Goal: Transaction & Acquisition: Download file/media

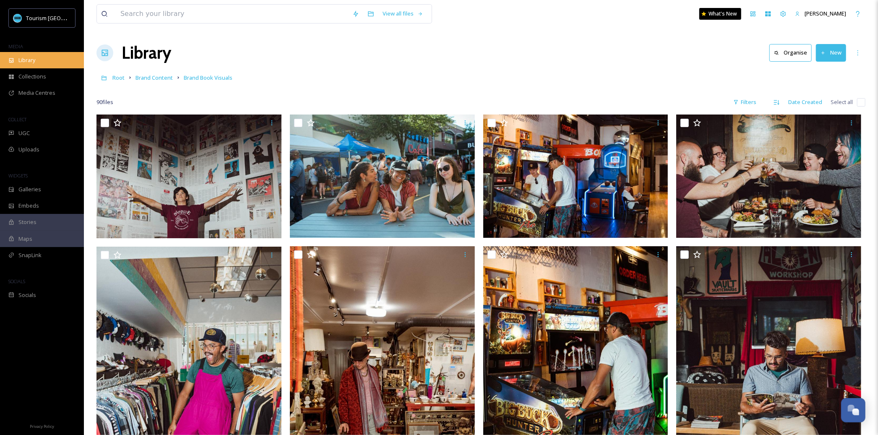
click at [25, 56] on span "Library" at bounding box center [26, 60] width 17 height 8
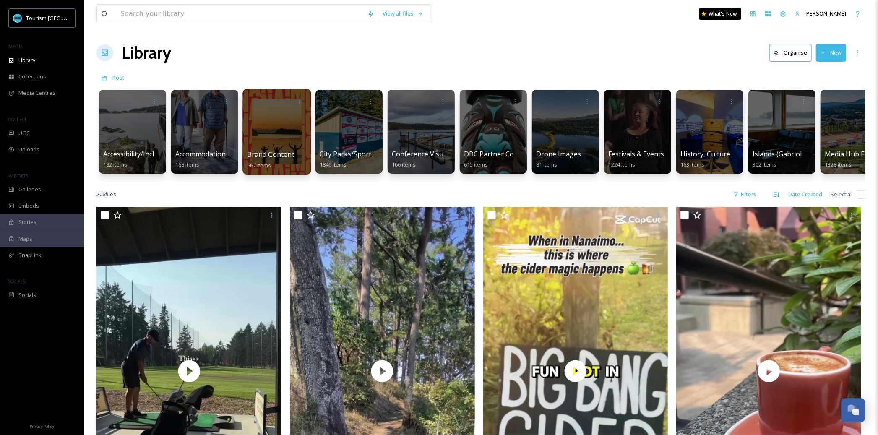
click at [287, 138] on div at bounding box center [277, 132] width 68 height 86
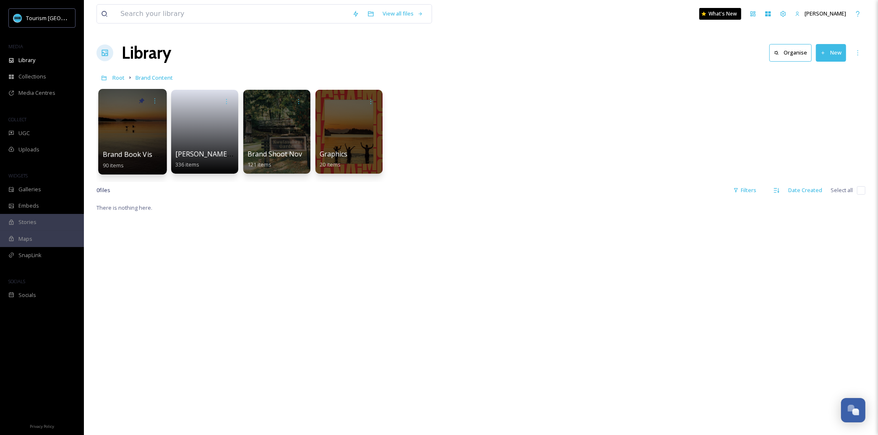
click at [115, 114] on div at bounding box center [132, 132] width 68 height 86
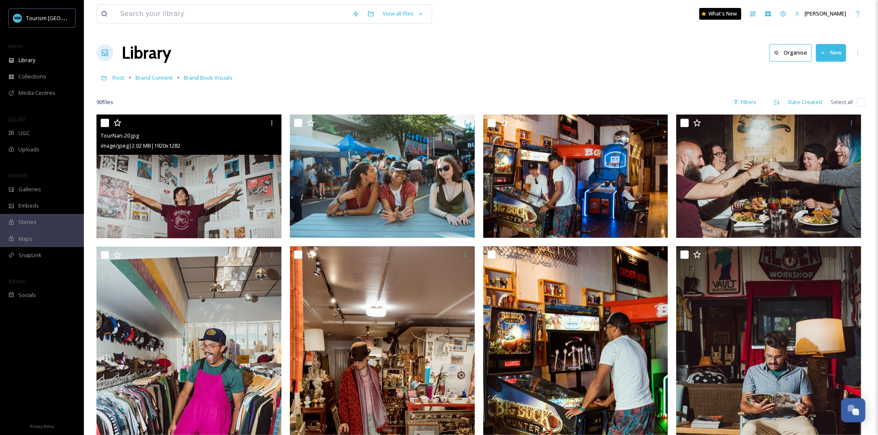
click at [105, 123] on input "checkbox" at bounding box center [105, 123] width 8 height 8
checkbox input "true"
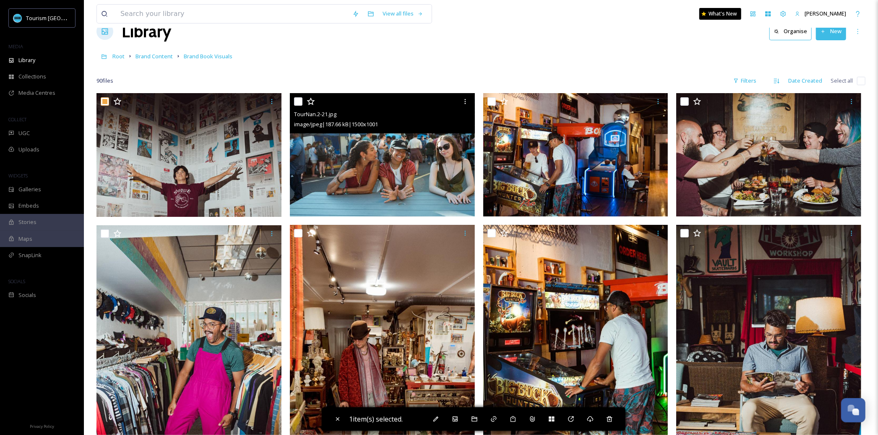
scroll to position [30, 0]
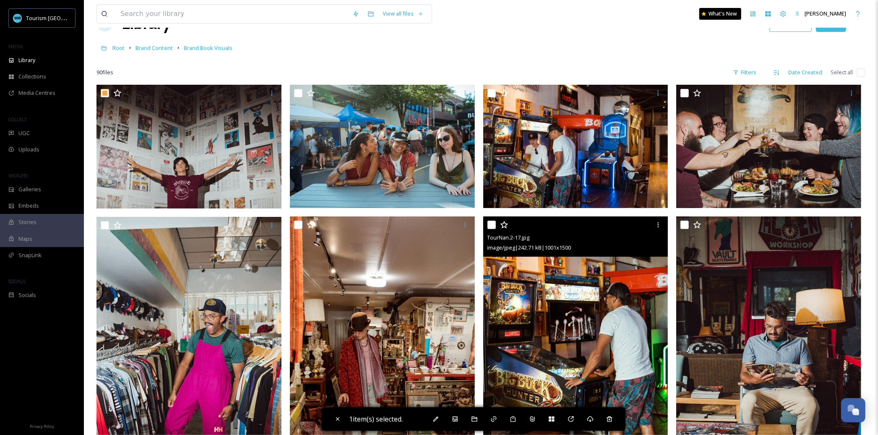
click at [492, 221] on input "checkbox" at bounding box center [492, 225] width 8 height 8
checkbox input "true"
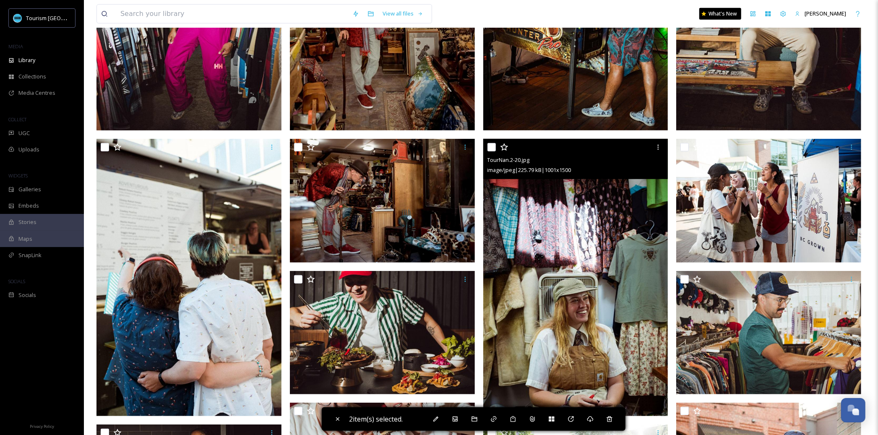
scroll to position [401, 0]
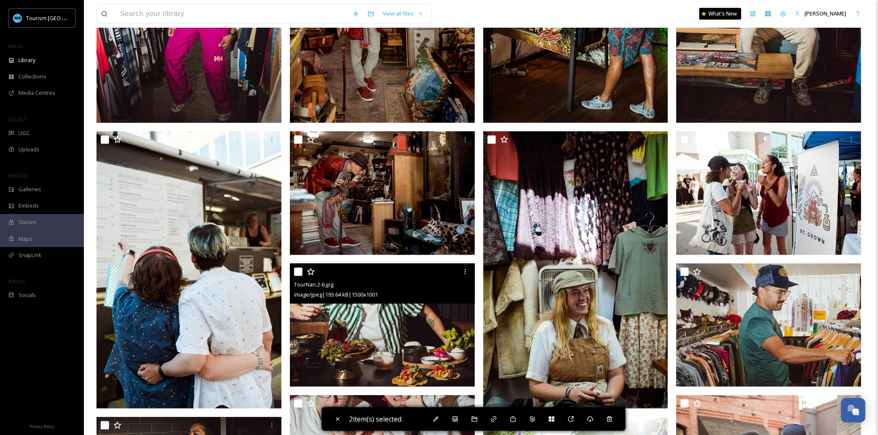
click at [299, 271] on input "checkbox" at bounding box center [298, 272] width 8 height 8
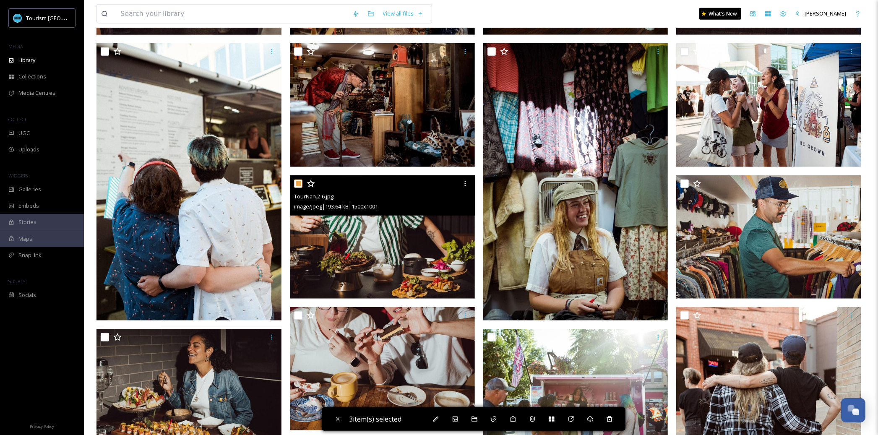
click at [297, 184] on input "checkbox" at bounding box center [298, 184] width 8 height 8
checkbox input "false"
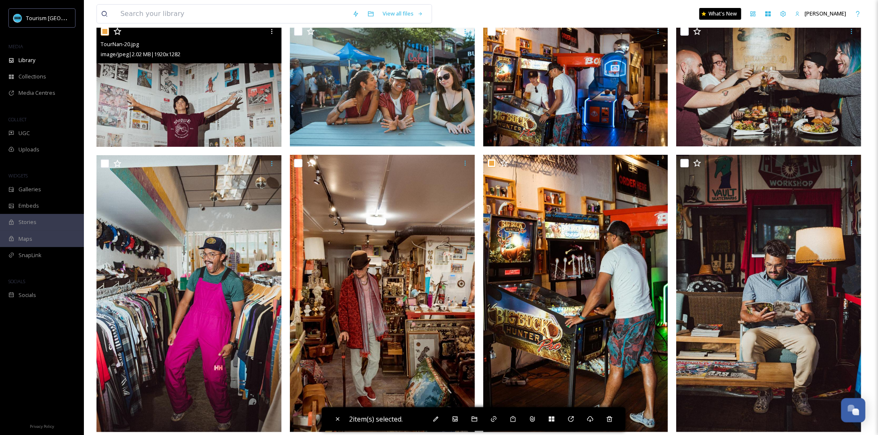
scroll to position [154, 0]
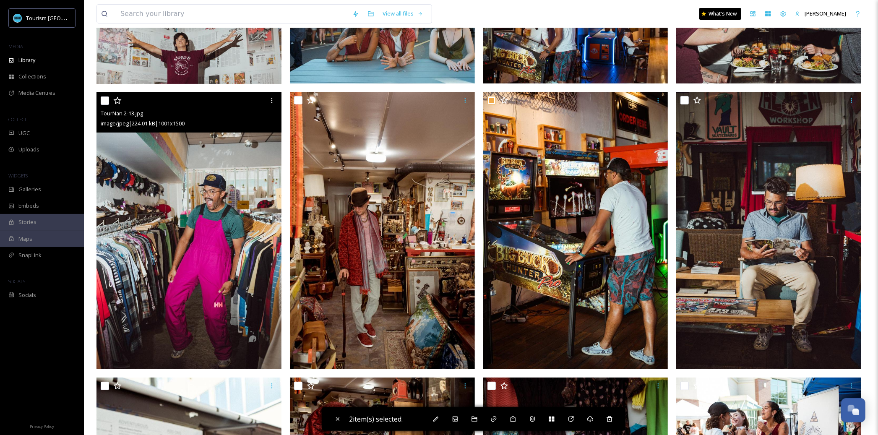
click at [108, 95] on div at bounding box center [190, 100] width 179 height 15
click at [106, 99] on input "checkbox" at bounding box center [105, 100] width 8 height 8
checkbox input "true"
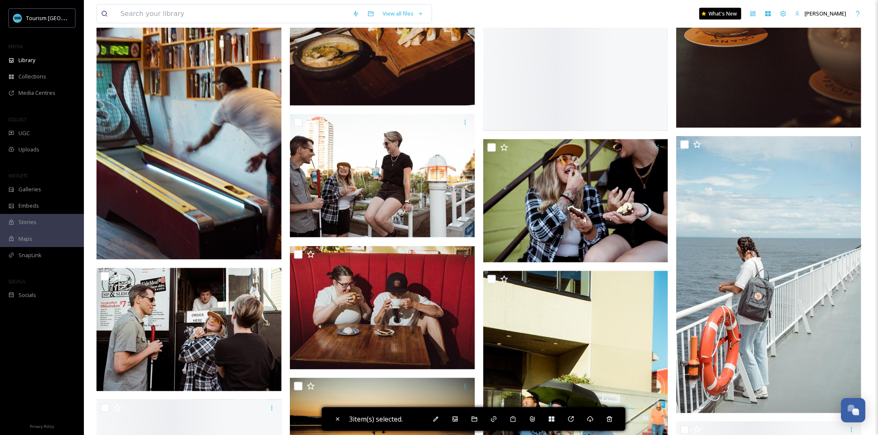
scroll to position [1260, 0]
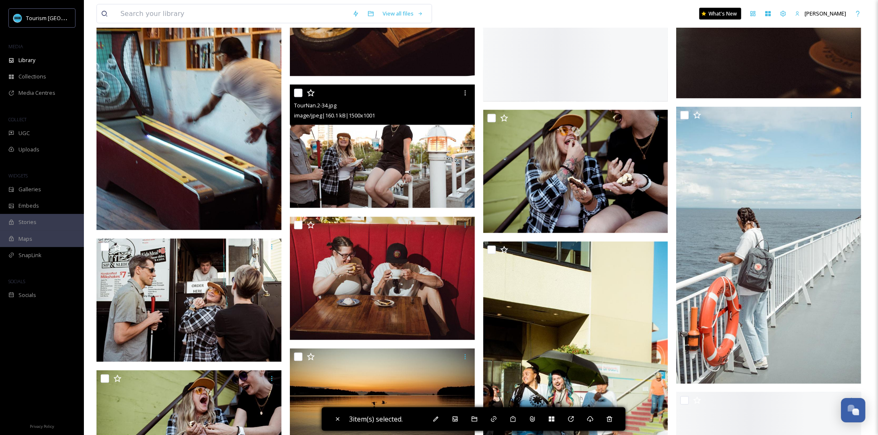
click at [300, 96] on input "checkbox" at bounding box center [298, 93] width 8 height 8
checkbox input "true"
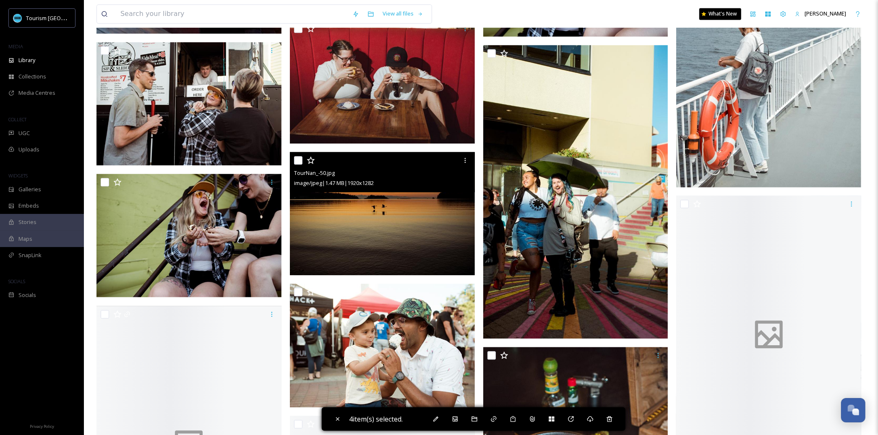
scroll to position [1490, 0]
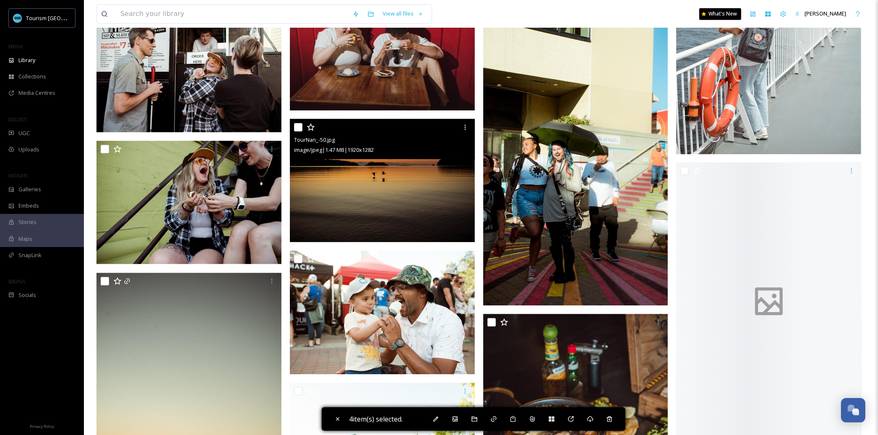
click at [298, 123] on input "checkbox" at bounding box center [298, 127] width 8 height 8
checkbox input "true"
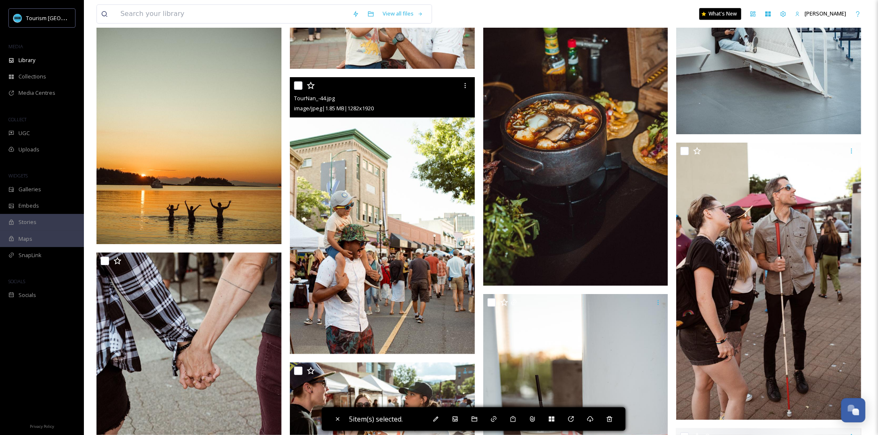
scroll to position [1797, 0]
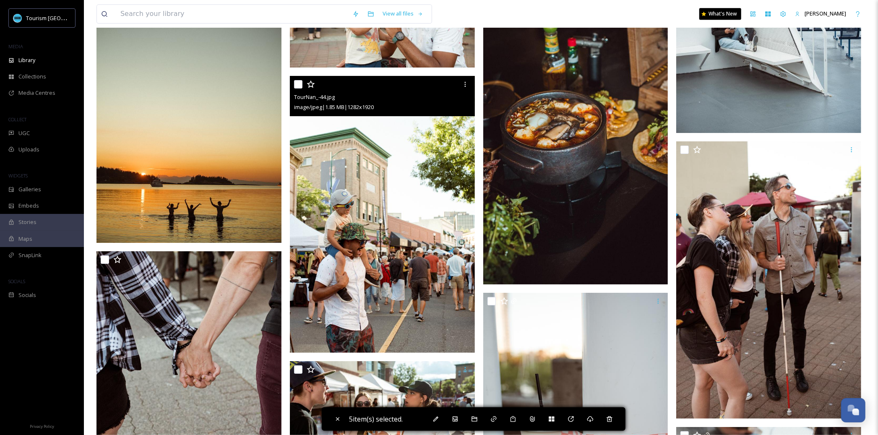
click at [297, 84] on input "checkbox" at bounding box center [298, 84] width 8 height 8
checkbox input "true"
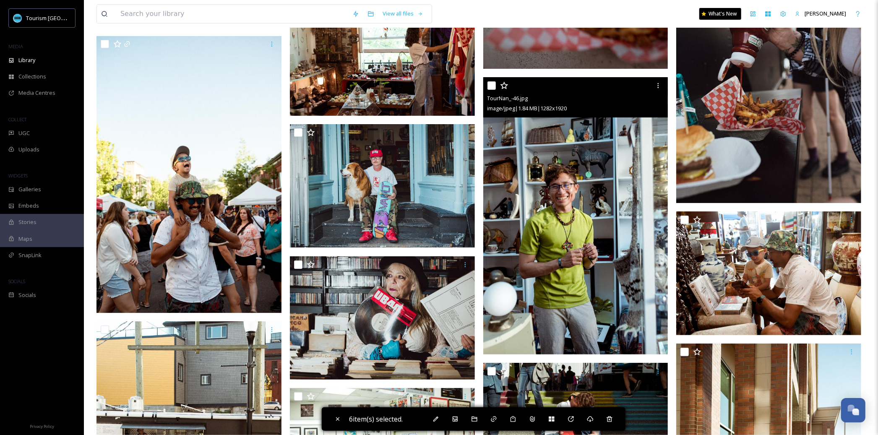
scroll to position [2289, 0]
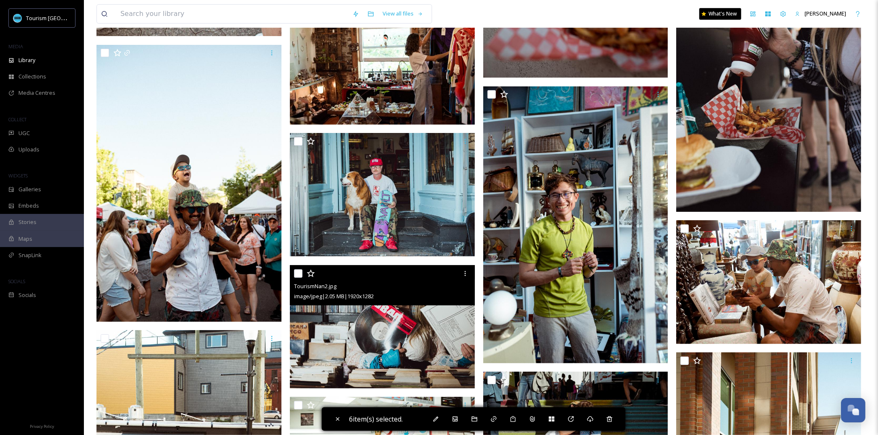
click at [297, 270] on input "checkbox" at bounding box center [298, 273] width 8 height 8
checkbox input "true"
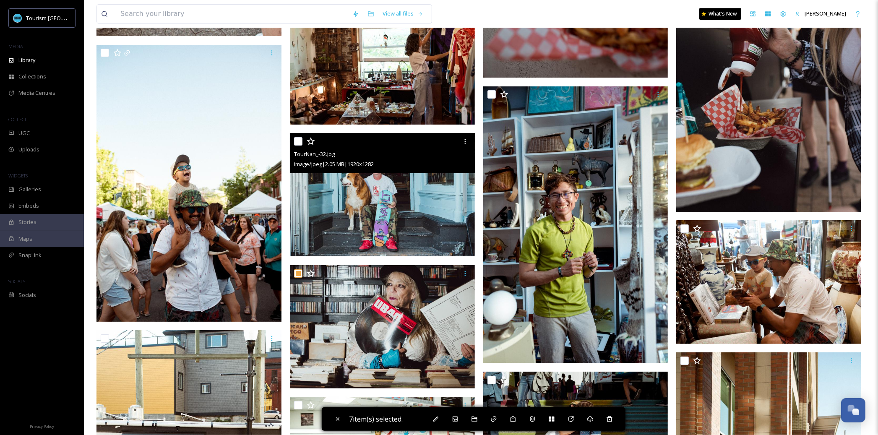
click at [295, 140] on input "checkbox" at bounding box center [298, 141] width 8 height 8
checkbox input "true"
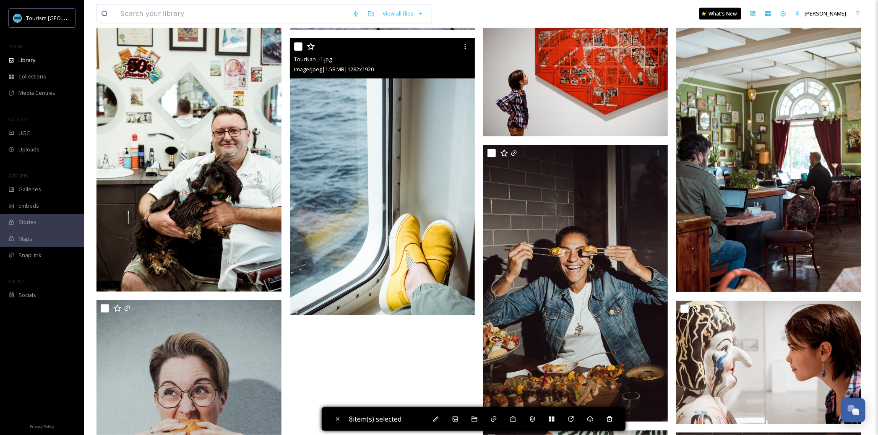
scroll to position [3654, 0]
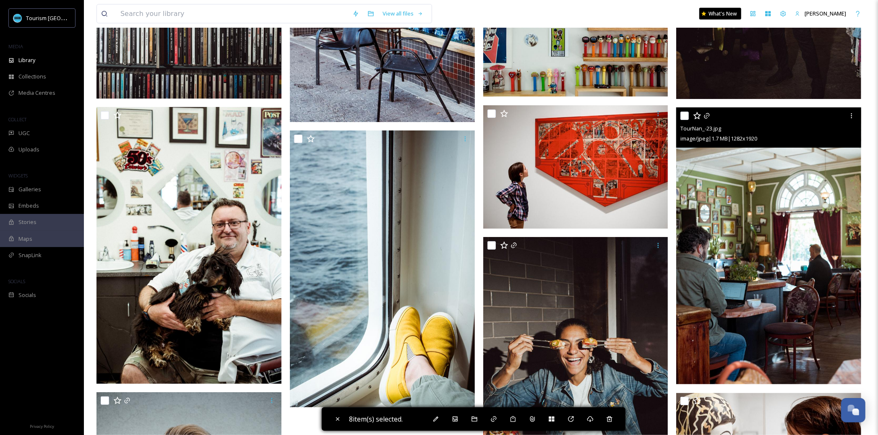
click at [686, 112] on input "checkbox" at bounding box center [685, 116] width 8 height 8
checkbox input "true"
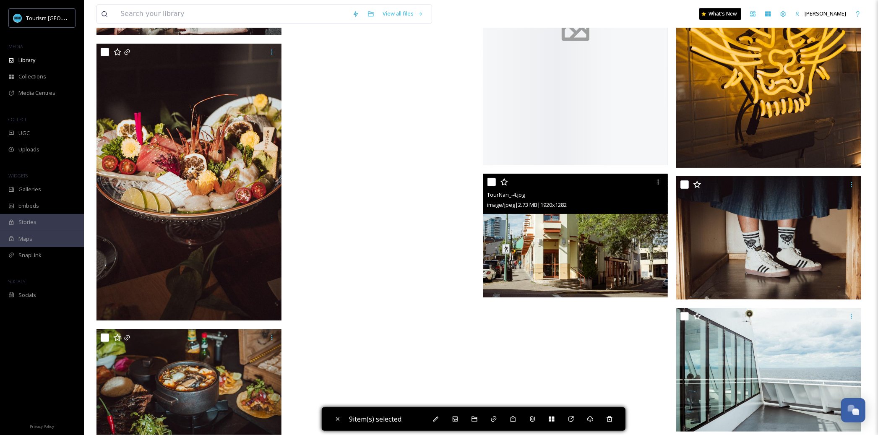
scroll to position [4436, 0]
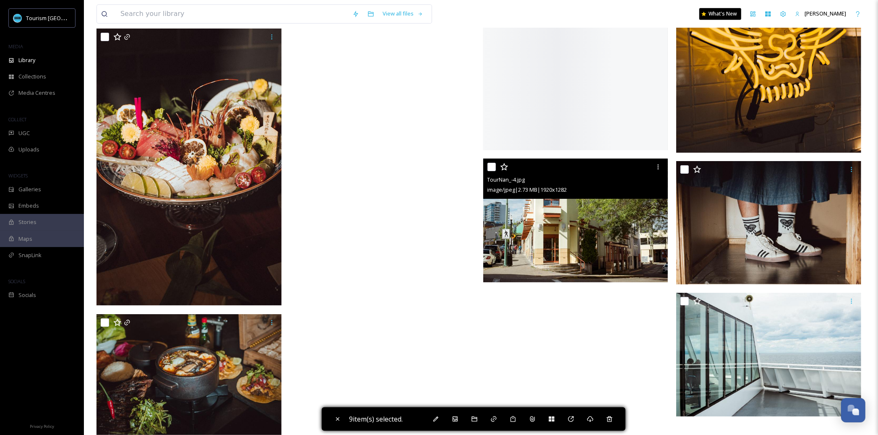
click at [493, 169] on input "checkbox" at bounding box center [492, 167] width 8 height 8
checkbox input "true"
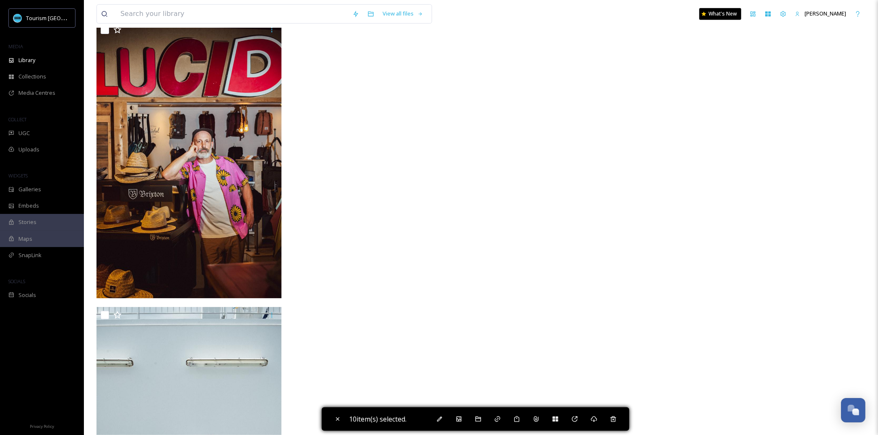
scroll to position [4863, 0]
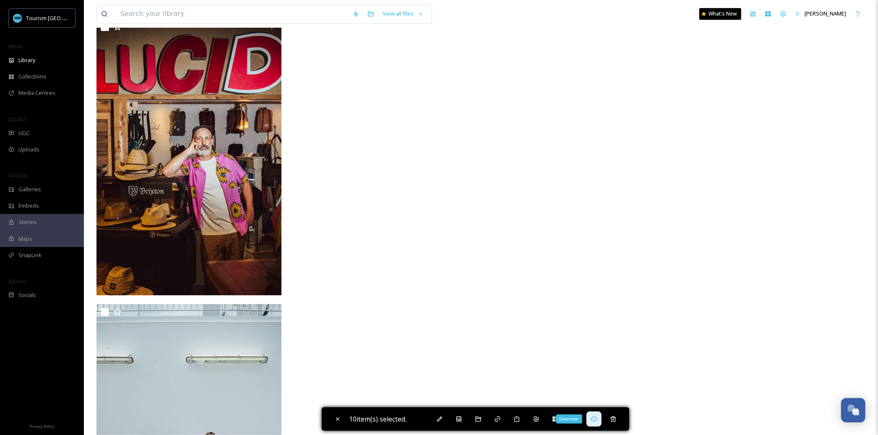
click at [597, 421] on icon at bounding box center [594, 419] width 6 height 6
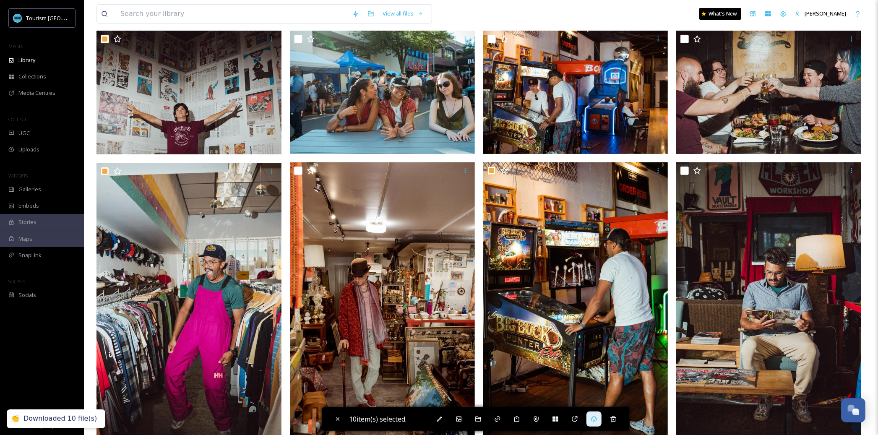
scroll to position [0, 0]
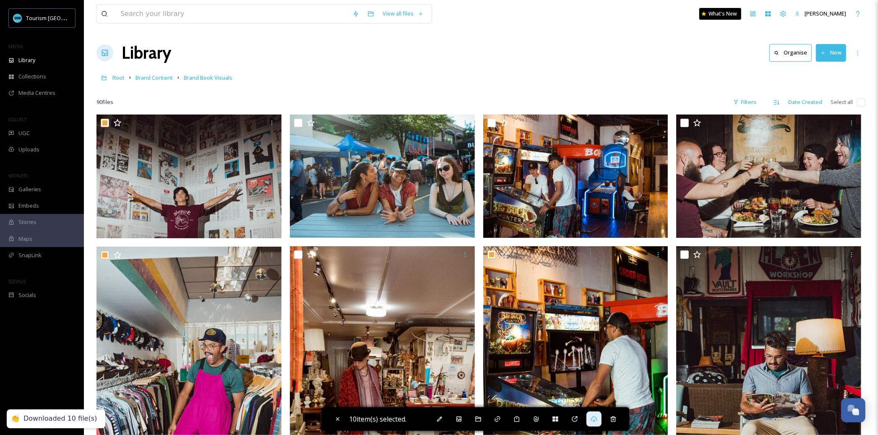
click at [321, 63] on div "Library Organise New" at bounding box center [480, 52] width 769 height 25
click at [155, 77] on span "Brand Content" at bounding box center [154, 78] width 37 height 8
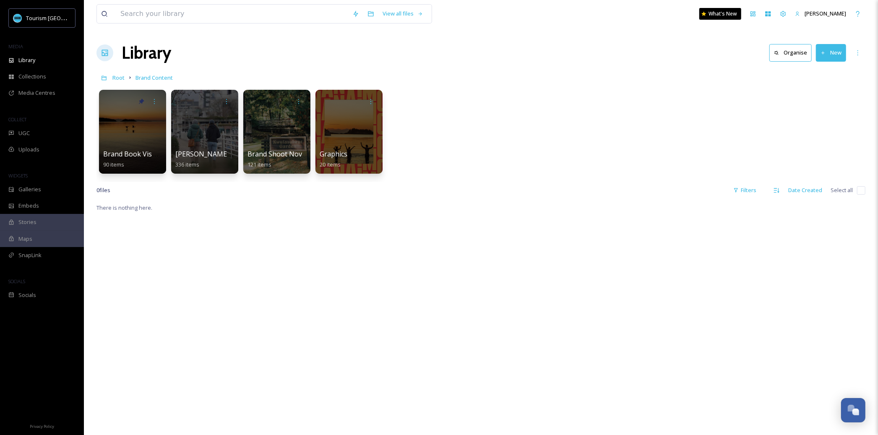
click at [117, 73] on link "Root" at bounding box center [118, 78] width 12 height 10
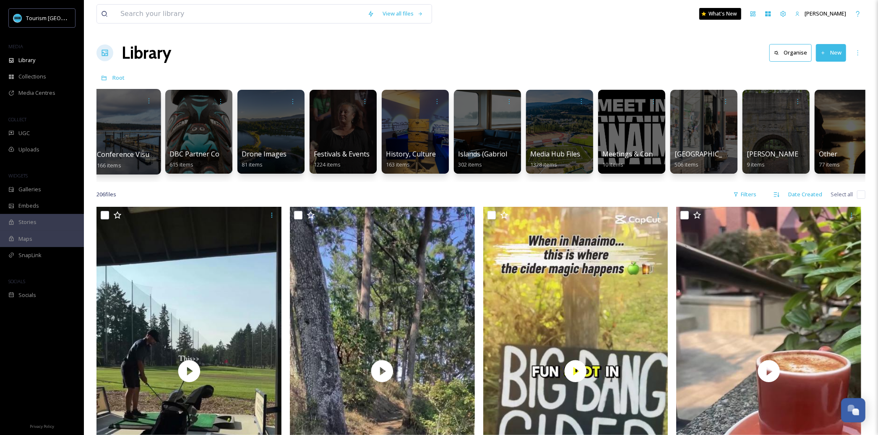
scroll to position [0, 353]
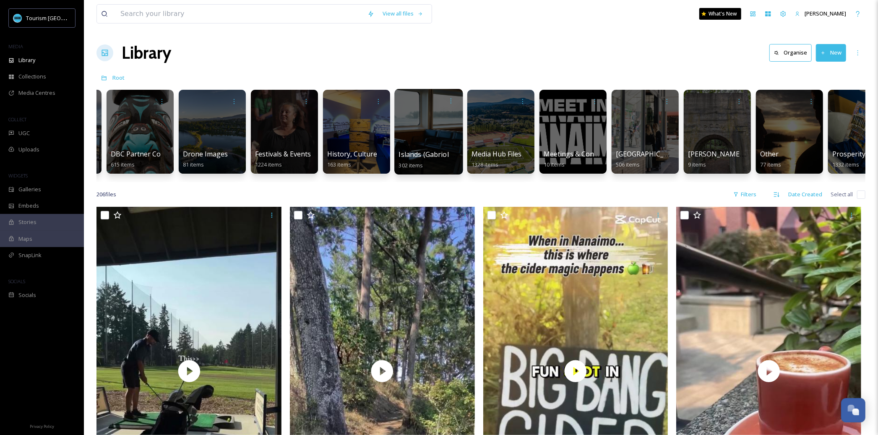
click at [417, 141] on div at bounding box center [428, 132] width 68 height 86
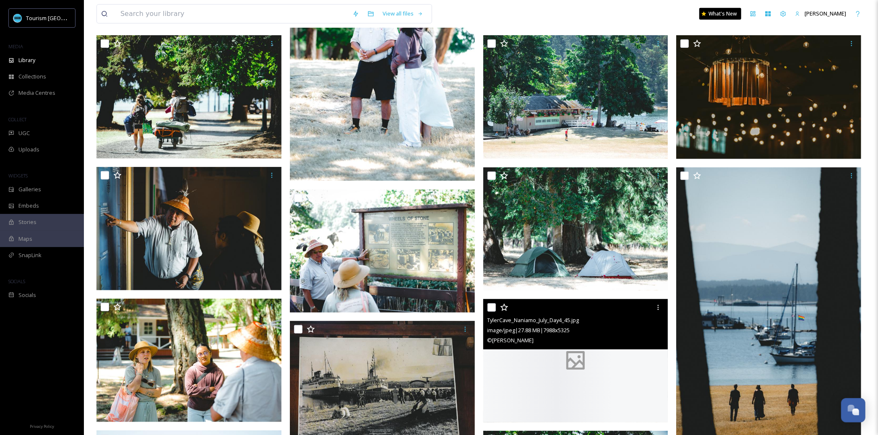
scroll to position [269, 0]
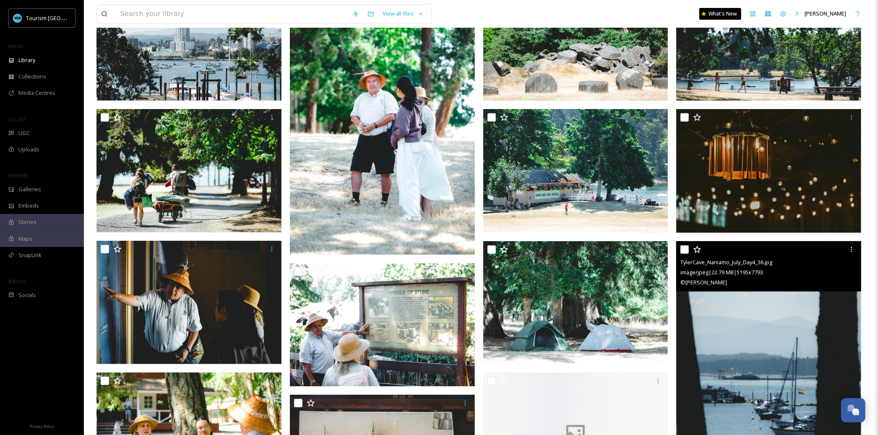
click at [686, 248] on input "checkbox" at bounding box center [685, 249] width 8 height 8
checkbox input "true"
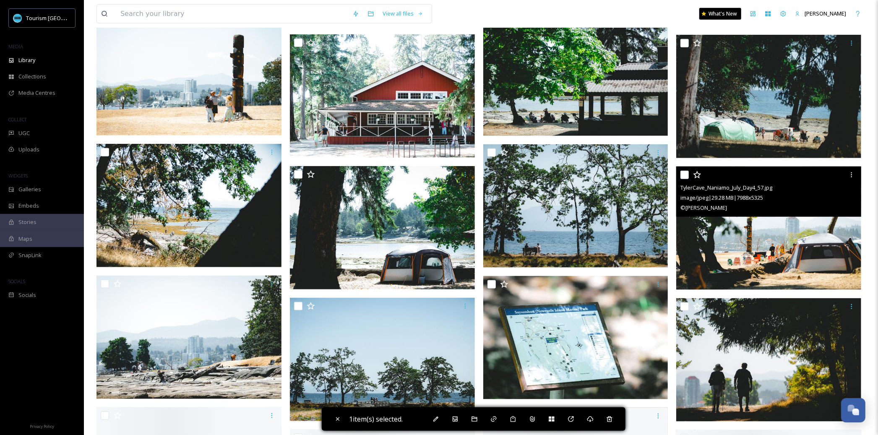
scroll to position [806, 0]
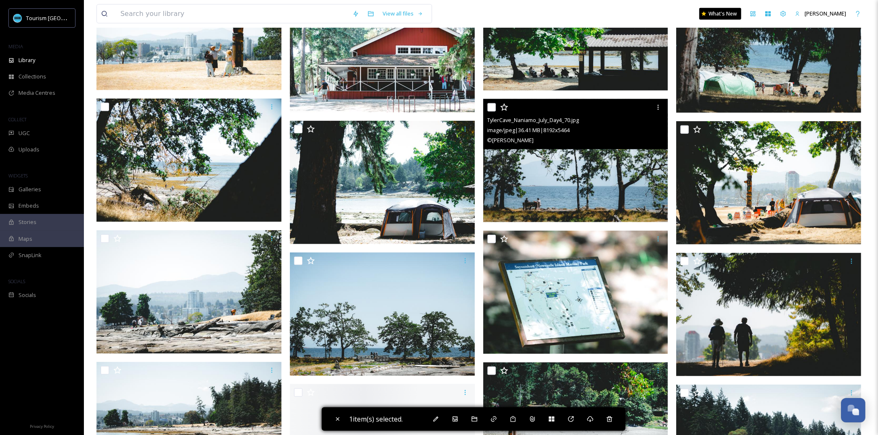
click at [492, 105] on input "checkbox" at bounding box center [492, 107] width 8 height 8
checkbox input "true"
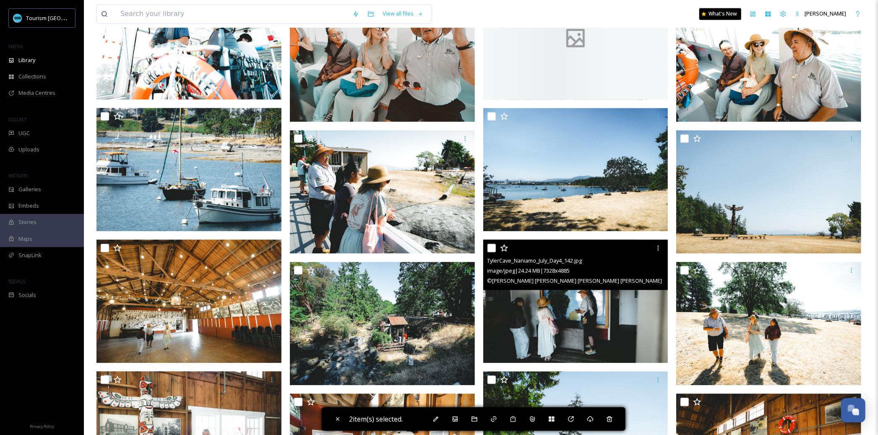
scroll to position [1465, 0]
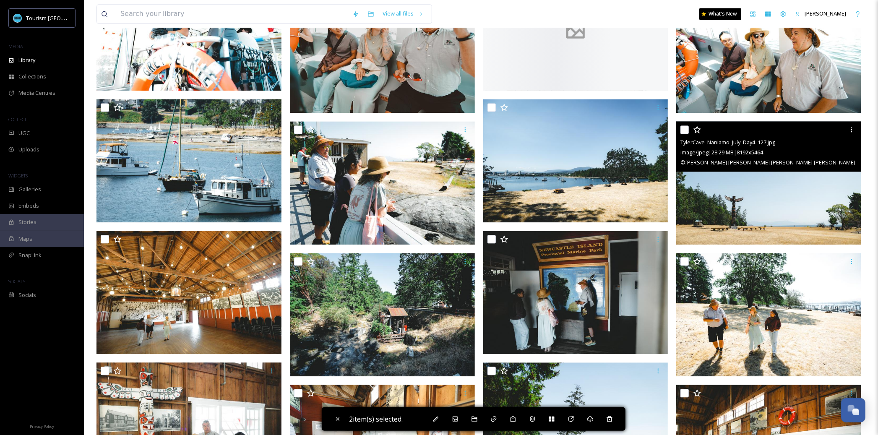
click at [688, 127] on input "checkbox" at bounding box center [685, 129] width 8 height 8
checkbox input "true"
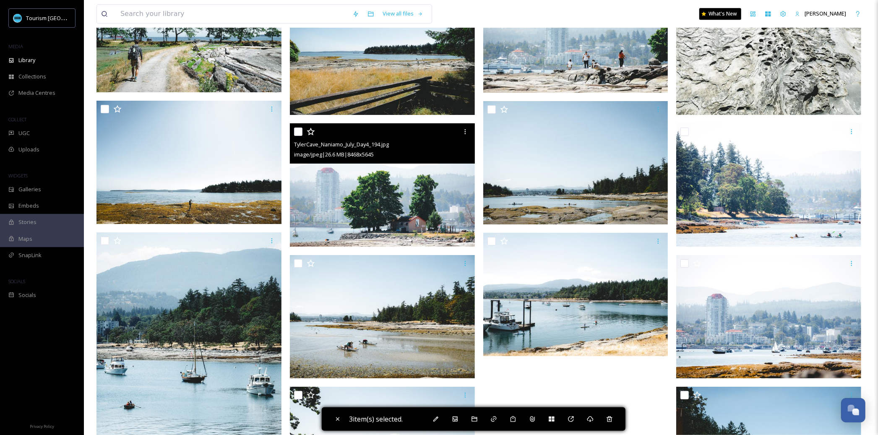
scroll to position [2142, 0]
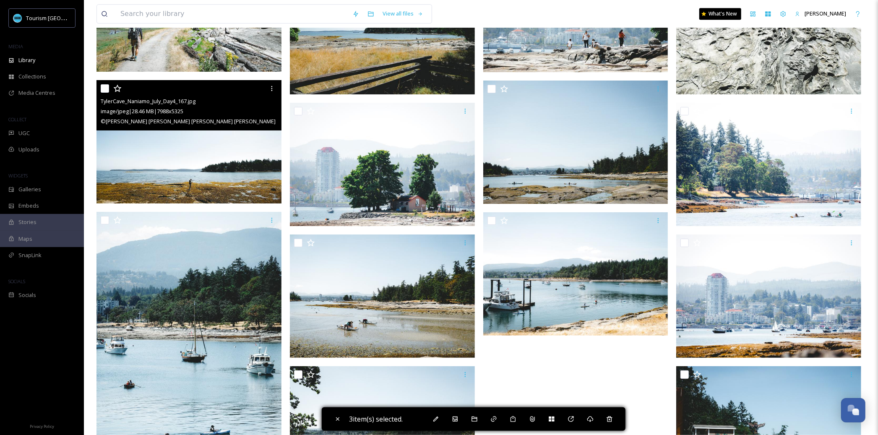
click at [103, 91] on input "checkbox" at bounding box center [105, 88] width 8 height 8
checkbox input "true"
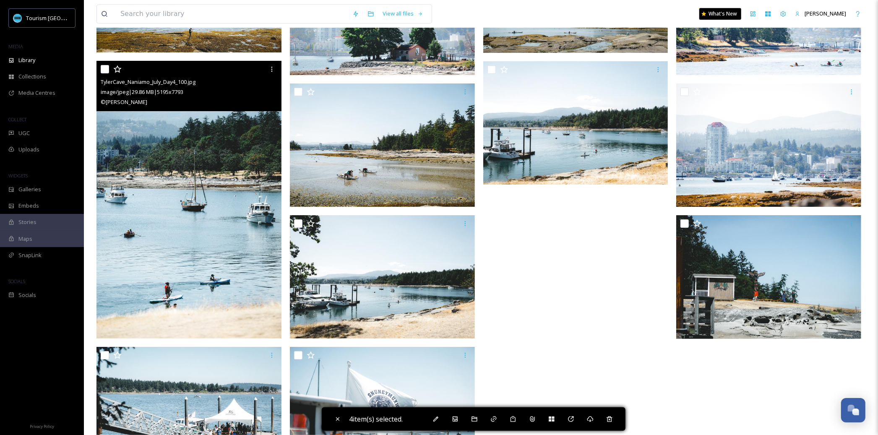
scroll to position [2244, 0]
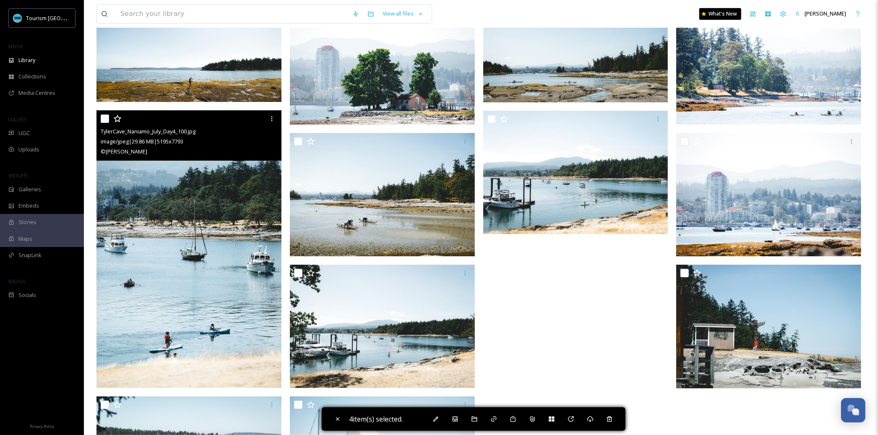
click at [103, 120] on input "checkbox" at bounding box center [105, 119] width 8 height 8
checkbox input "true"
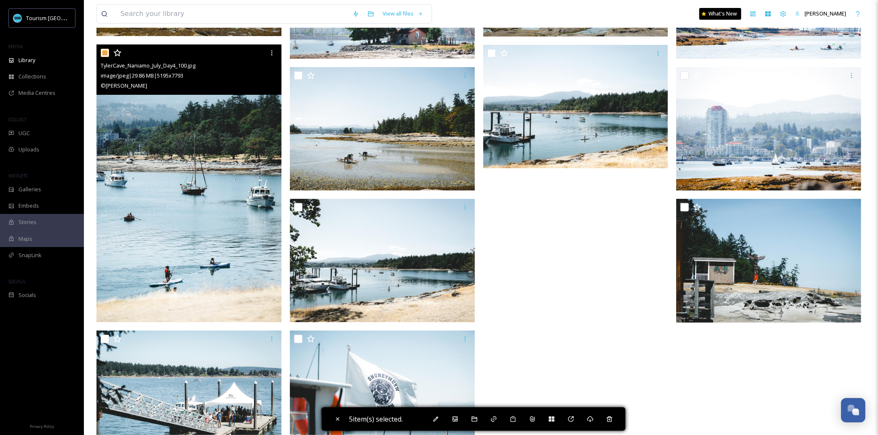
scroll to position [2342, 0]
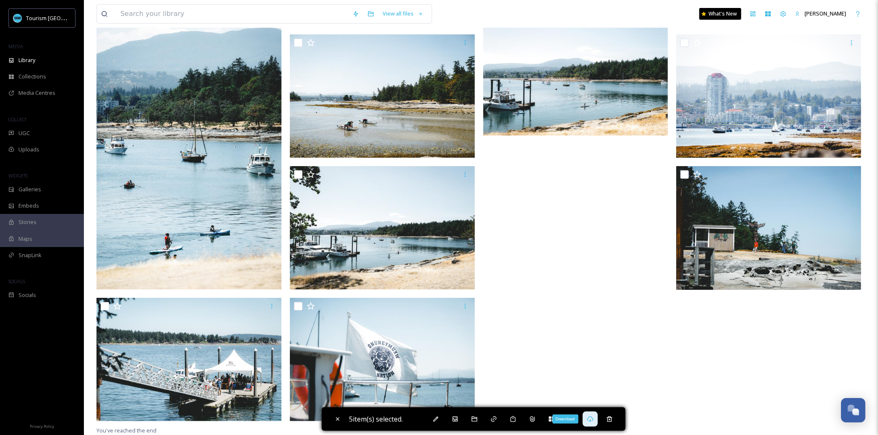
click at [591, 417] on icon at bounding box center [590, 419] width 6 height 6
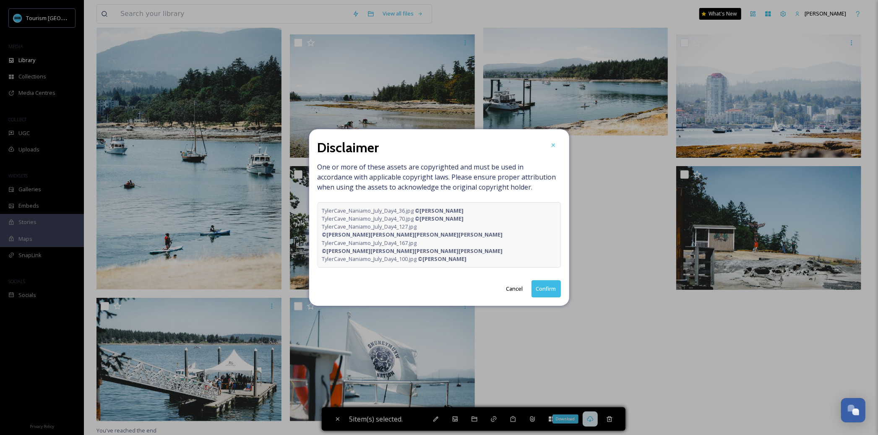
click at [546, 283] on button "Confirm" at bounding box center [546, 288] width 29 height 17
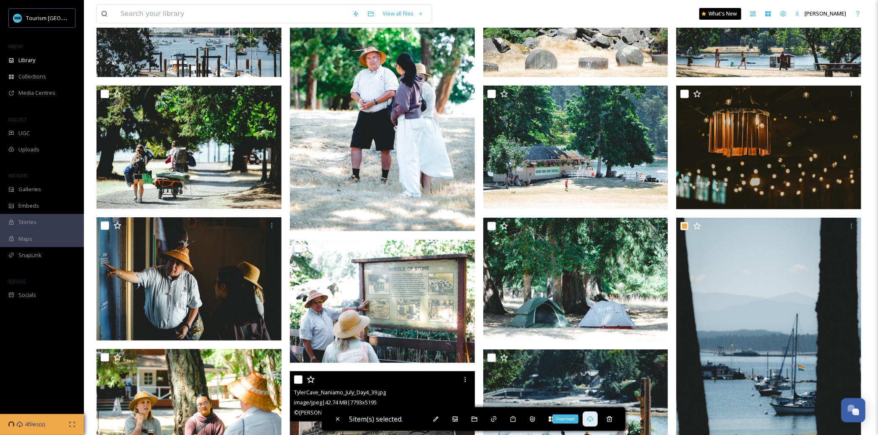
scroll to position [0, 0]
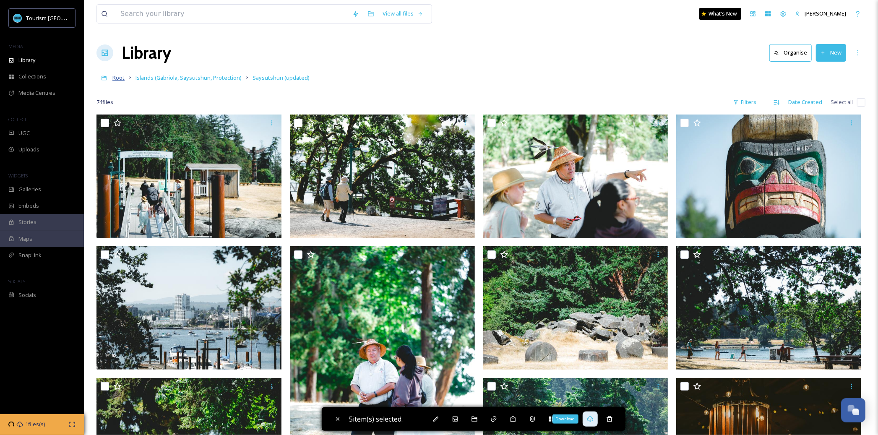
click at [119, 79] on span "Root" at bounding box center [118, 78] width 12 height 8
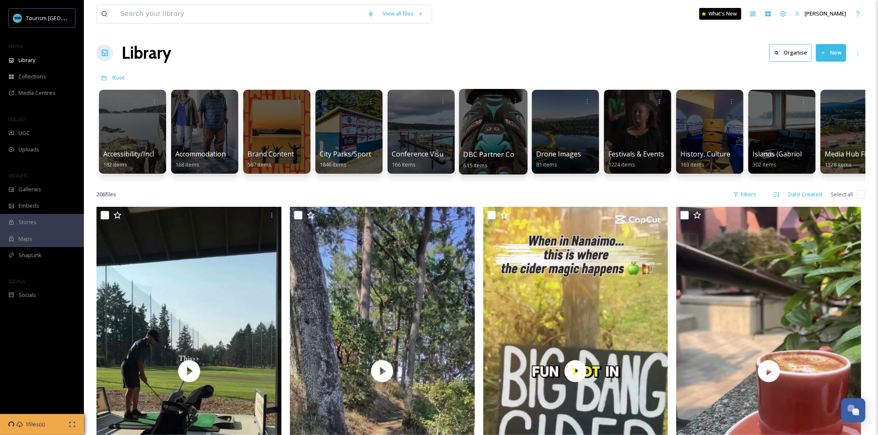
scroll to position [0, 14]
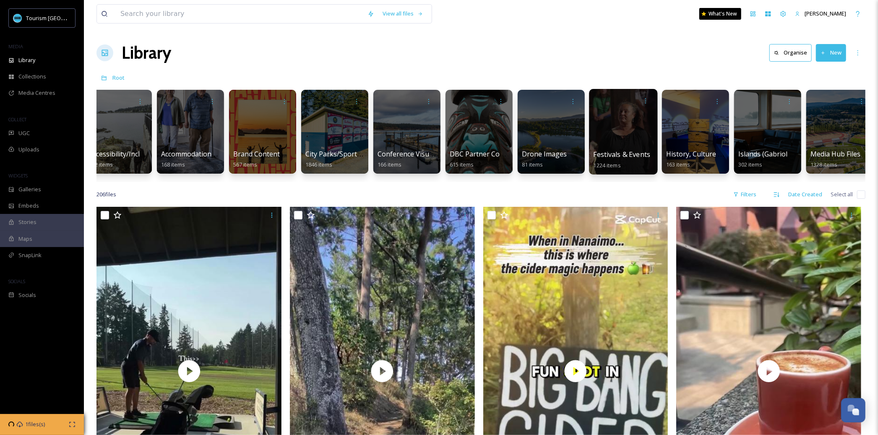
click at [608, 146] on div at bounding box center [623, 132] width 68 height 86
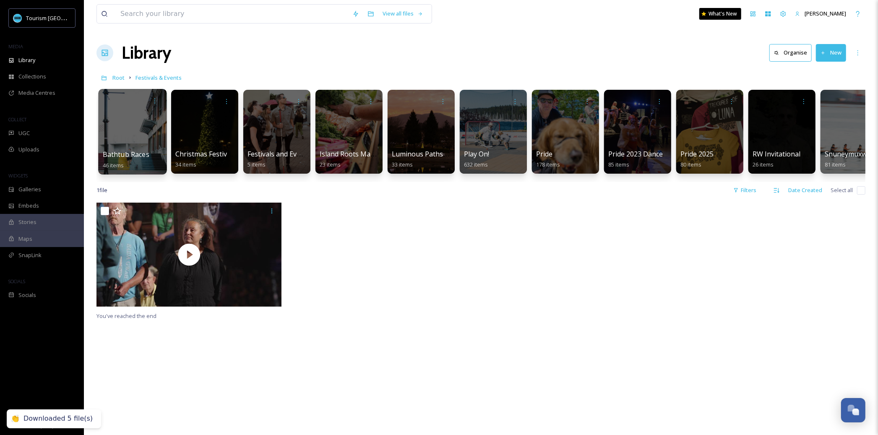
click at [131, 149] on div "Bathtub Races 46 items" at bounding box center [133, 159] width 60 height 21
click at [163, 159] on div at bounding box center [132, 132] width 68 height 86
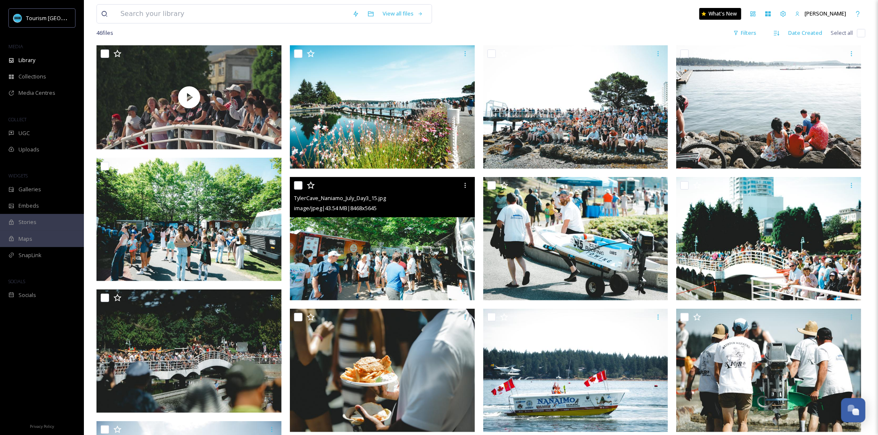
scroll to position [70, 0]
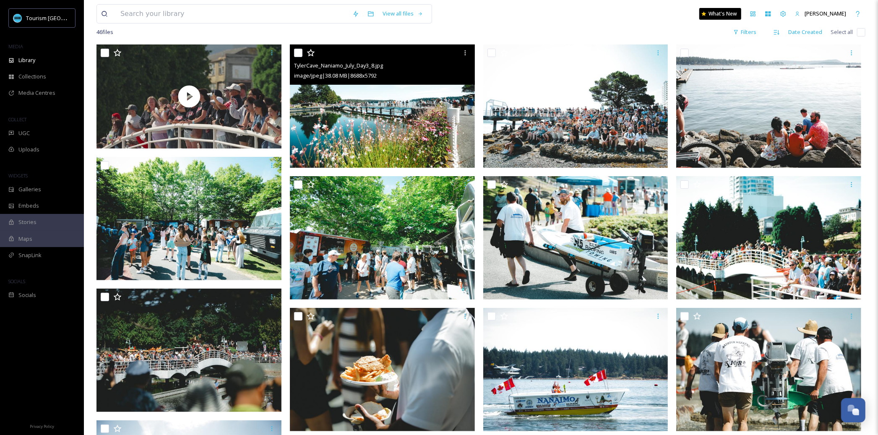
click at [298, 52] on input "checkbox" at bounding box center [298, 53] width 8 height 8
checkbox input "true"
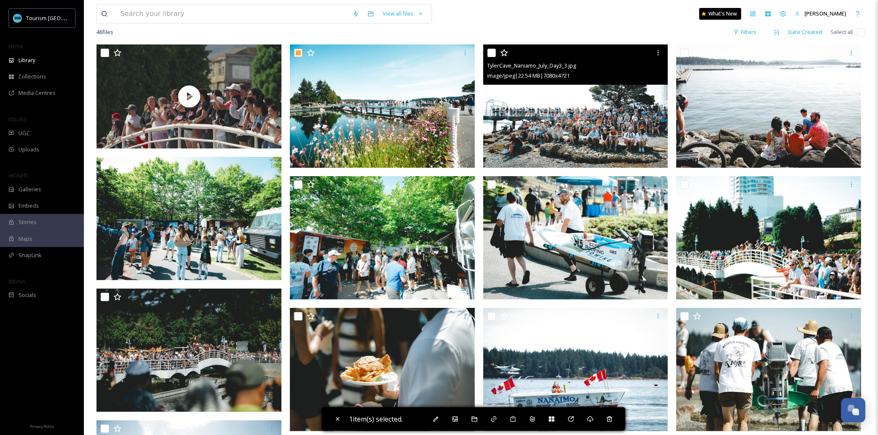
click at [492, 53] on input "checkbox" at bounding box center [492, 53] width 8 height 8
checkbox input "true"
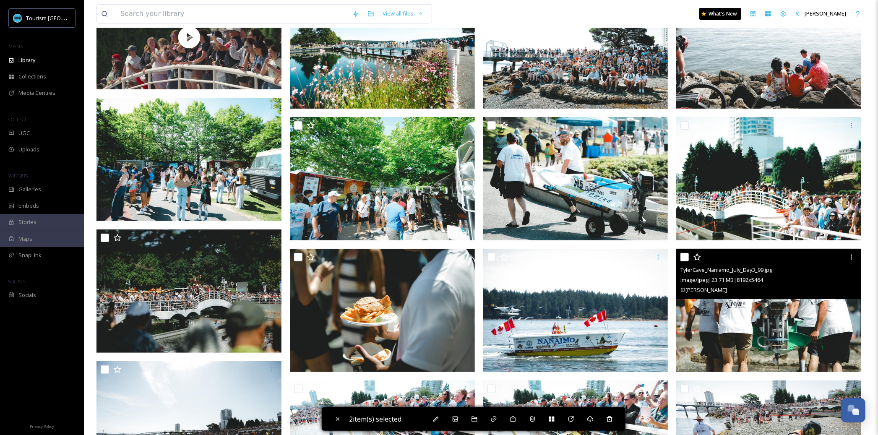
scroll to position [118, 0]
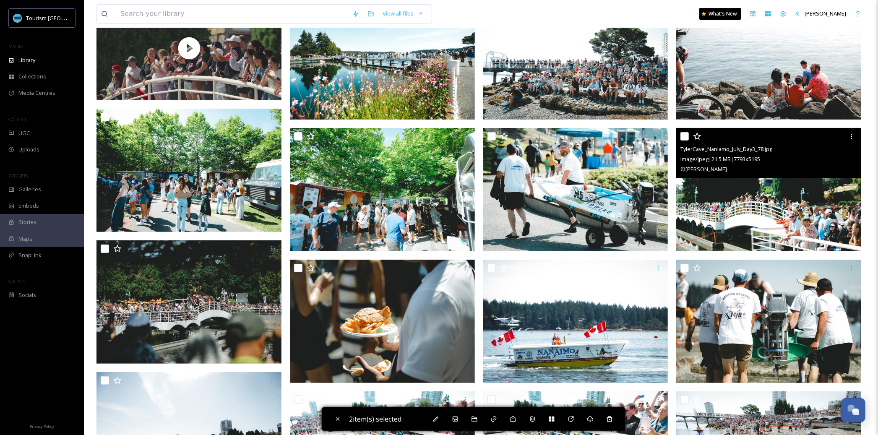
click at [683, 136] on input "checkbox" at bounding box center [685, 136] width 8 height 8
checkbox input "true"
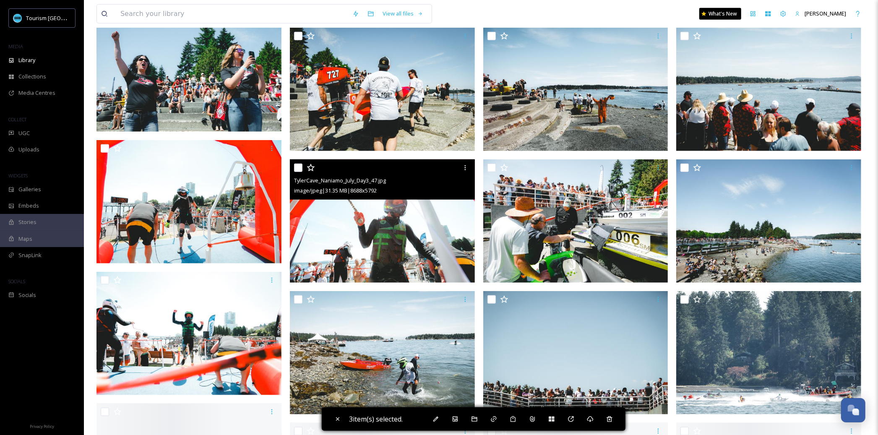
scroll to position [649, 0]
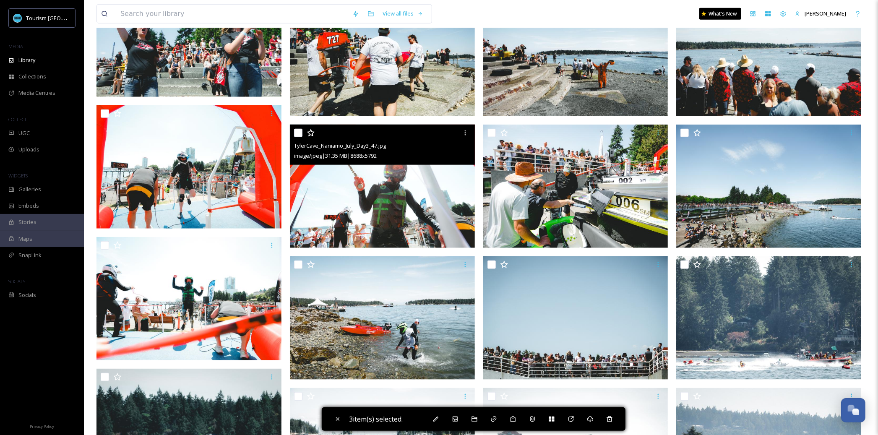
click at [296, 130] on input "checkbox" at bounding box center [298, 133] width 8 height 8
checkbox input "true"
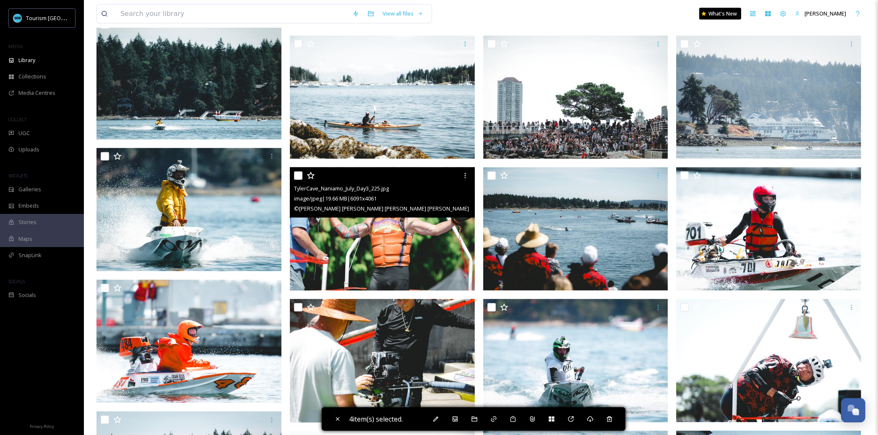
scroll to position [1010, 0]
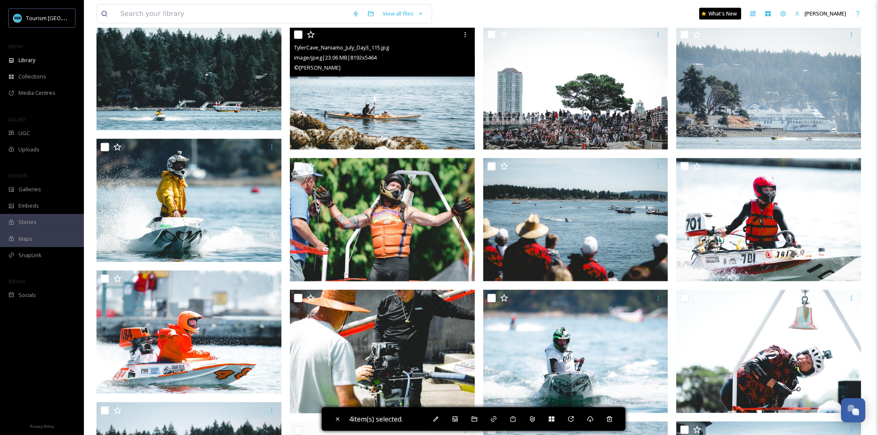
click at [298, 37] on input "checkbox" at bounding box center [298, 35] width 8 height 8
checkbox input "true"
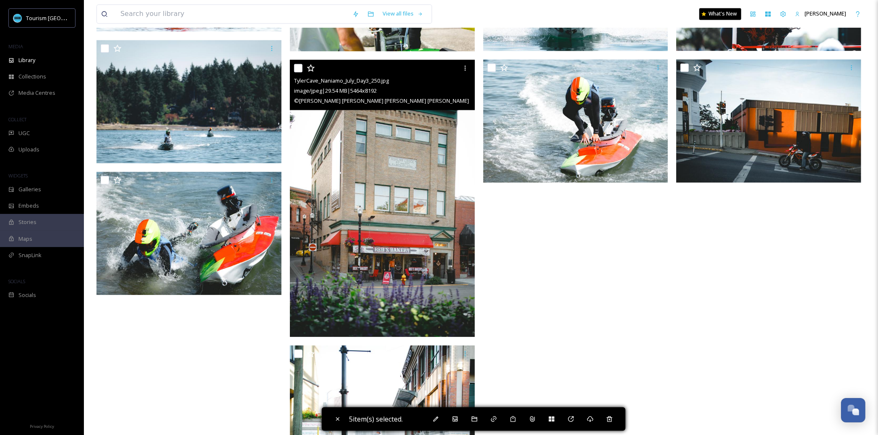
scroll to position [1408, 0]
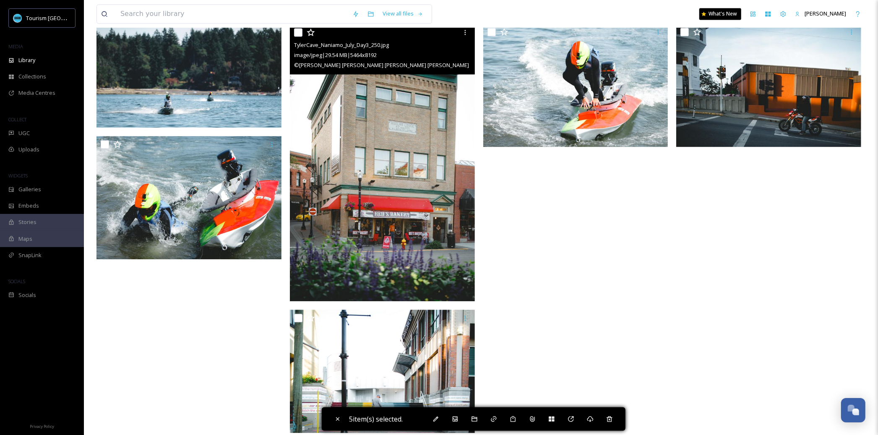
click at [300, 32] on input "checkbox" at bounding box center [298, 32] width 8 height 8
checkbox input "true"
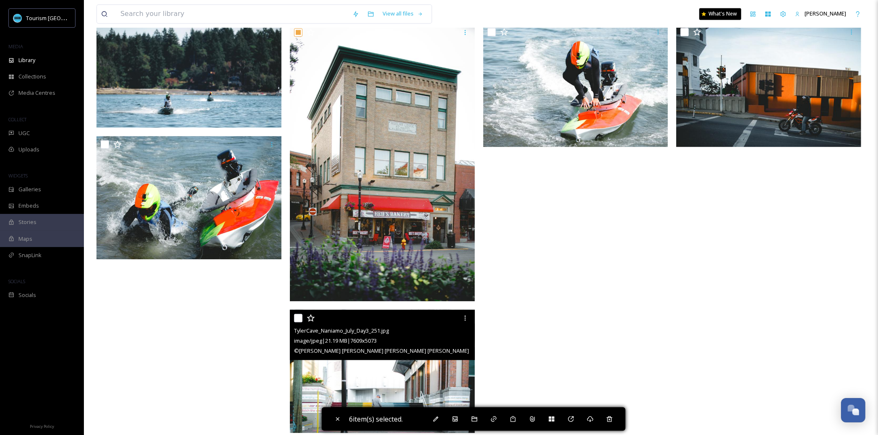
click at [295, 317] on input "checkbox" at bounding box center [298, 318] width 8 height 8
checkbox input "true"
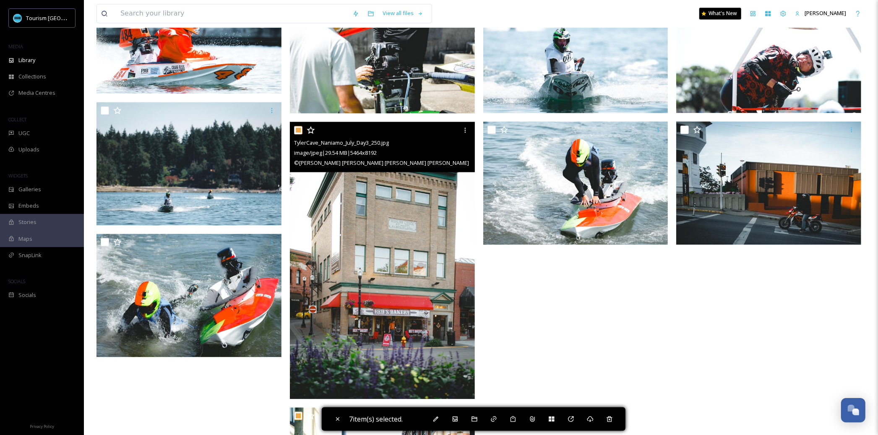
scroll to position [1252, 0]
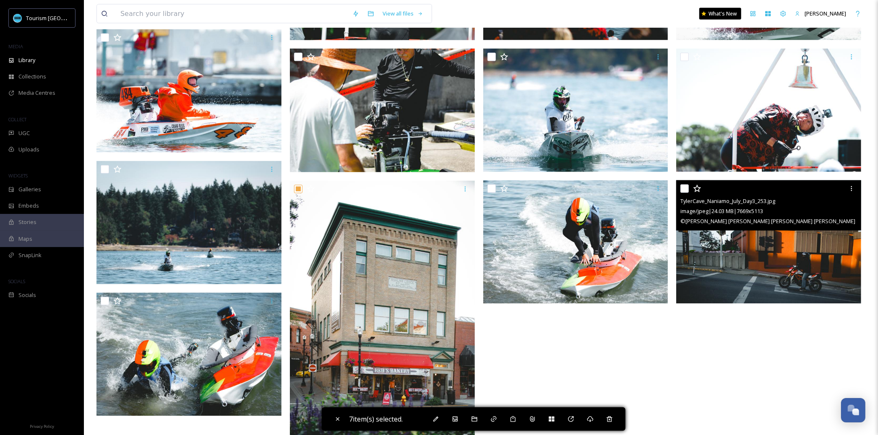
click at [686, 188] on input "checkbox" at bounding box center [685, 189] width 8 height 8
checkbox input "true"
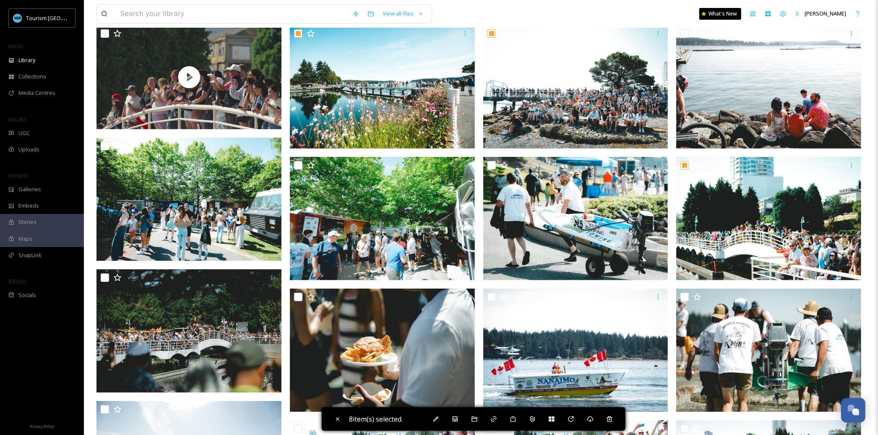
scroll to position [82, 0]
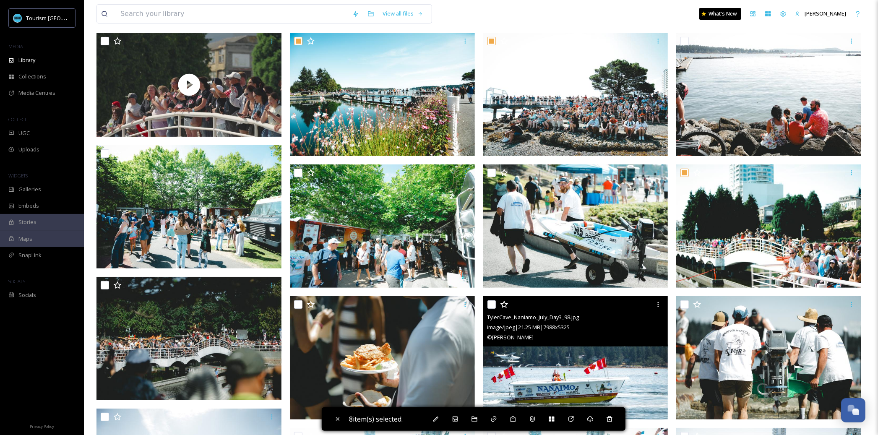
click at [492, 301] on input "checkbox" at bounding box center [492, 304] width 8 height 8
checkbox input "true"
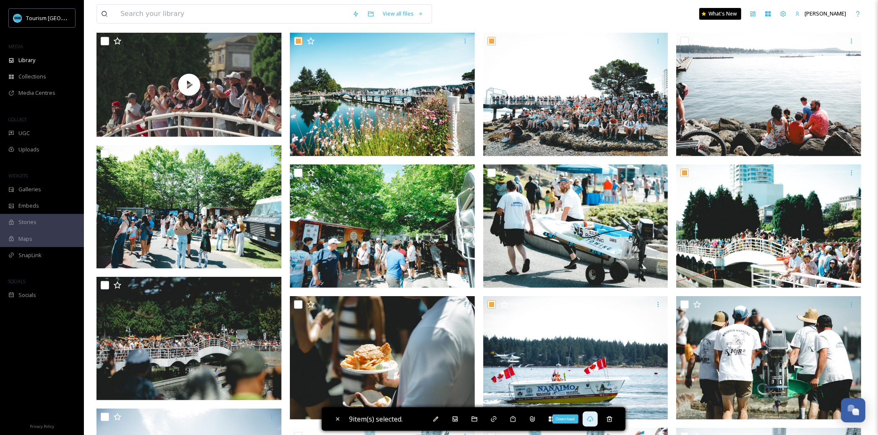
click at [589, 420] on icon at bounding box center [590, 419] width 6 height 6
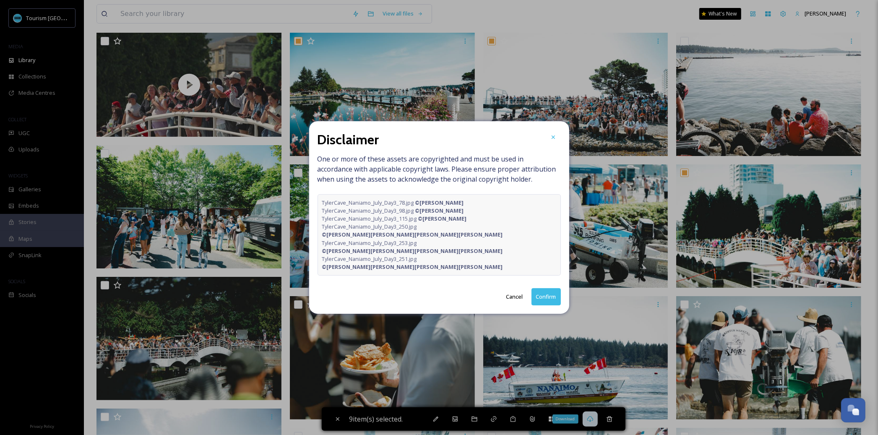
click at [543, 288] on button "Confirm" at bounding box center [546, 296] width 29 height 17
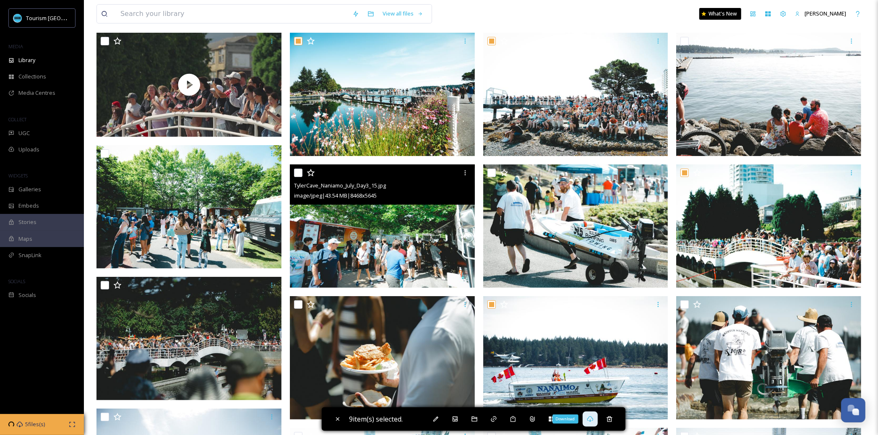
scroll to position [0, 0]
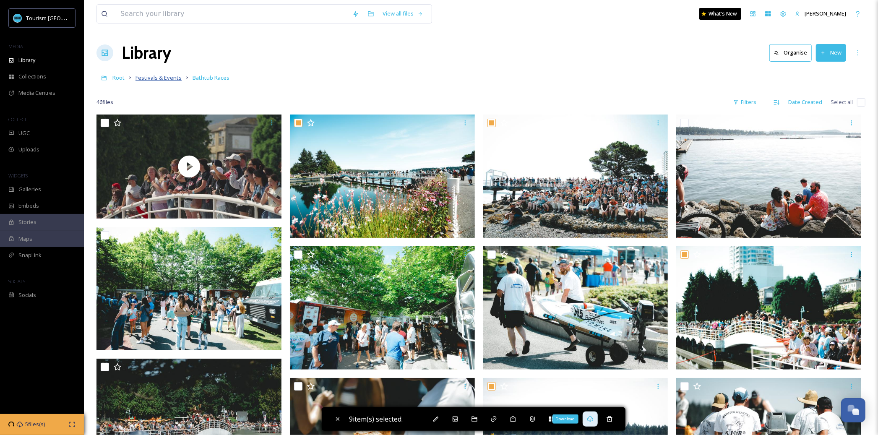
click at [167, 77] on span "Festivals & Events" at bounding box center [159, 78] width 46 height 8
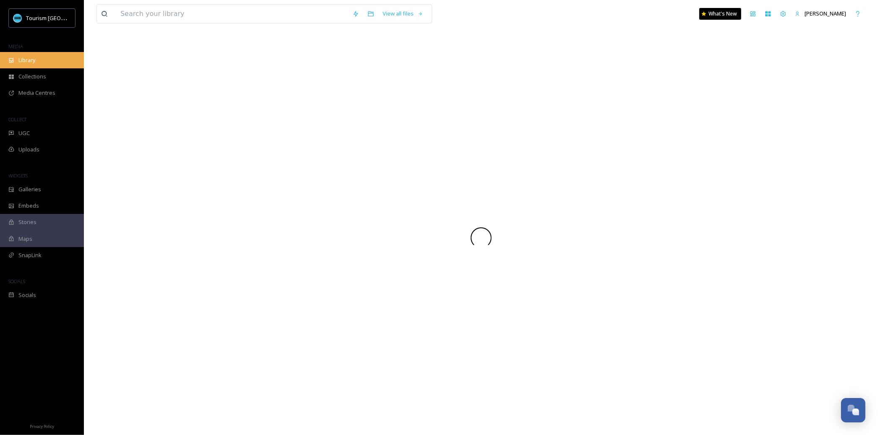
click at [60, 64] on div "Library" at bounding box center [42, 60] width 84 height 16
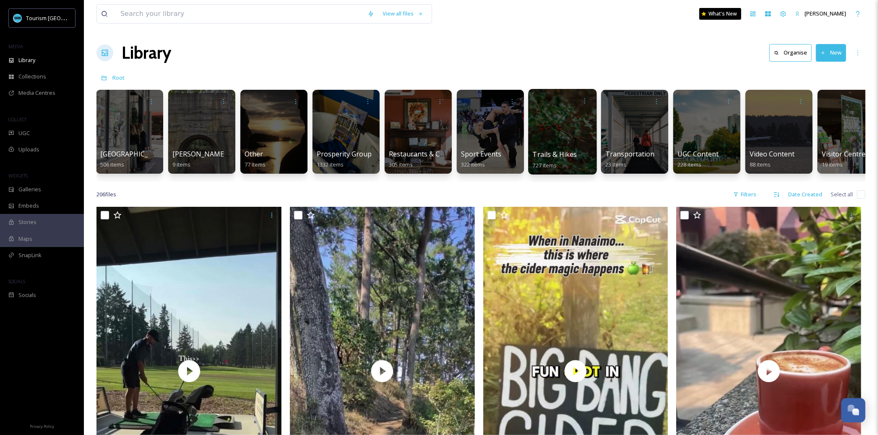
scroll to position [0, 871]
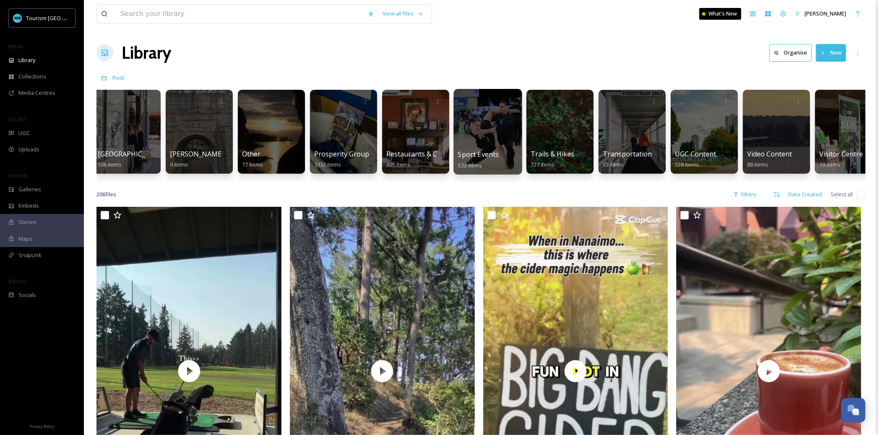
click at [490, 149] on div "Sport Events 322 items" at bounding box center [488, 159] width 60 height 21
click at [487, 154] on span "Sport Events" at bounding box center [478, 154] width 41 height 9
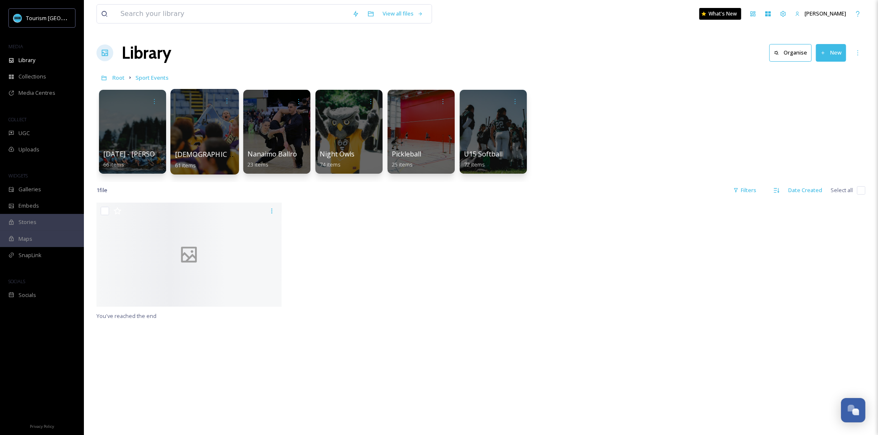
click at [219, 146] on div at bounding box center [204, 132] width 68 height 86
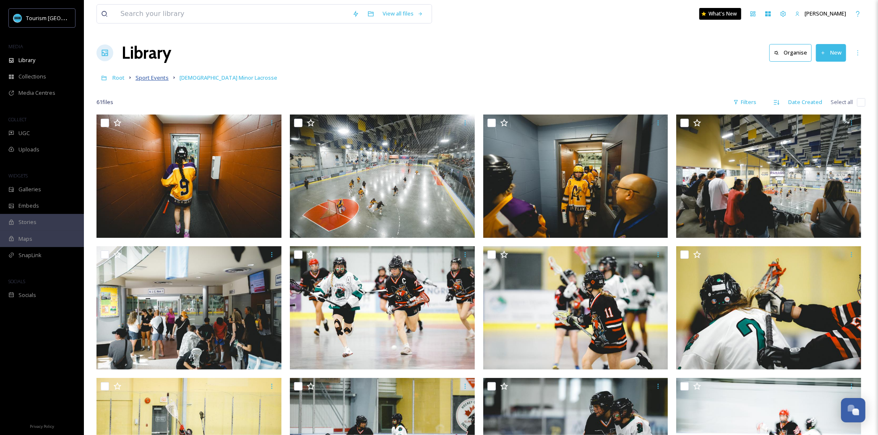
click at [149, 74] on span "Sport Events" at bounding box center [152, 78] width 33 height 8
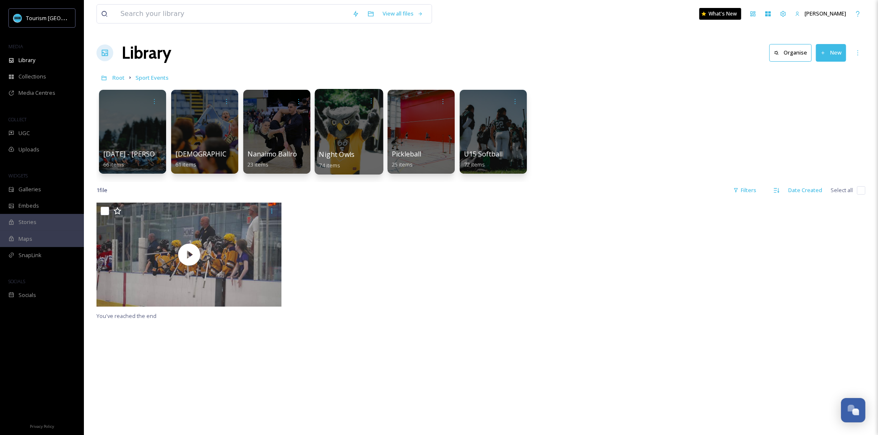
click at [352, 160] on div "Night Owls 74 items" at bounding box center [349, 159] width 60 height 21
click at [362, 141] on div at bounding box center [349, 132] width 68 height 86
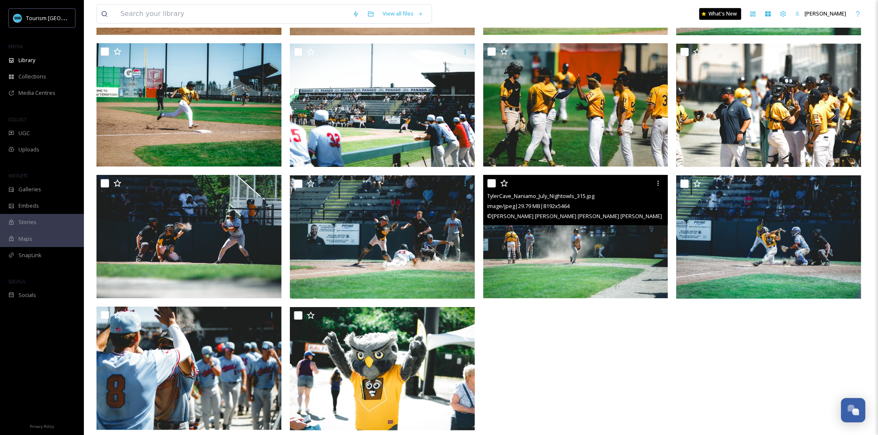
scroll to position [2189, 0]
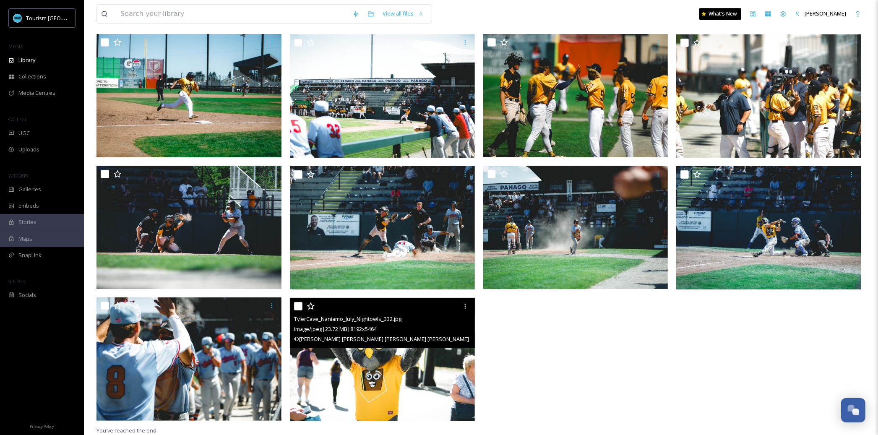
click at [299, 308] on input "checkbox" at bounding box center [298, 306] width 8 height 8
checkbox input "true"
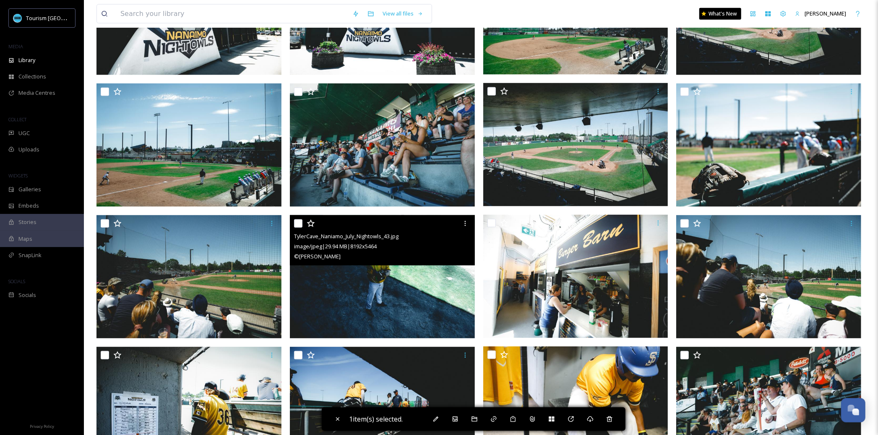
scroll to position [950, 0]
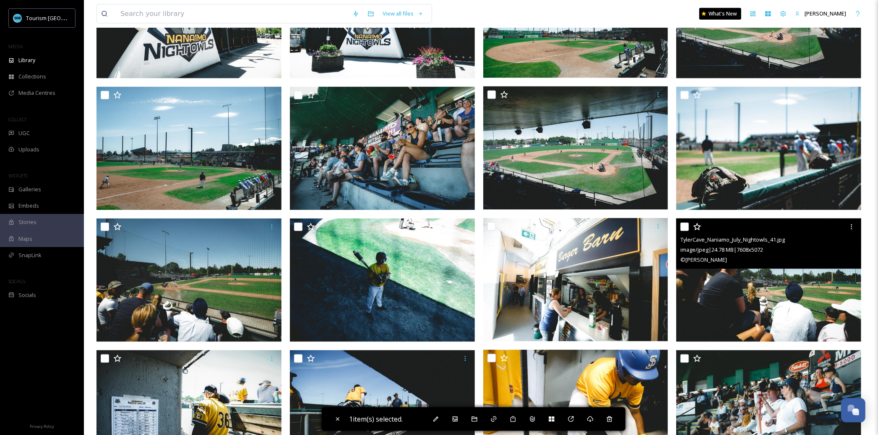
click at [685, 227] on input "checkbox" at bounding box center [685, 227] width 8 height 8
checkbox input "true"
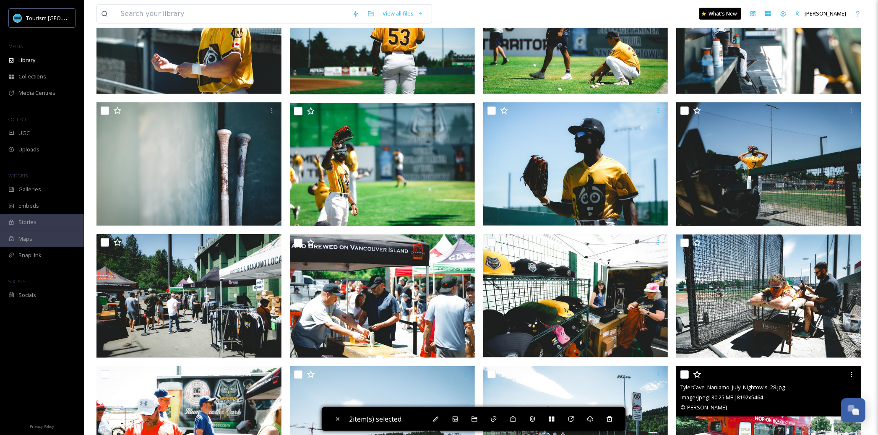
scroll to position [281, 0]
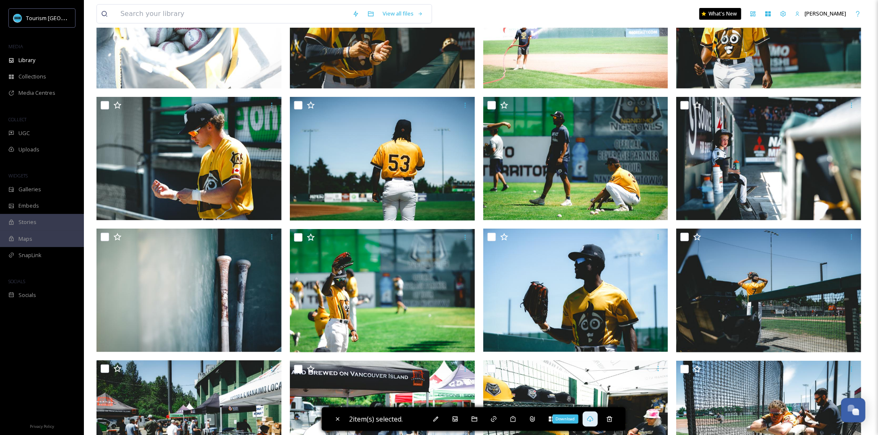
click at [591, 418] on icon at bounding box center [590, 419] width 6 height 6
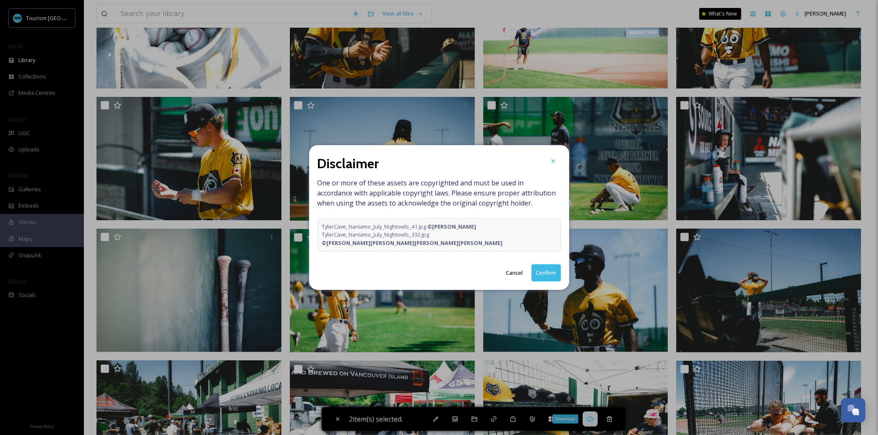
click at [544, 268] on button "Confirm" at bounding box center [546, 272] width 29 height 17
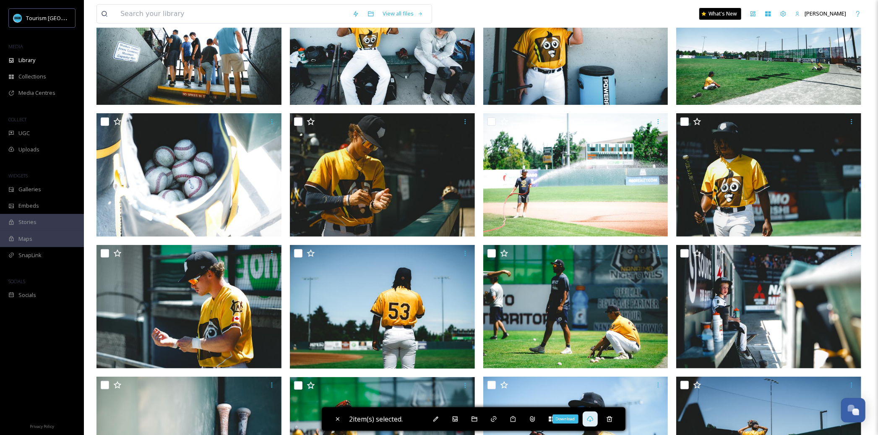
scroll to position [0, 0]
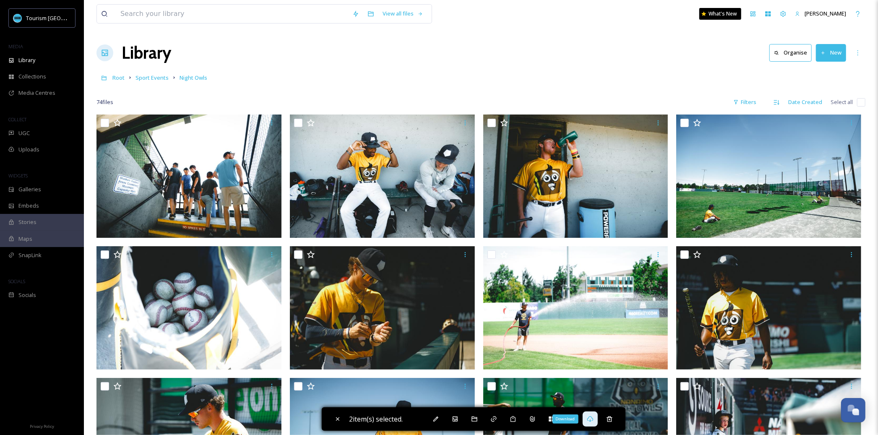
click at [158, 71] on div "Root Sport Events Night Owls" at bounding box center [480, 78] width 769 height 16
click at [120, 78] on span "Root" at bounding box center [118, 78] width 12 height 8
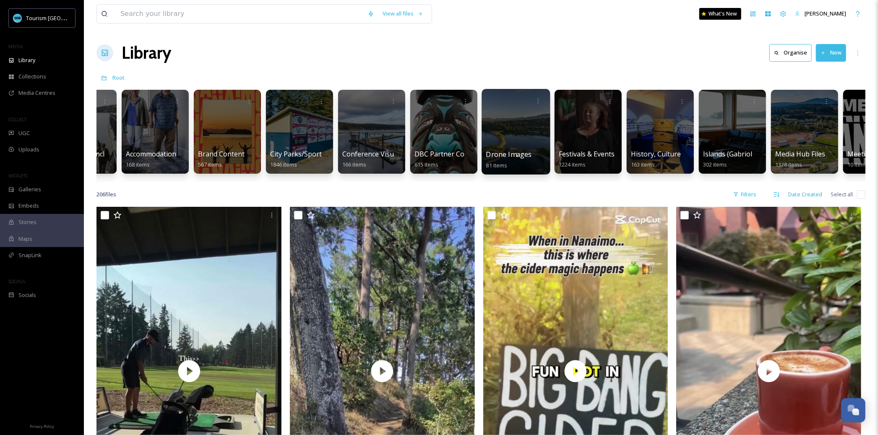
scroll to position [0, 107]
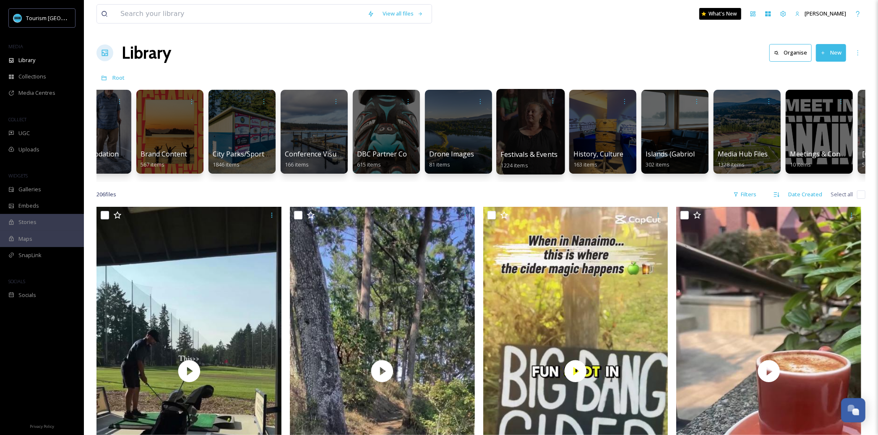
click at [545, 141] on div at bounding box center [530, 132] width 68 height 86
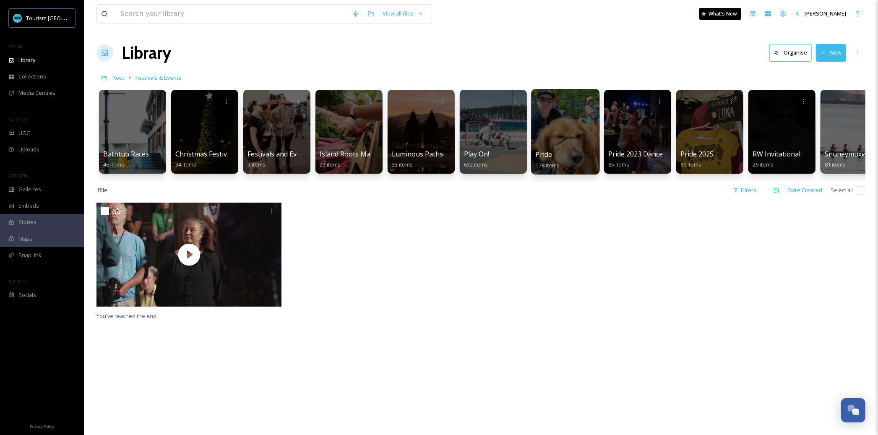
scroll to position [0, 24]
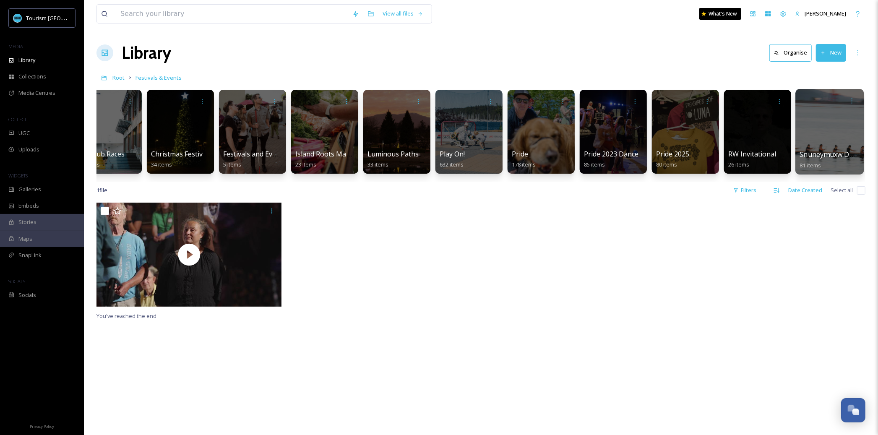
click at [819, 154] on span "Snuneymuxw Days" at bounding box center [830, 154] width 60 height 9
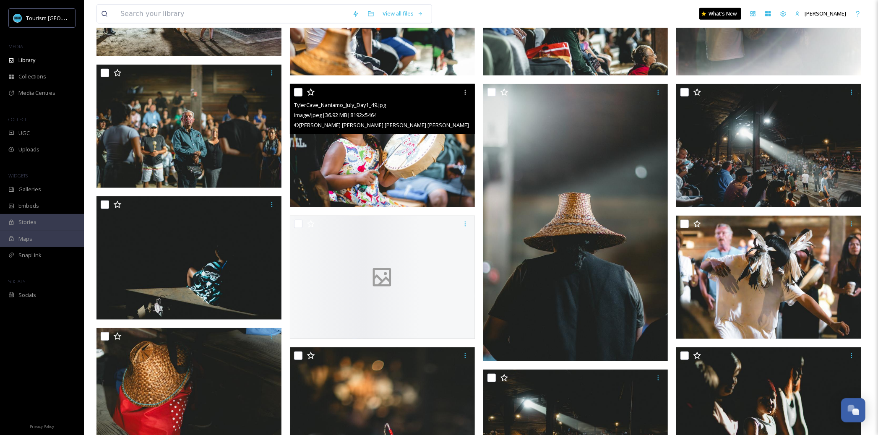
scroll to position [550, 0]
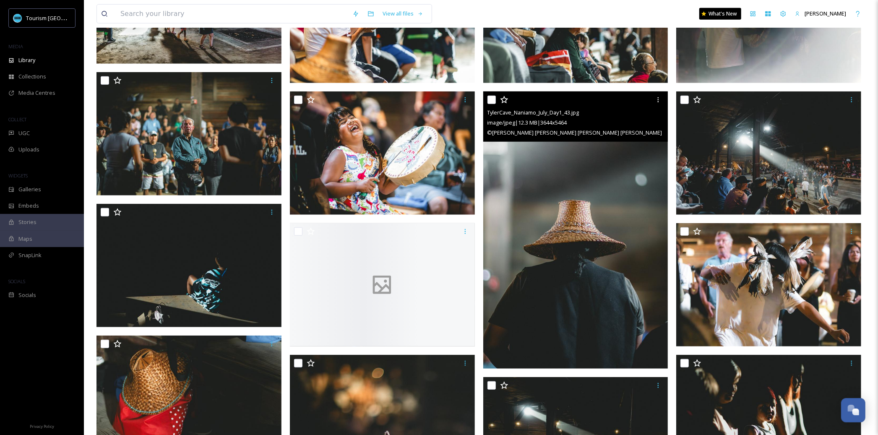
click at [488, 98] on input "checkbox" at bounding box center [492, 100] width 8 height 8
checkbox input "true"
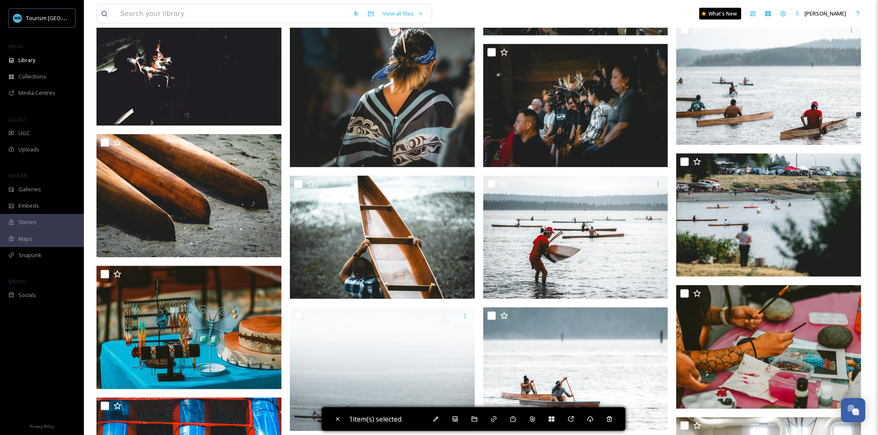
scroll to position [1020, 0]
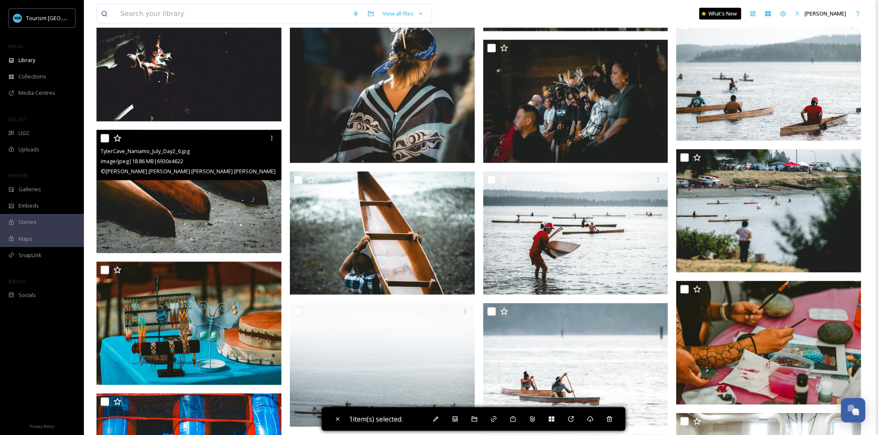
click at [105, 140] on input "checkbox" at bounding box center [105, 138] width 8 height 8
checkbox input "true"
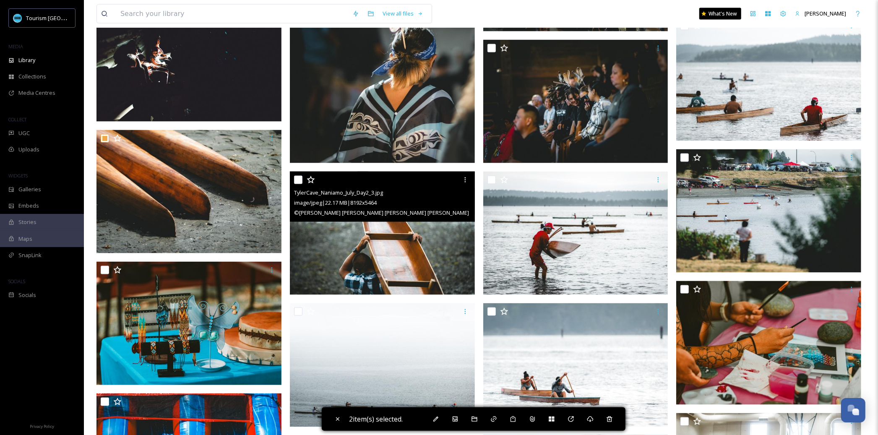
click at [297, 180] on input "checkbox" at bounding box center [298, 180] width 8 height 8
checkbox input "true"
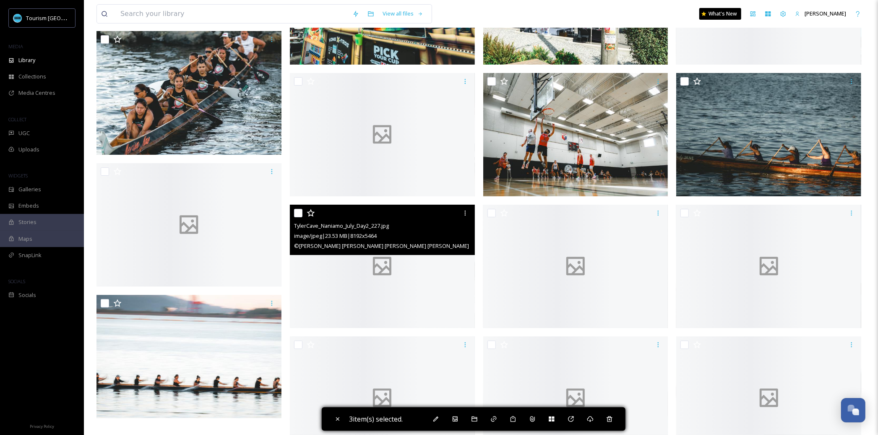
scroll to position [2475, 0]
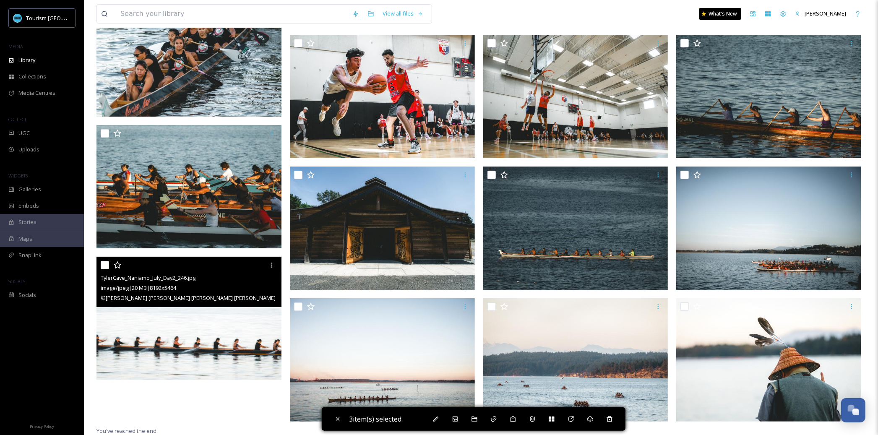
click at [106, 266] on input "checkbox" at bounding box center [105, 265] width 8 height 8
checkbox input "true"
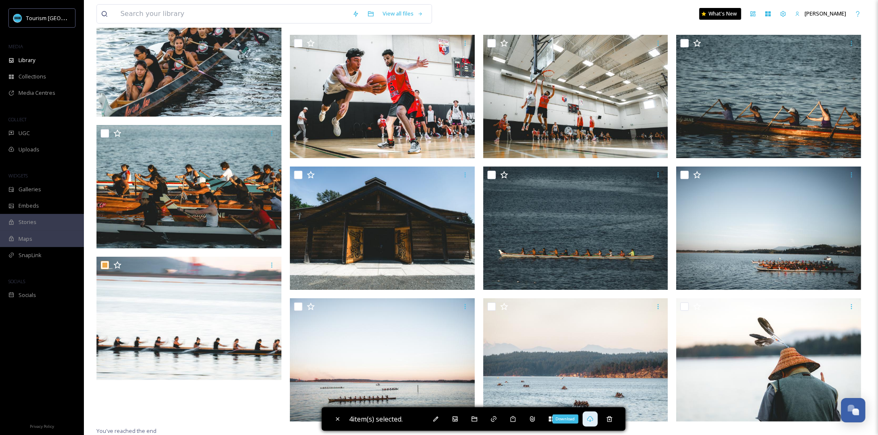
click at [598, 420] on div "Download" at bounding box center [590, 419] width 15 height 15
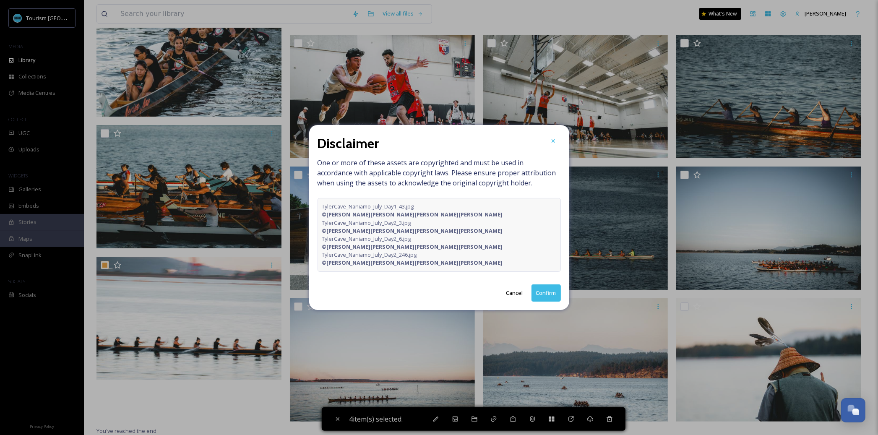
click at [543, 284] on button "Confirm" at bounding box center [546, 292] width 29 height 17
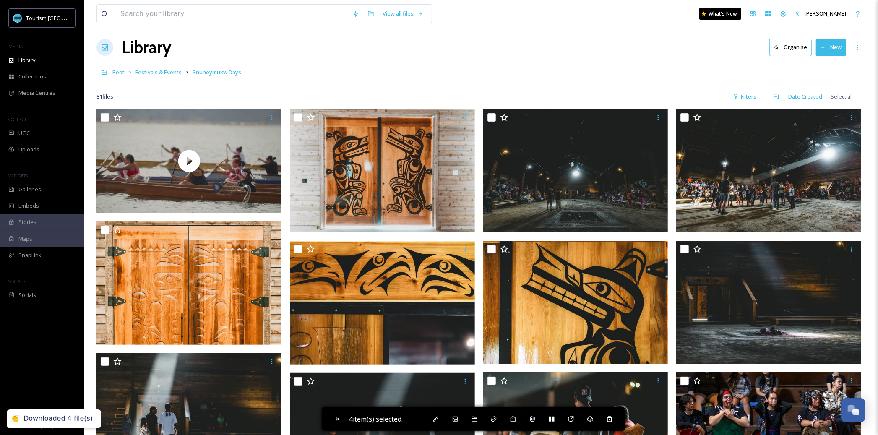
scroll to position [0, 0]
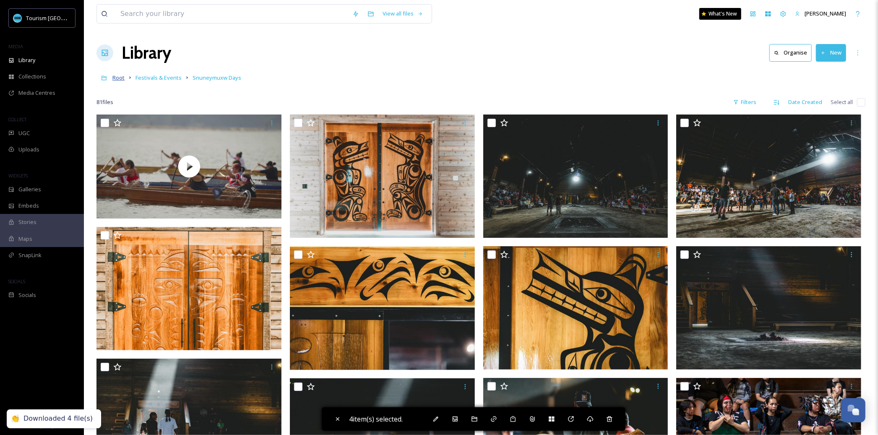
click at [121, 81] on span "Root" at bounding box center [118, 78] width 12 height 8
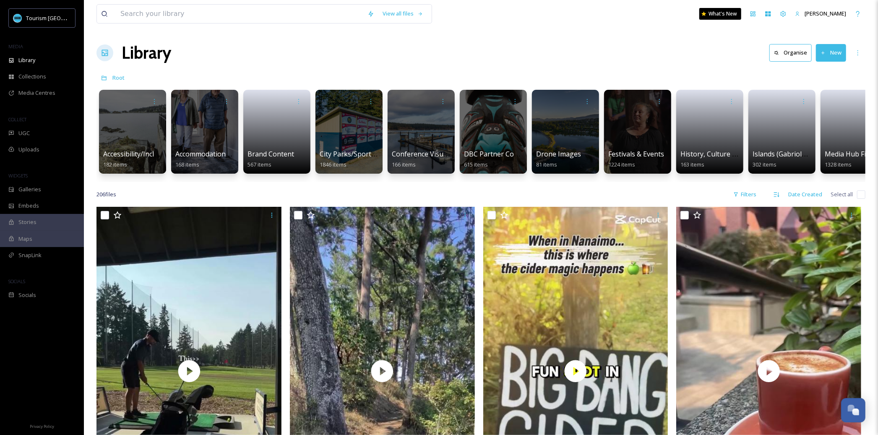
click at [131, 130] on div at bounding box center [132, 132] width 67 height 84
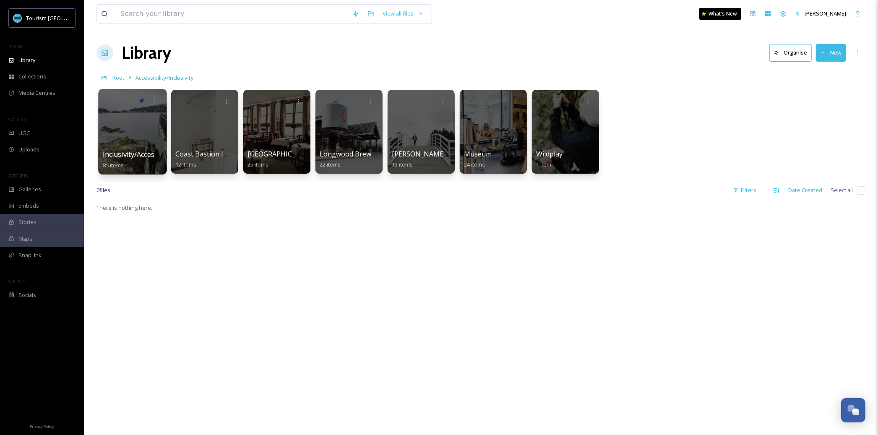
click at [151, 132] on div at bounding box center [132, 132] width 68 height 86
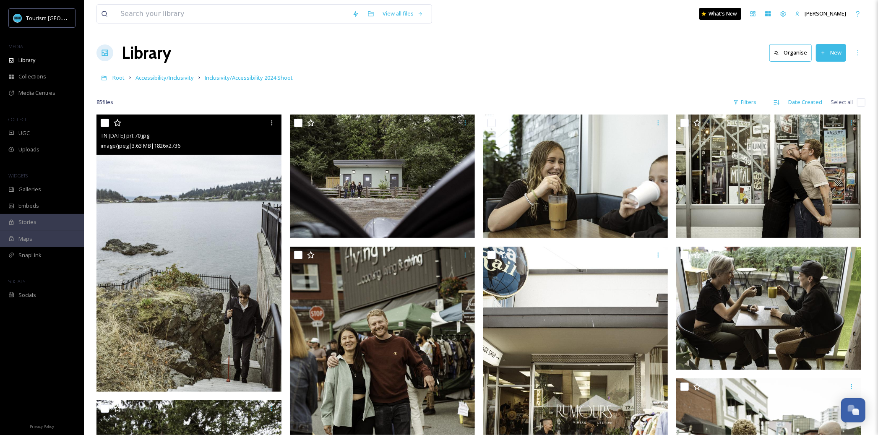
click at [106, 123] on input "checkbox" at bounding box center [105, 123] width 8 height 8
checkbox input "true"
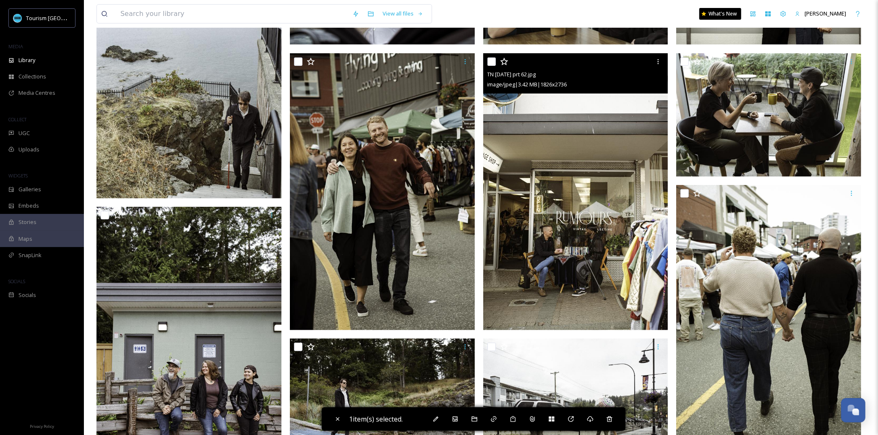
scroll to position [190, 0]
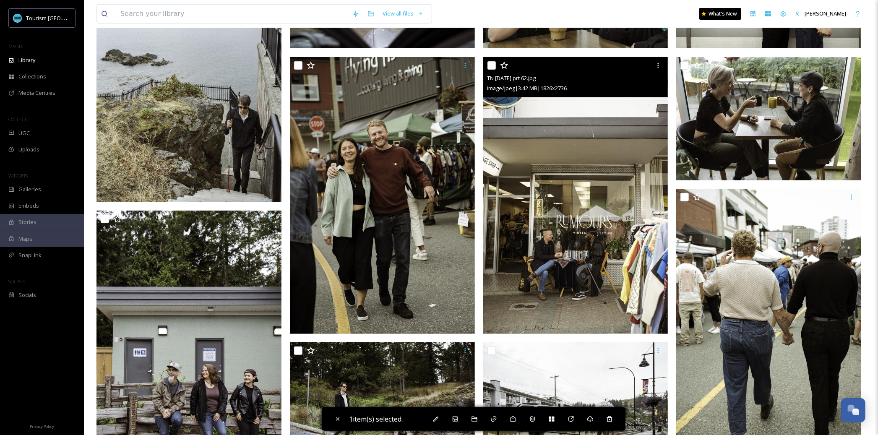
click at [492, 68] on input "checkbox" at bounding box center [492, 65] width 8 height 8
checkbox input "true"
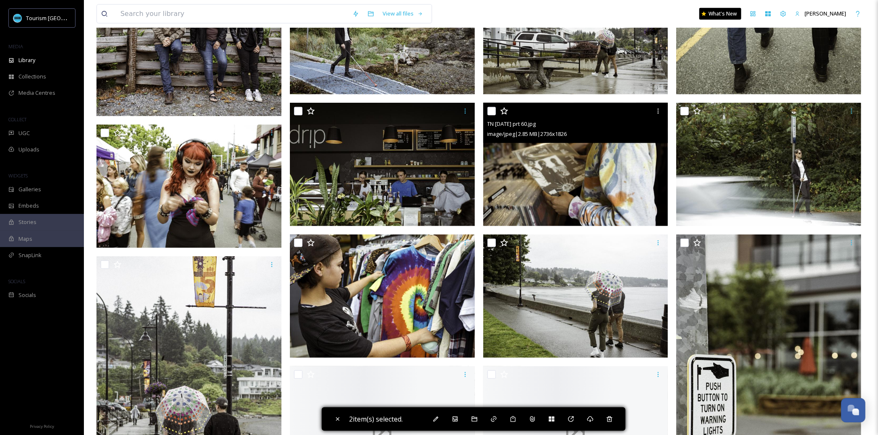
scroll to position [580, 0]
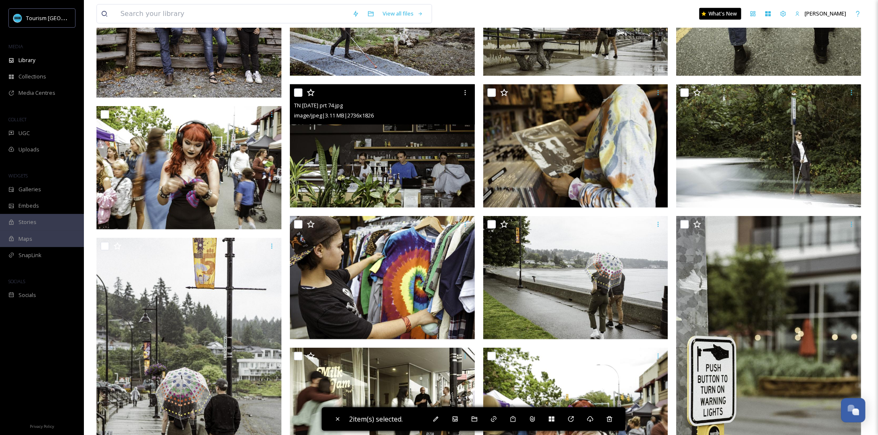
click at [300, 91] on input "checkbox" at bounding box center [298, 93] width 8 height 8
checkbox input "true"
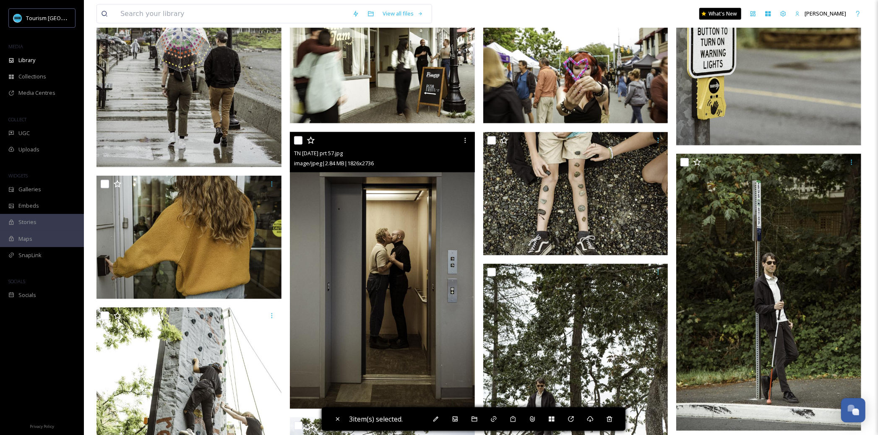
scroll to position [898, 0]
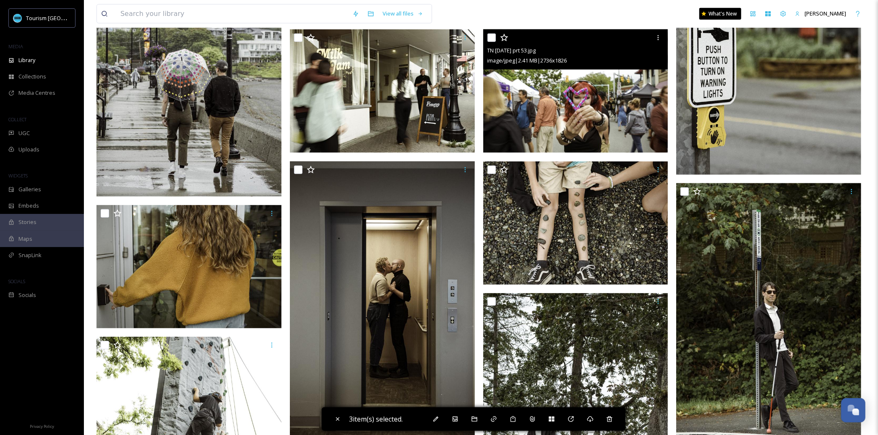
click at [491, 35] on input "checkbox" at bounding box center [492, 38] width 8 height 8
checkbox input "true"
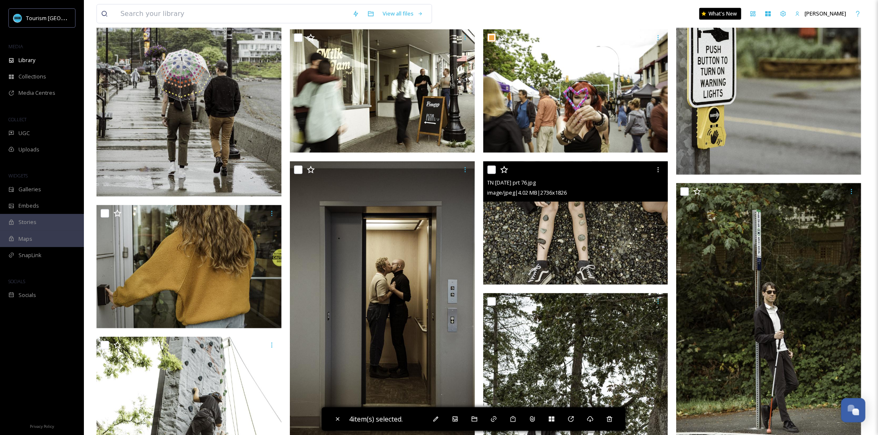
click at [493, 168] on input "checkbox" at bounding box center [492, 170] width 8 height 8
checkbox input "true"
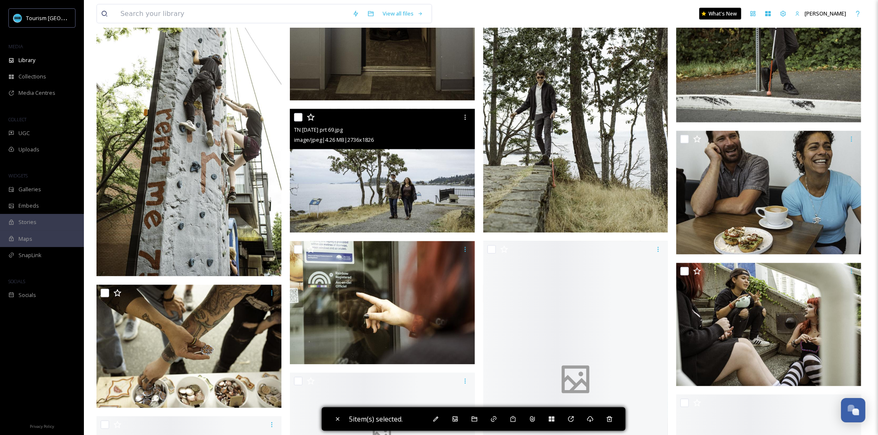
scroll to position [1419, 0]
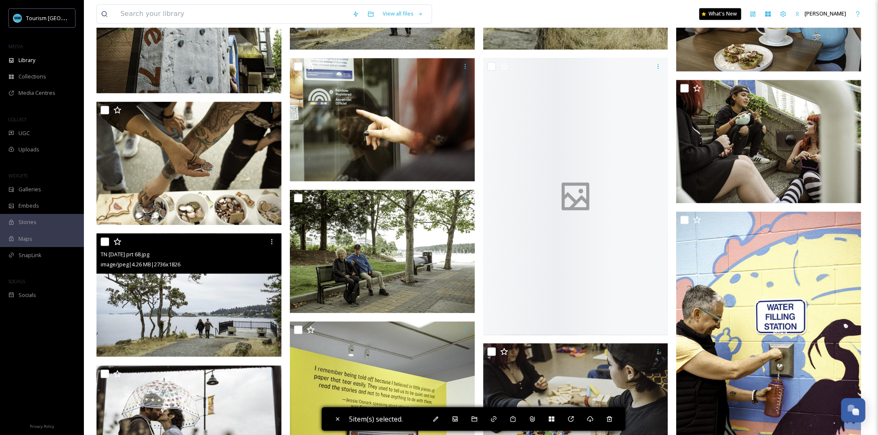
click at [106, 241] on input "checkbox" at bounding box center [105, 241] width 8 height 8
checkbox input "true"
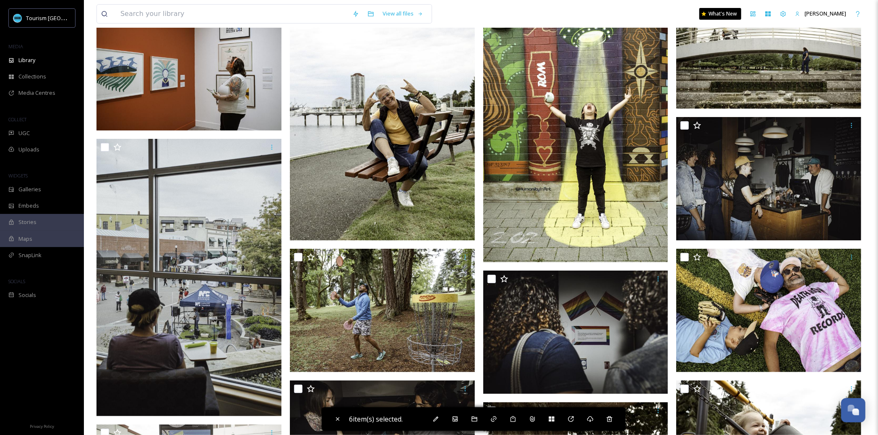
scroll to position [2656, 0]
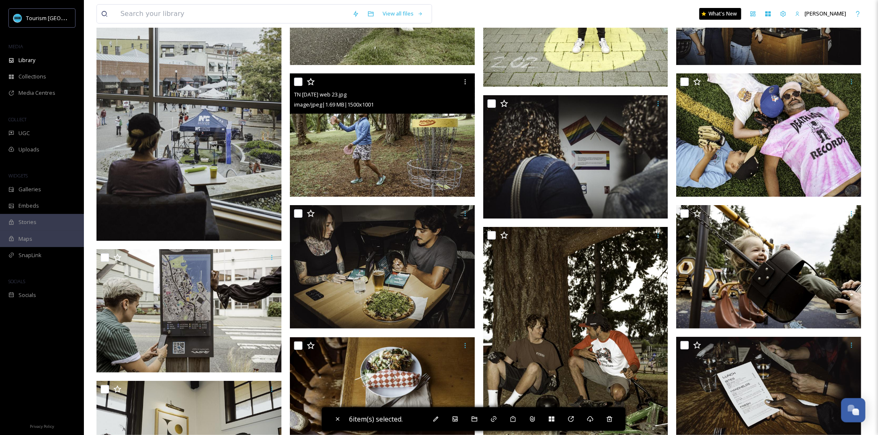
click at [299, 80] on input "checkbox" at bounding box center [298, 82] width 8 height 8
checkbox input "true"
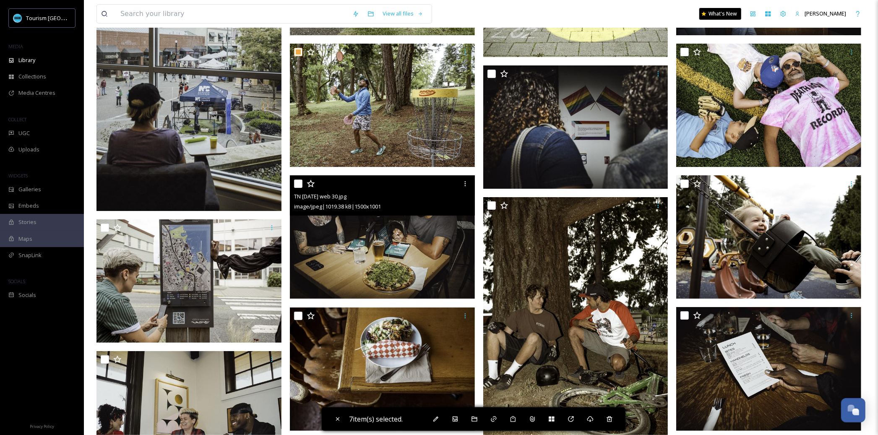
scroll to position [2696, 0]
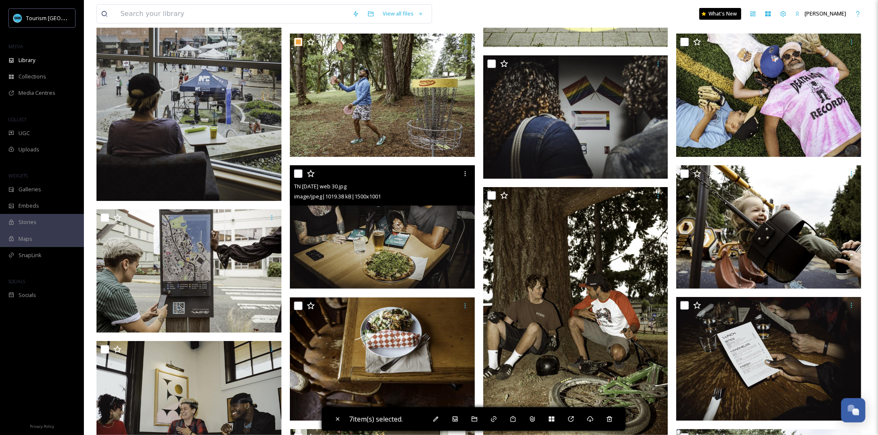
click at [297, 171] on input "checkbox" at bounding box center [298, 174] width 8 height 8
click at [299, 173] on input "checkbox" at bounding box center [298, 174] width 8 height 8
checkbox input "false"
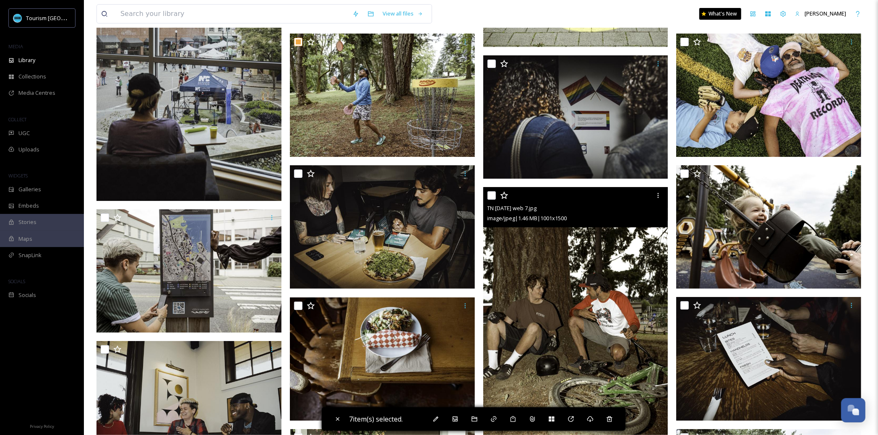
click at [491, 193] on input "checkbox" at bounding box center [492, 195] width 8 height 8
checkbox input "true"
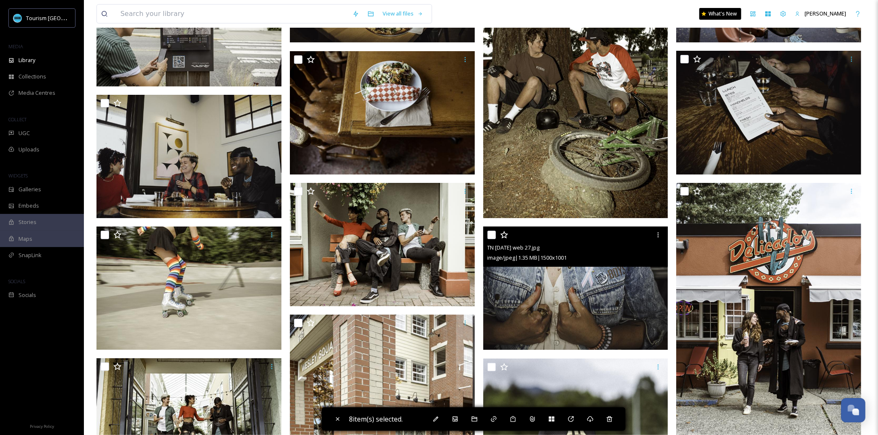
scroll to position [2940, 0]
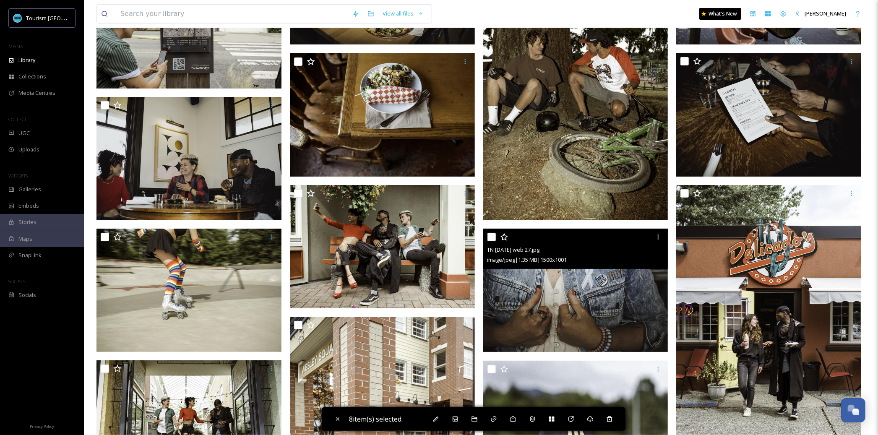
click at [496, 237] on input "checkbox" at bounding box center [492, 237] width 8 height 8
checkbox input "true"
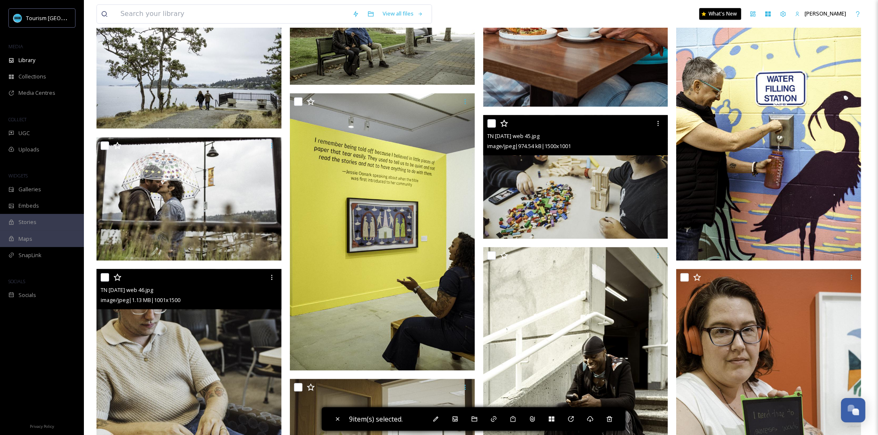
scroll to position [1626, 0]
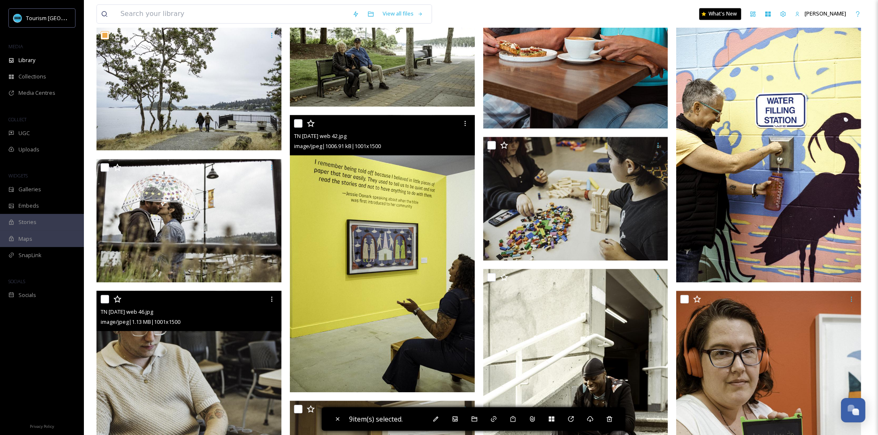
click at [299, 123] on input "checkbox" at bounding box center [298, 123] width 8 height 8
checkbox input "true"
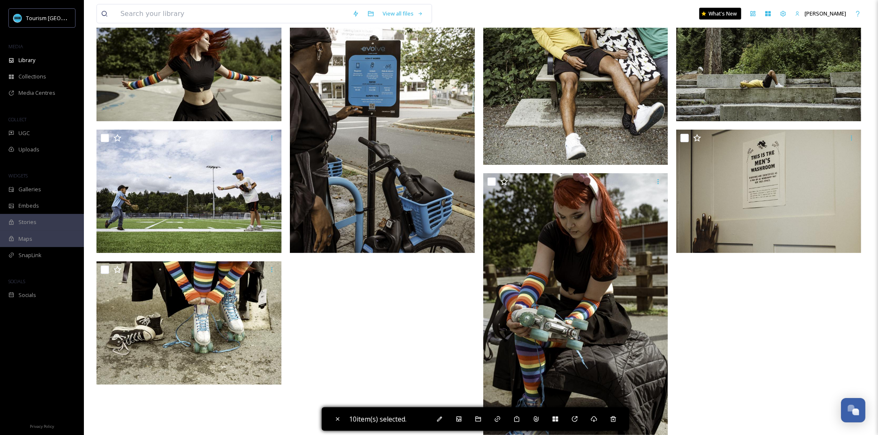
scroll to position [3992, 0]
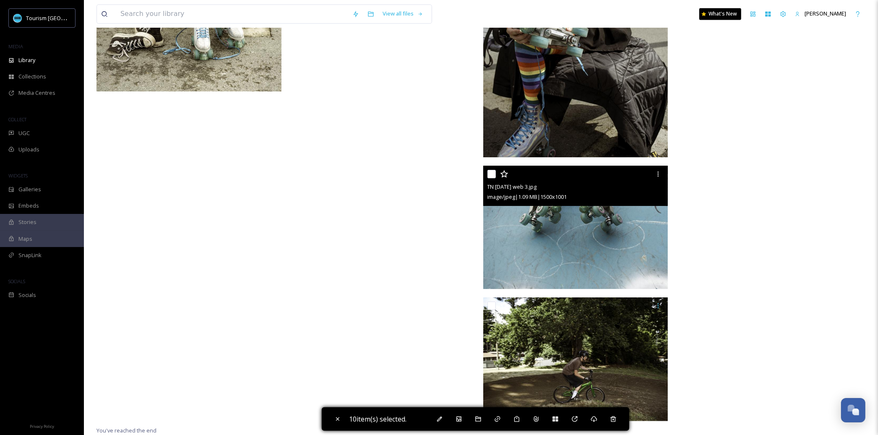
click at [495, 172] on input "checkbox" at bounding box center [492, 174] width 8 height 8
checkbox input "true"
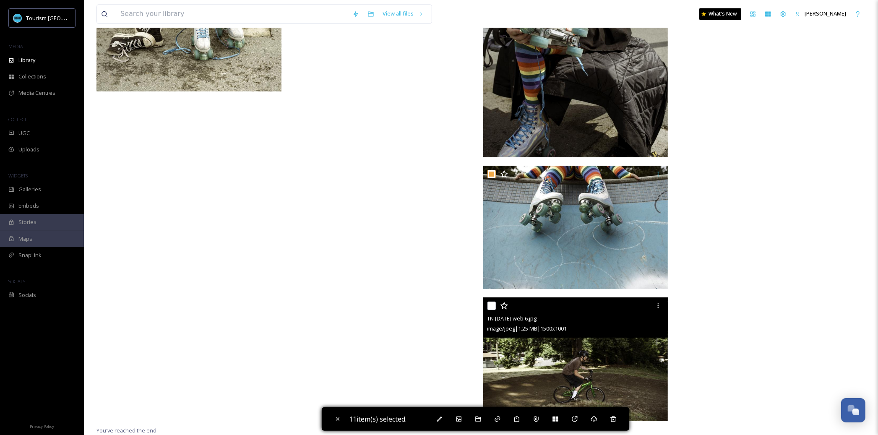
click at [493, 307] on input "checkbox" at bounding box center [492, 306] width 8 height 8
checkbox input "true"
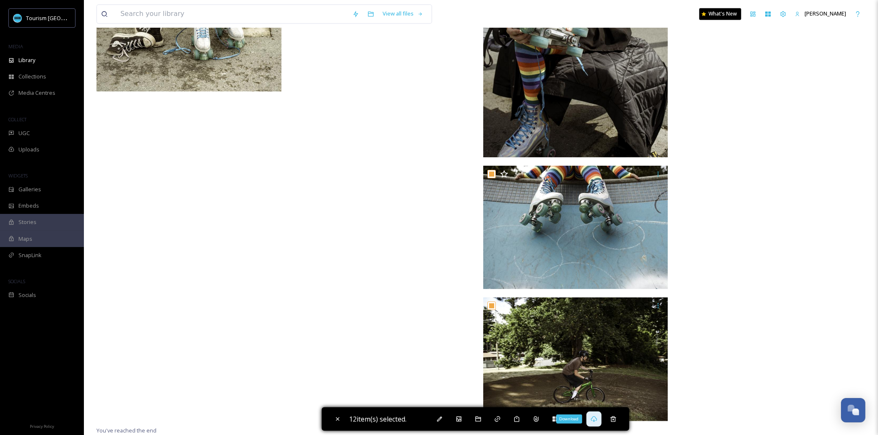
click at [595, 420] on icon at bounding box center [594, 419] width 7 height 7
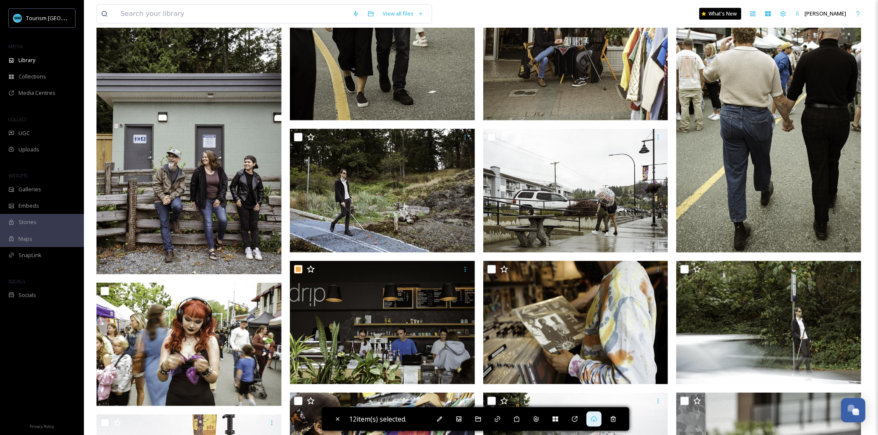
scroll to position [0, 0]
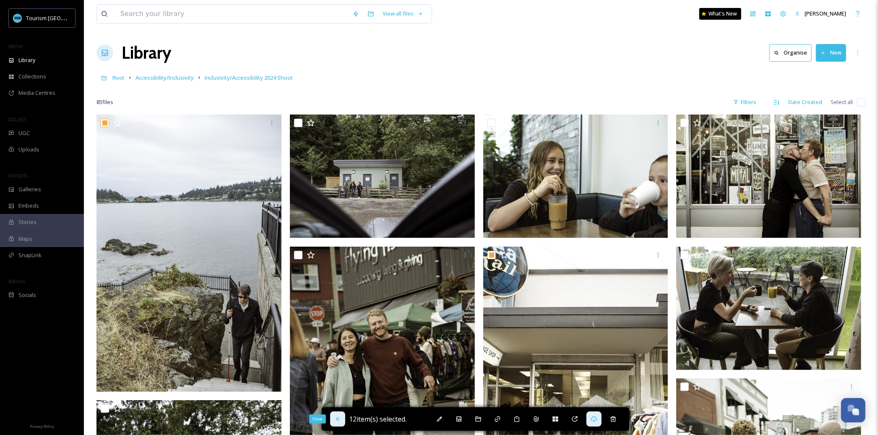
click at [334, 419] on icon at bounding box center [337, 419] width 7 height 7
checkbox input "false"
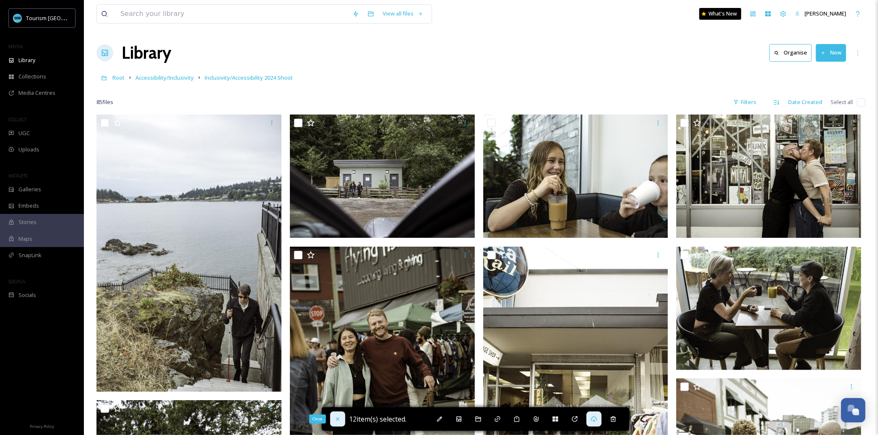
checkbox input "false"
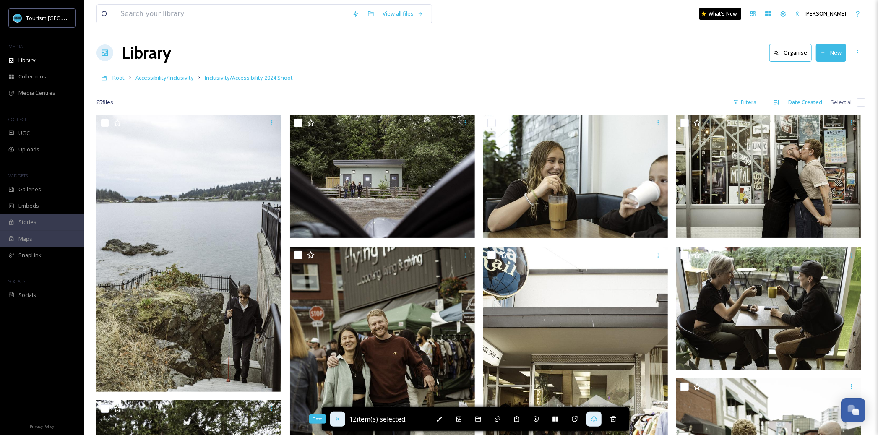
checkbox input "false"
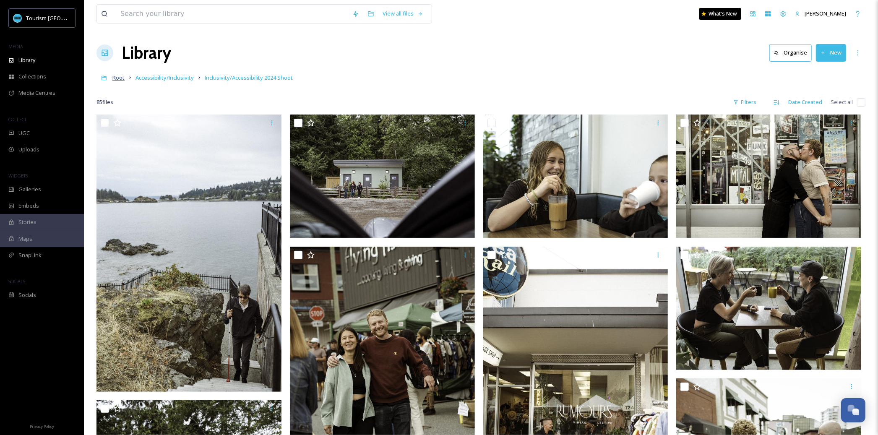
click at [118, 76] on span "Root" at bounding box center [118, 78] width 12 height 8
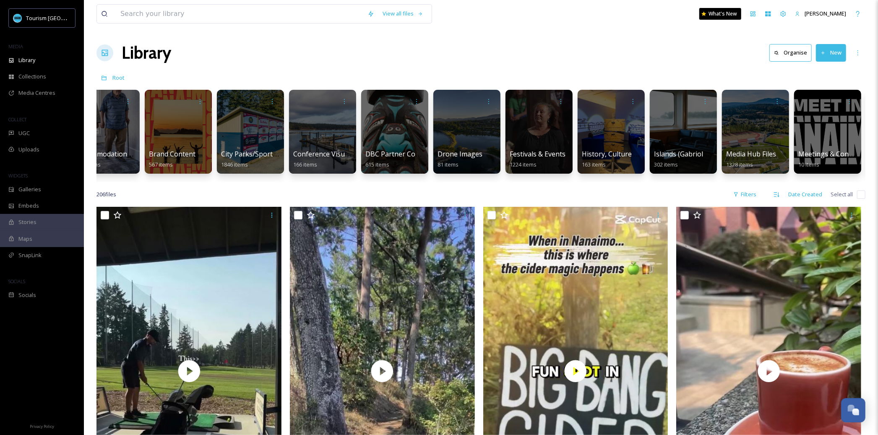
scroll to position [0, 105]
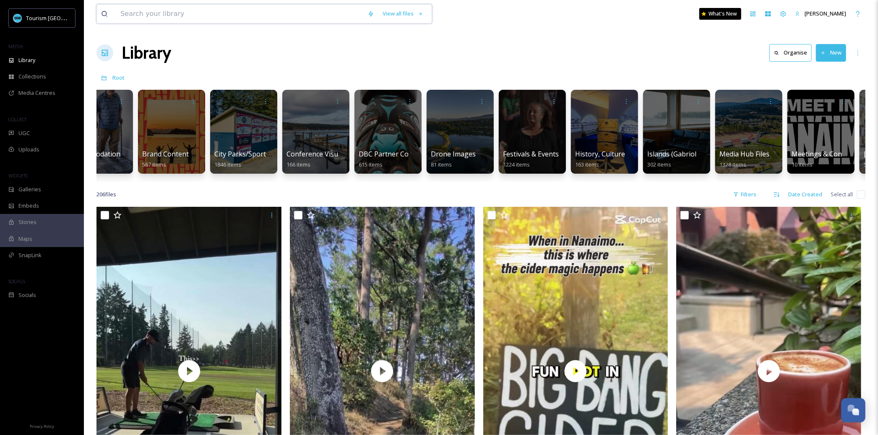
click at [213, 12] on input at bounding box center [239, 14] width 247 height 18
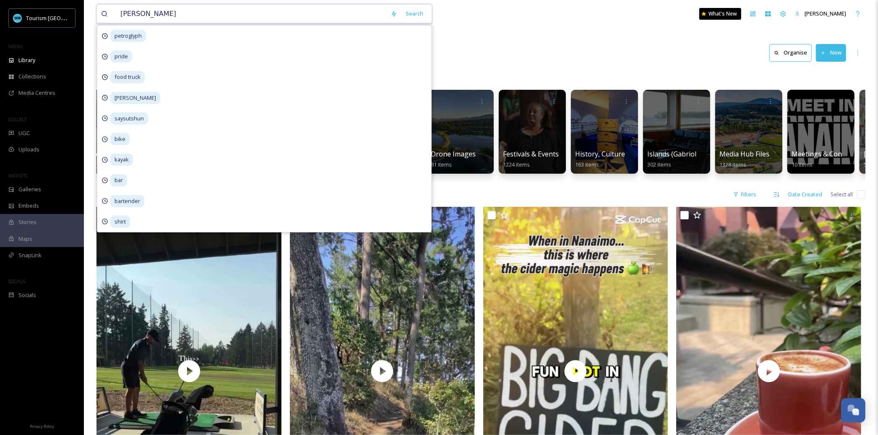
type input "[PERSON_NAME]"
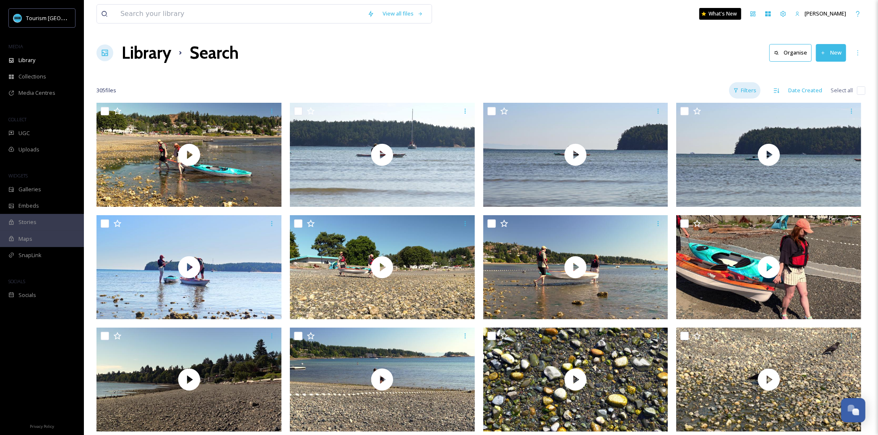
click at [754, 91] on div "Filters" at bounding box center [744, 90] width 31 height 16
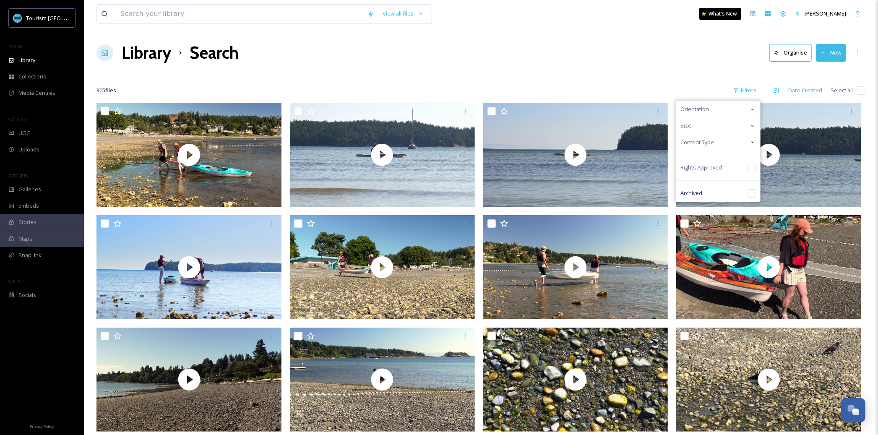
click at [712, 141] on span "Content Type" at bounding box center [698, 142] width 34 height 8
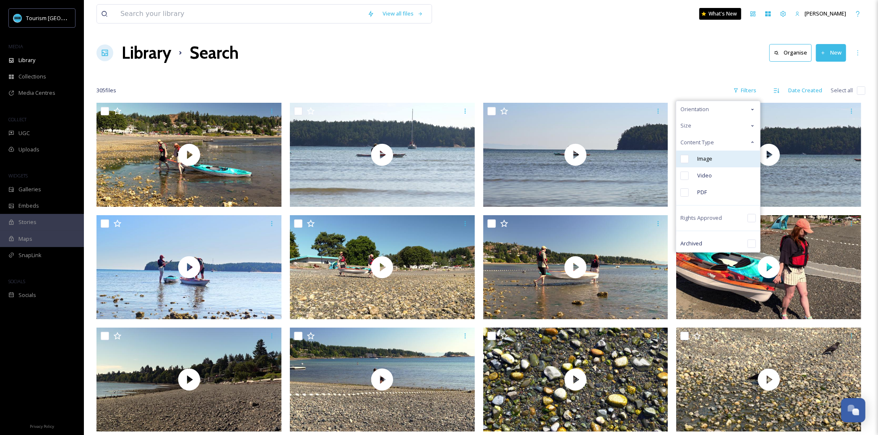
click at [687, 160] on input "checkbox" at bounding box center [685, 159] width 8 height 8
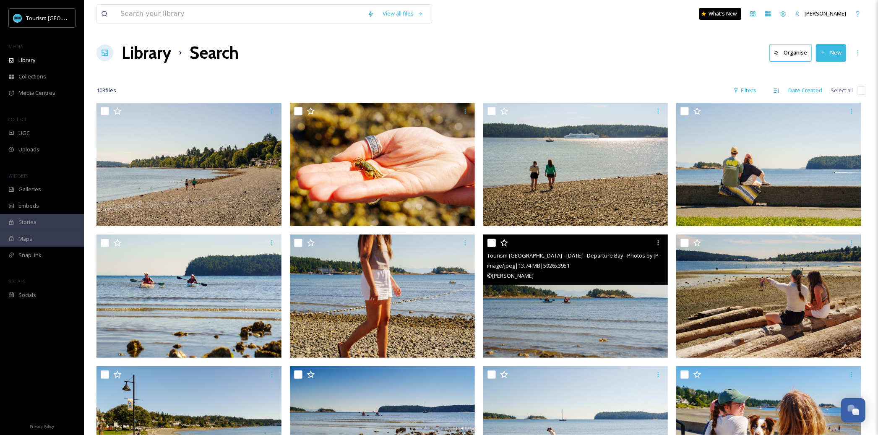
scroll to position [13, 0]
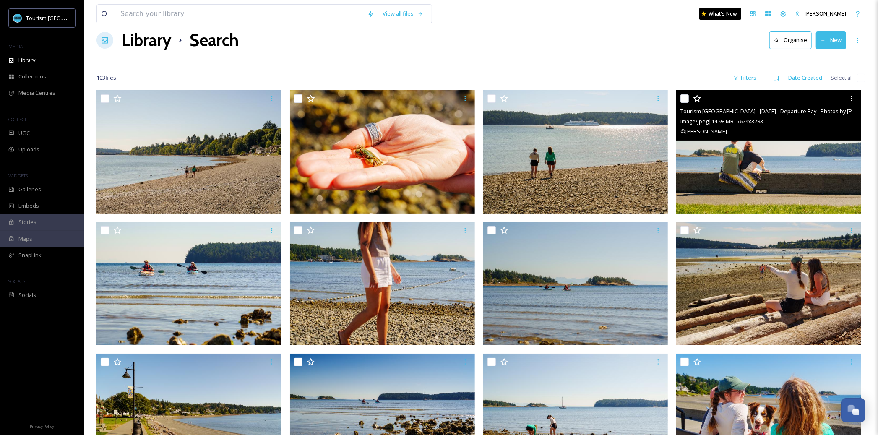
click at [684, 97] on input "checkbox" at bounding box center [685, 98] width 8 height 8
checkbox input "true"
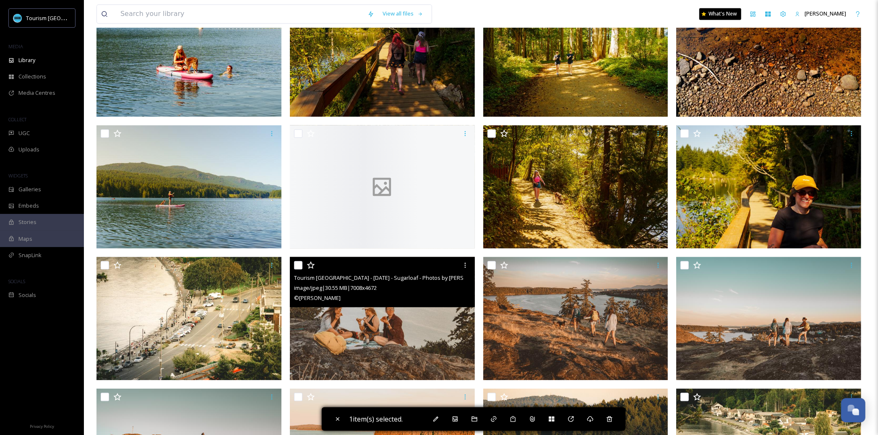
scroll to position [1500, 0]
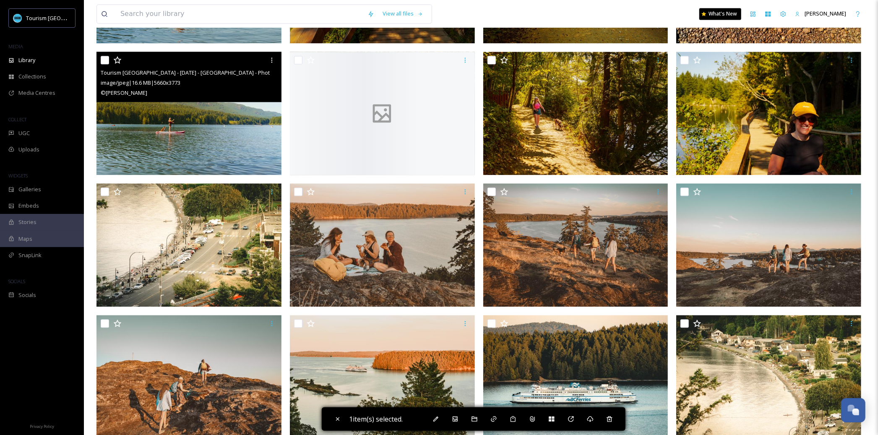
click at [104, 60] on input "checkbox" at bounding box center [105, 60] width 8 height 8
checkbox input "true"
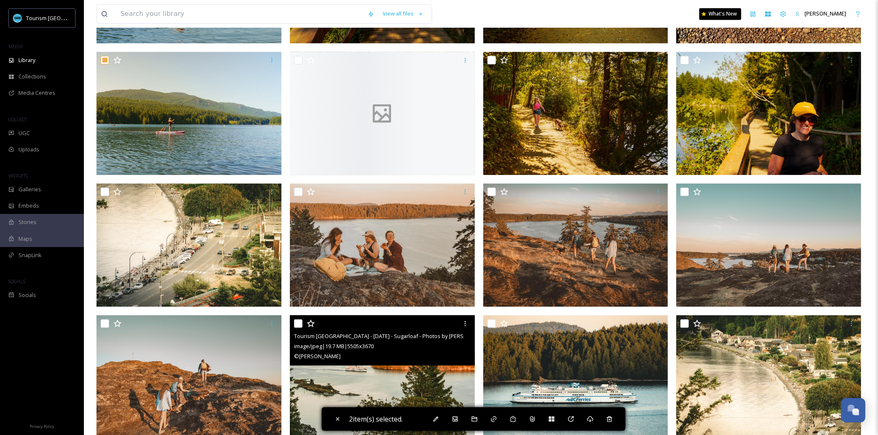
scroll to position [1510, 0]
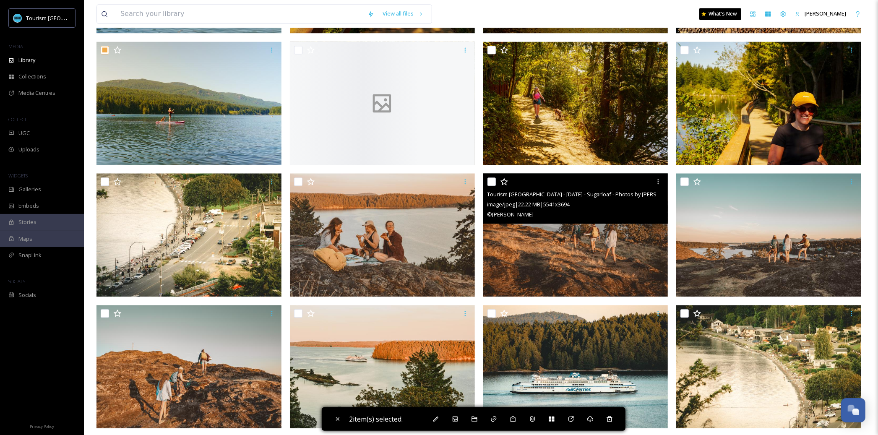
click at [491, 180] on input "checkbox" at bounding box center [492, 181] width 8 height 8
checkbox input "true"
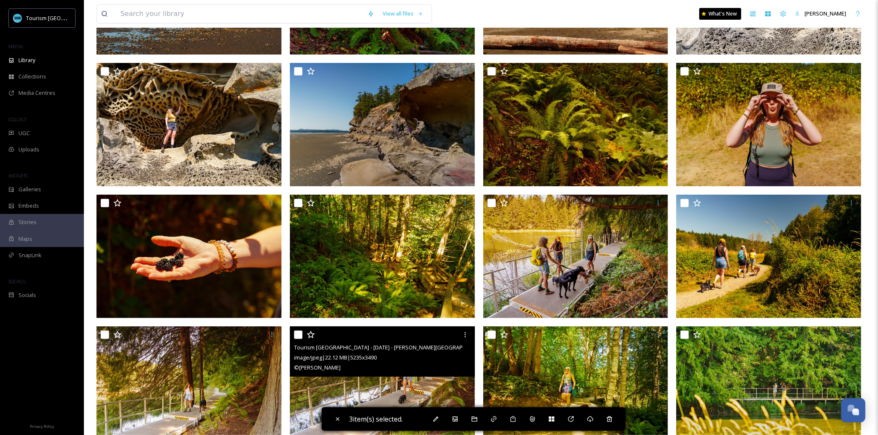
scroll to position [2918, 0]
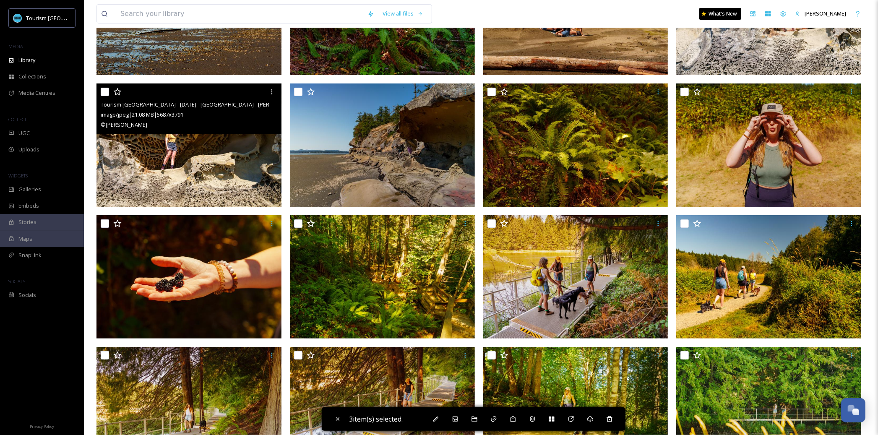
click at [107, 86] on div at bounding box center [190, 91] width 179 height 15
click at [106, 92] on input "checkbox" at bounding box center [105, 92] width 8 height 8
checkbox input "true"
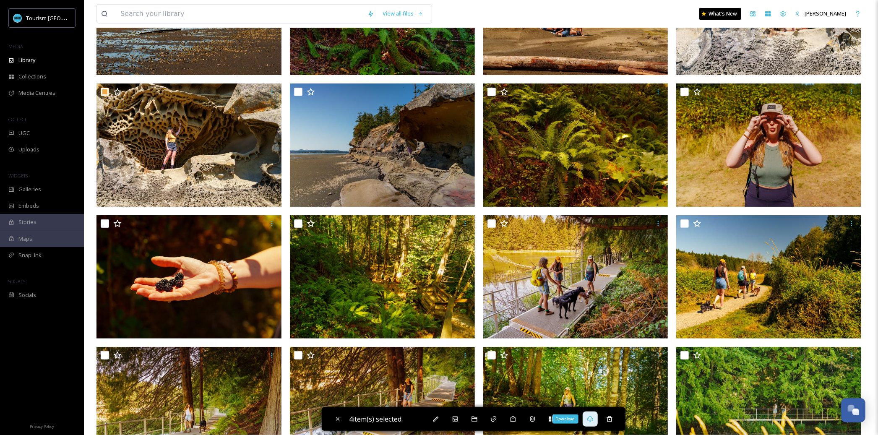
click at [588, 421] on div "Download" at bounding box center [590, 419] width 15 height 15
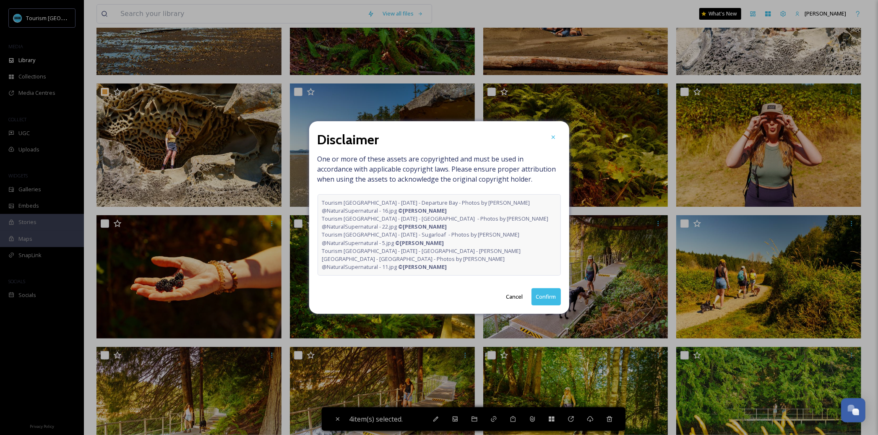
click at [557, 289] on button "Confirm" at bounding box center [546, 296] width 29 height 17
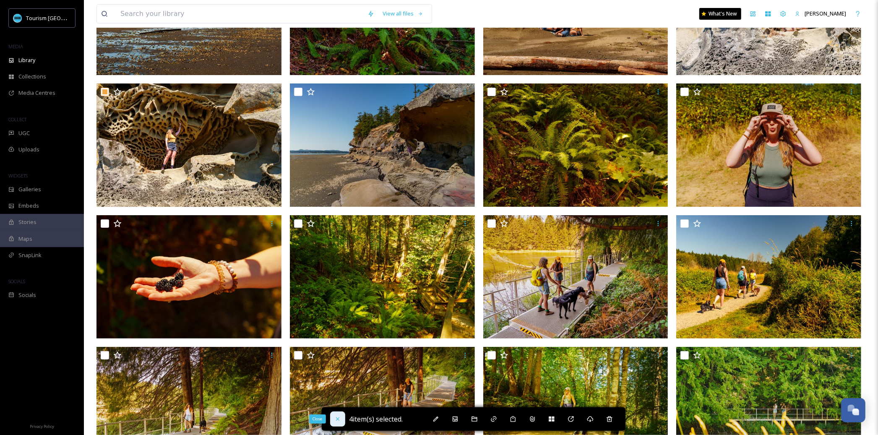
click at [336, 423] on div "Close" at bounding box center [337, 419] width 15 height 15
checkbox input "false"
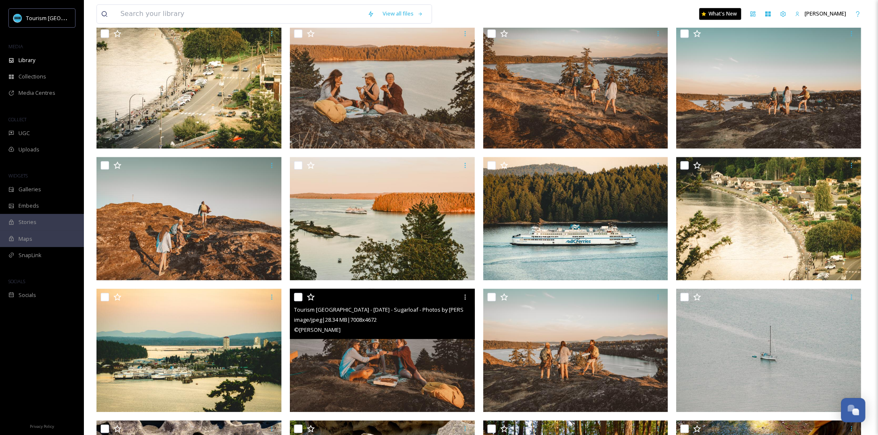
scroll to position [1656, 0]
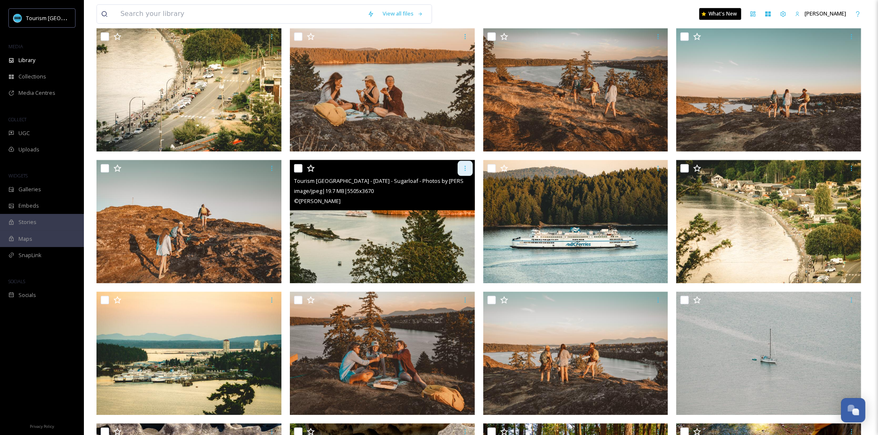
click at [467, 166] on icon at bounding box center [465, 168] width 7 height 7
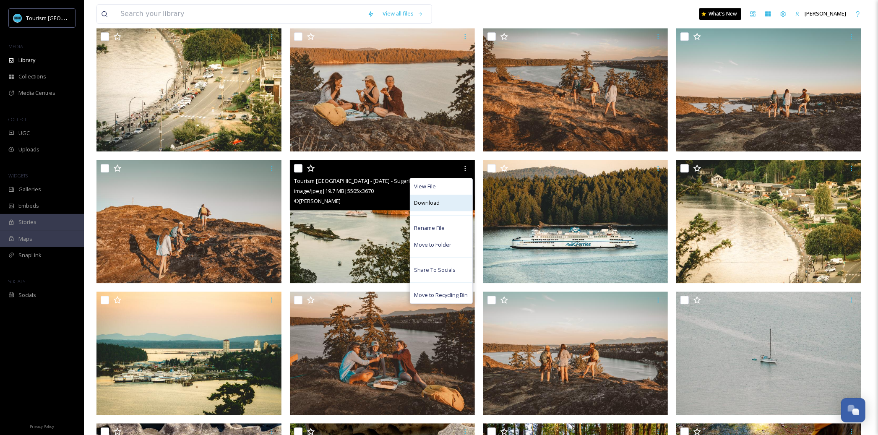
click at [461, 204] on div "Download" at bounding box center [441, 203] width 62 height 16
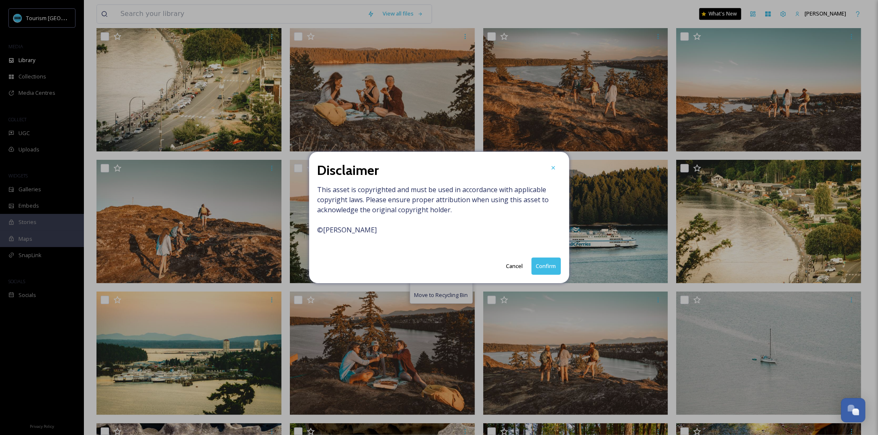
click at [540, 266] on button "Confirm" at bounding box center [546, 266] width 29 height 17
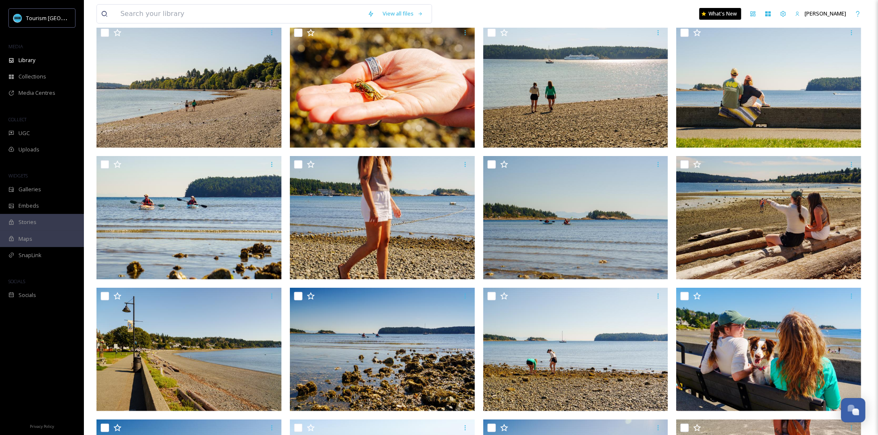
scroll to position [0, 0]
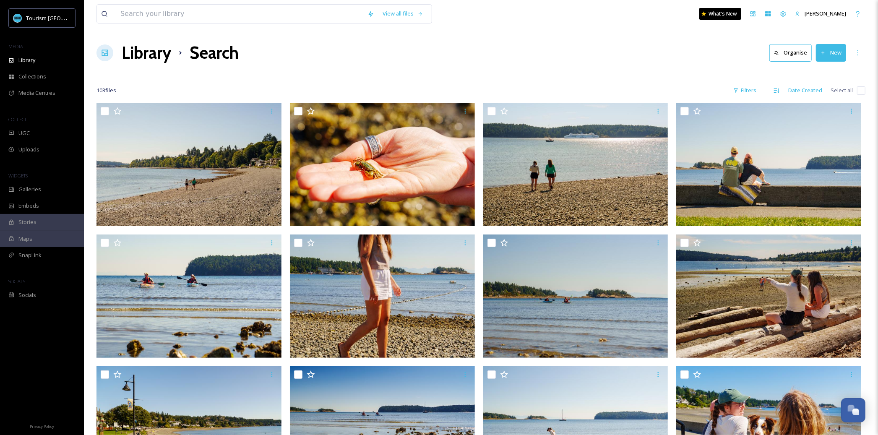
click at [260, 62] on div "Library Search Organise New" at bounding box center [480, 52] width 769 height 25
click at [48, 66] on div "Library" at bounding box center [42, 60] width 84 height 16
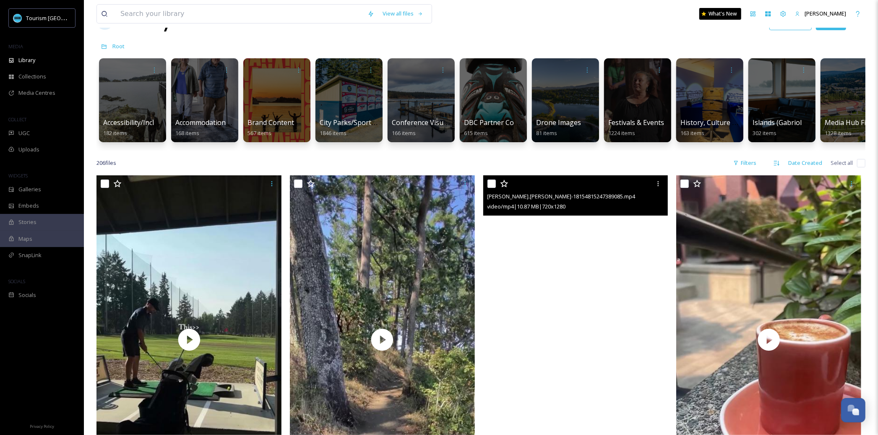
scroll to position [32, 0]
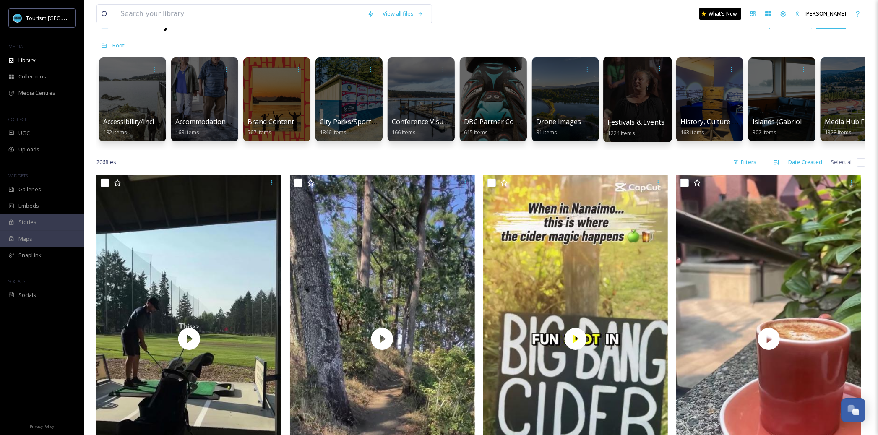
click at [637, 120] on span "Festivals & Events" at bounding box center [636, 121] width 57 height 9
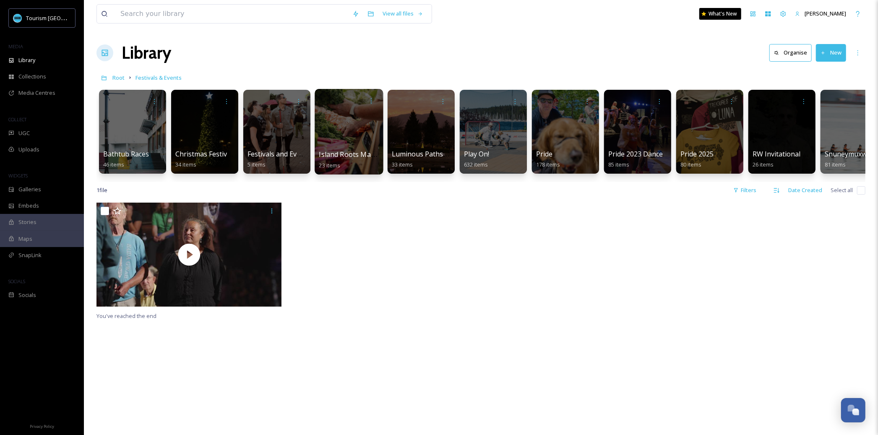
click at [327, 129] on div at bounding box center [349, 132] width 68 height 86
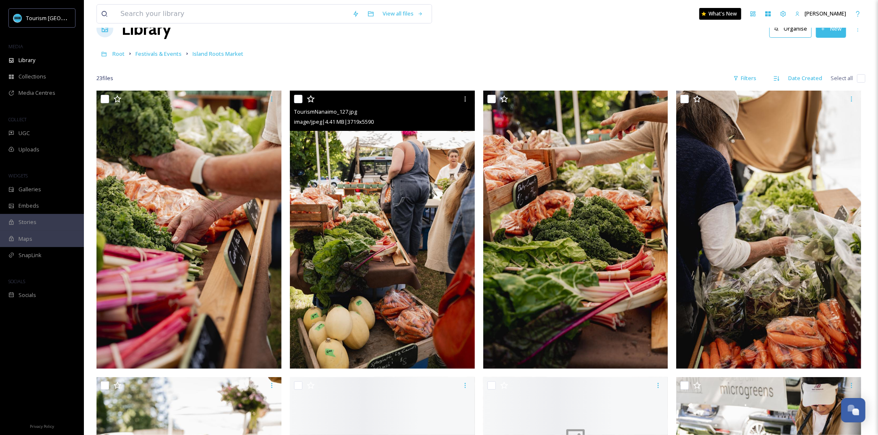
scroll to position [27, 0]
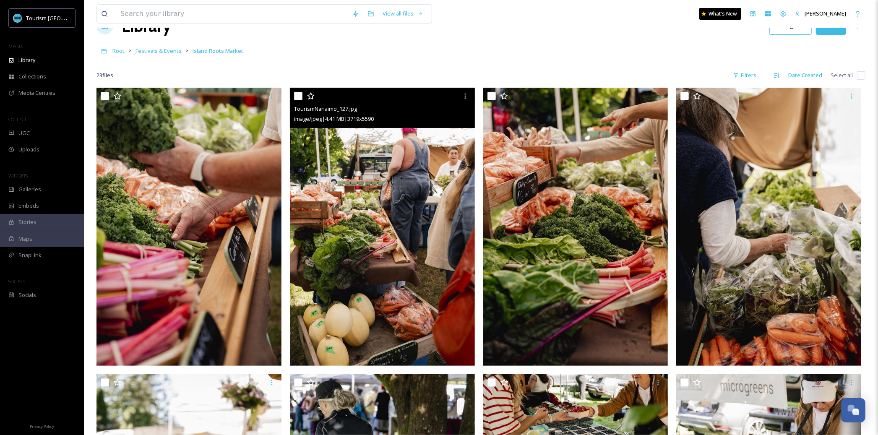
click at [299, 97] on input "checkbox" at bounding box center [298, 96] width 8 height 8
checkbox input "true"
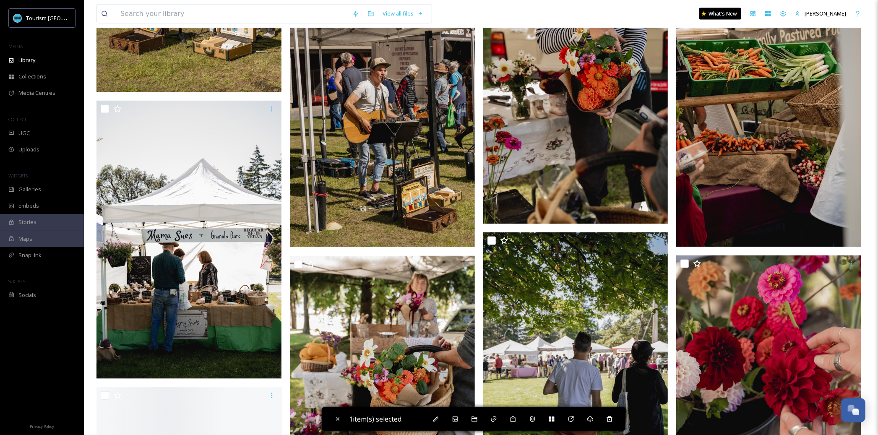
scroll to position [1159, 0]
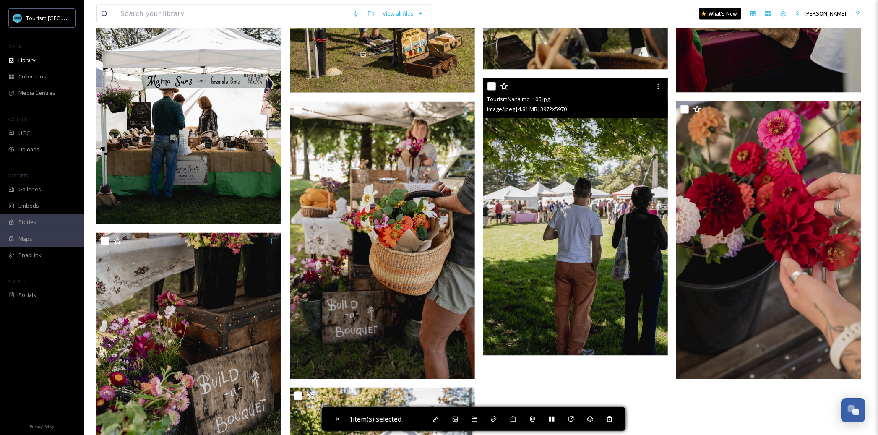
click at [491, 86] on input "checkbox" at bounding box center [492, 86] width 8 height 8
checkbox input "true"
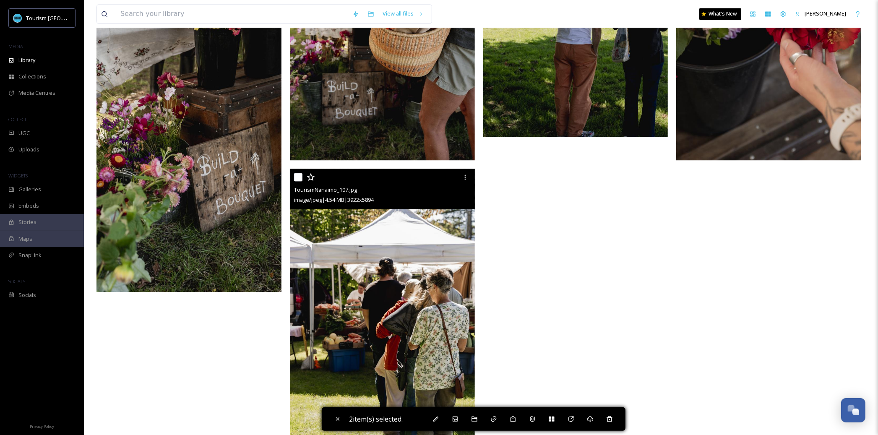
click at [298, 176] on input "checkbox" at bounding box center [298, 177] width 8 height 8
checkbox input "true"
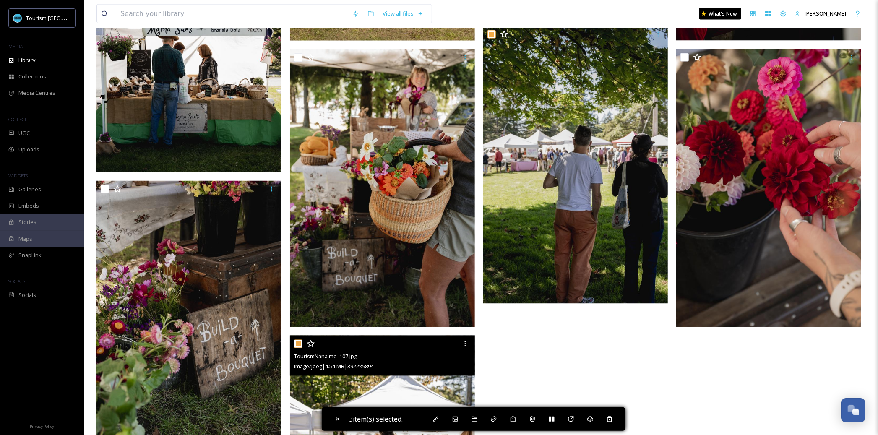
scroll to position [1188, 0]
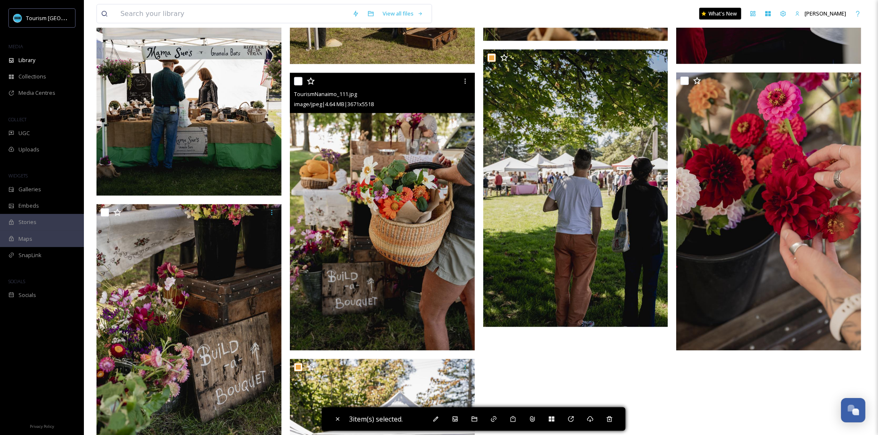
click at [296, 79] on input "checkbox" at bounding box center [298, 81] width 8 height 8
checkbox input "true"
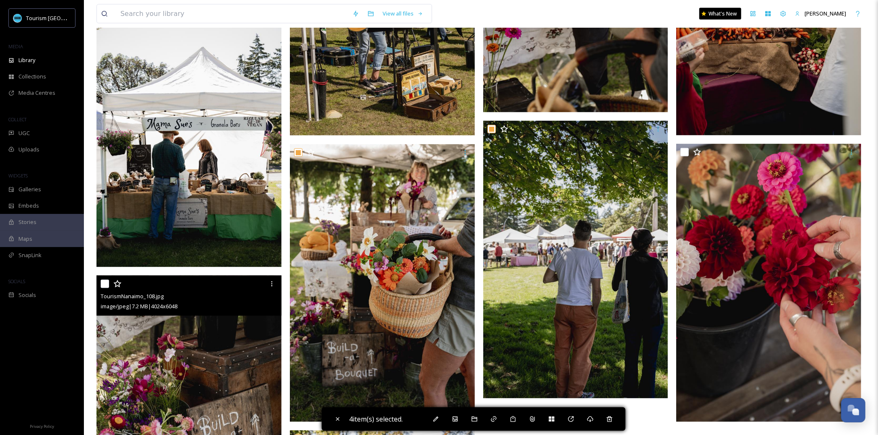
scroll to position [1072, 0]
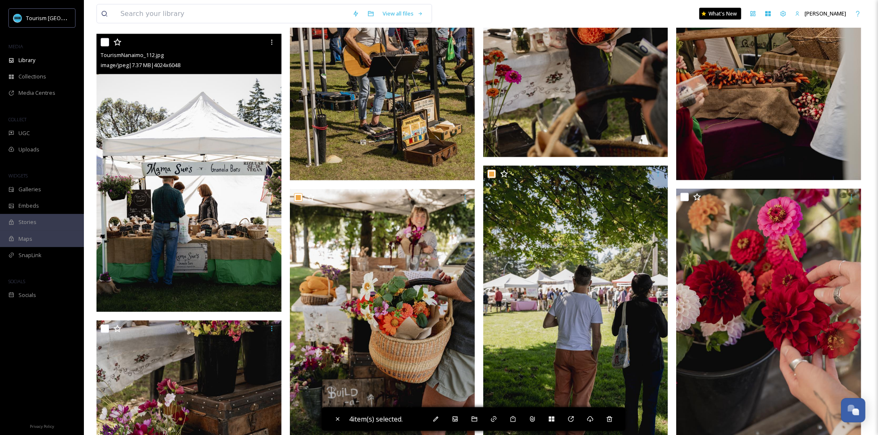
click at [106, 44] on input "checkbox" at bounding box center [105, 42] width 8 height 8
checkbox input "true"
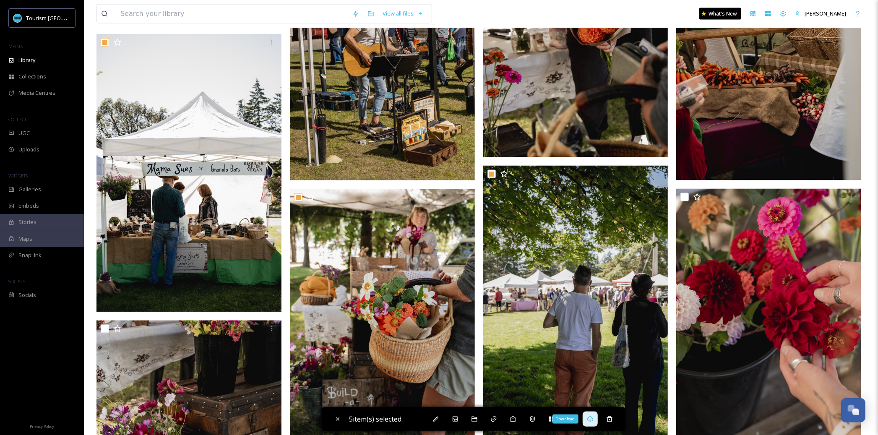
click at [594, 421] on icon at bounding box center [590, 419] width 7 height 7
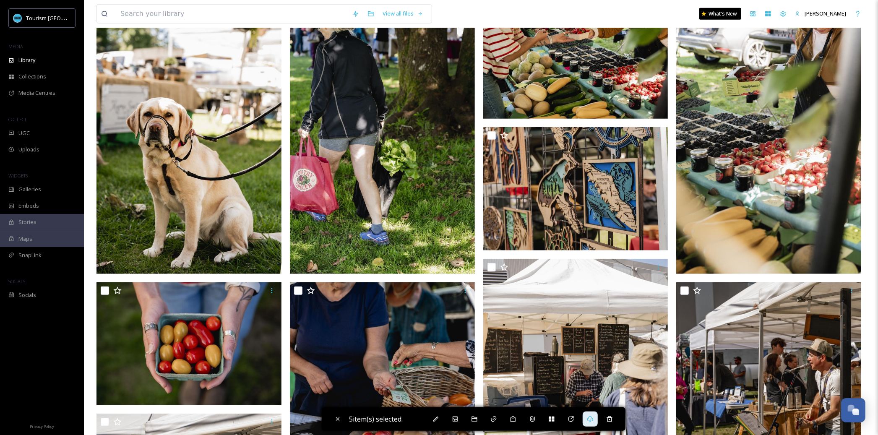
scroll to position [0, 0]
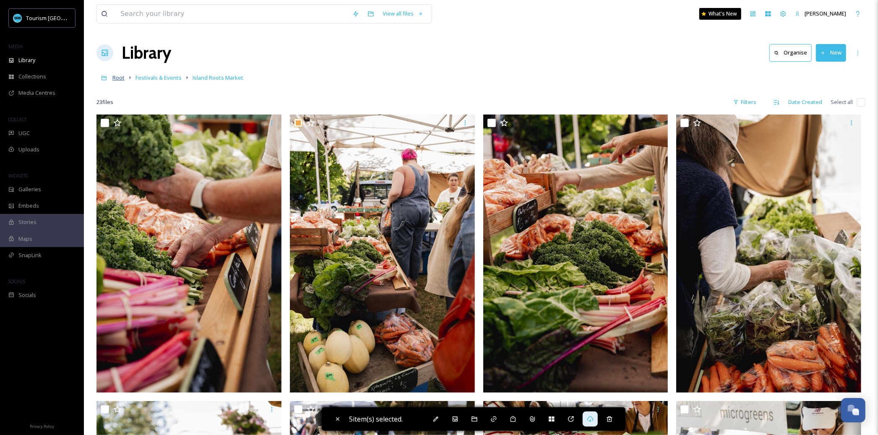
click at [122, 77] on span "Root" at bounding box center [118, 78] width 12 height 8
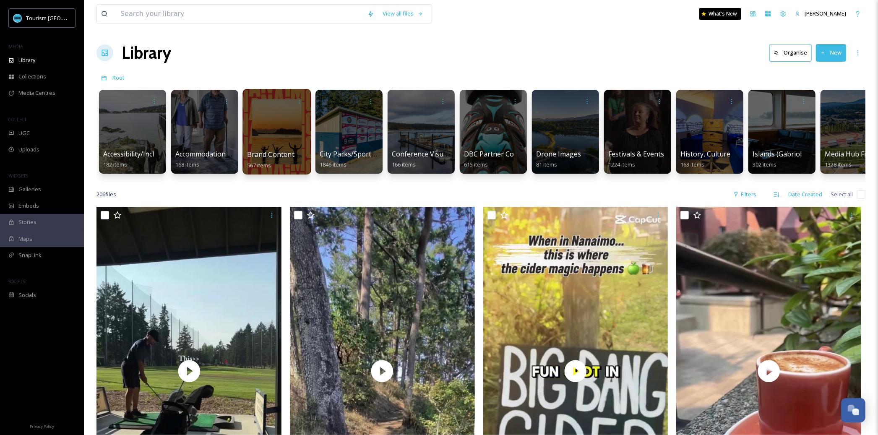
click at [285, 142] on div at bounding box center [277, 132] width 68 height 86
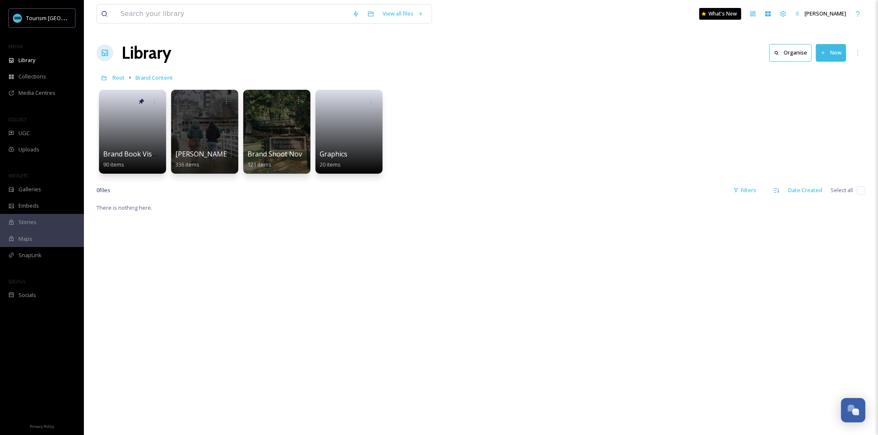
click at [143, 149] on div "Brand Book Visuals 90 items" at bounding box center [132, 159] width 59 height 21
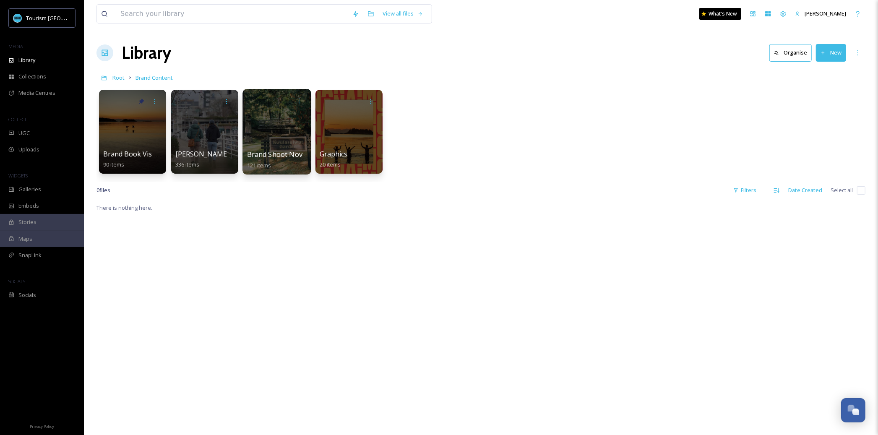
click at [271, 149] on div at bounding box center [277, 132] width 68 height 86
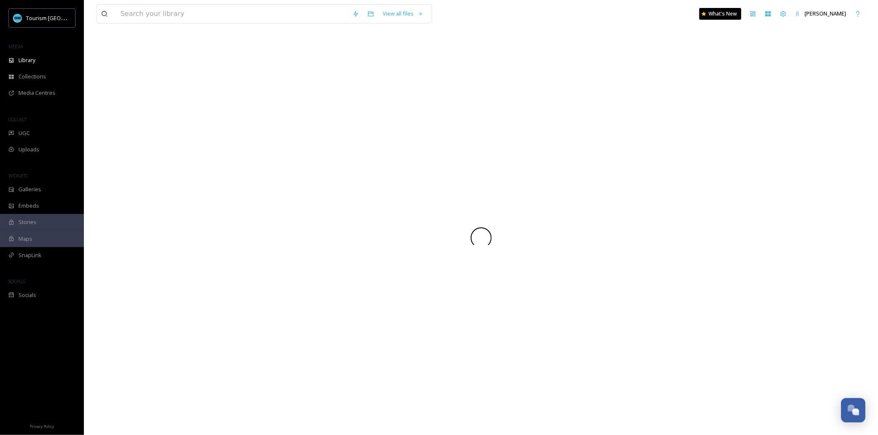
click at [271, 149] on div at bounding box center [480, 237] width 769 height 395
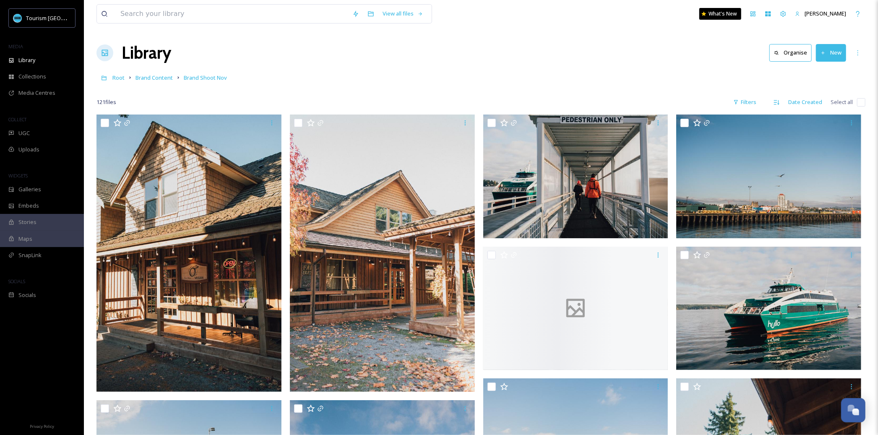
click at [366, 63] on div "Library Organise New" at bounding box center [480, 52] width 769 height 25
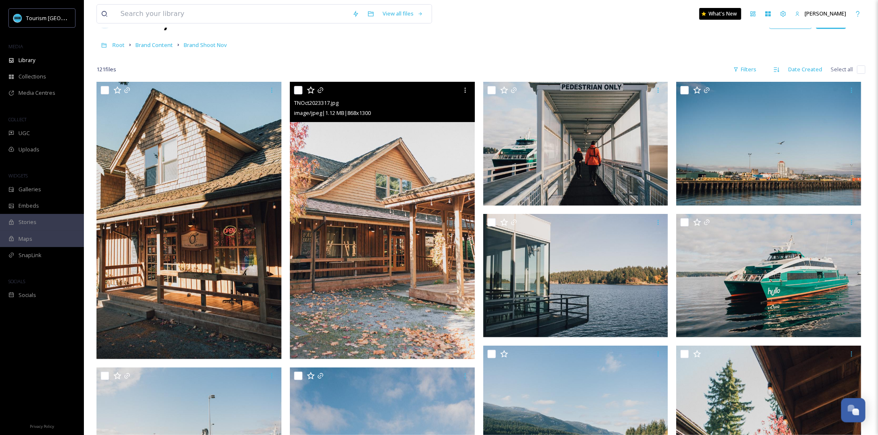
scroll to position [35, 0]
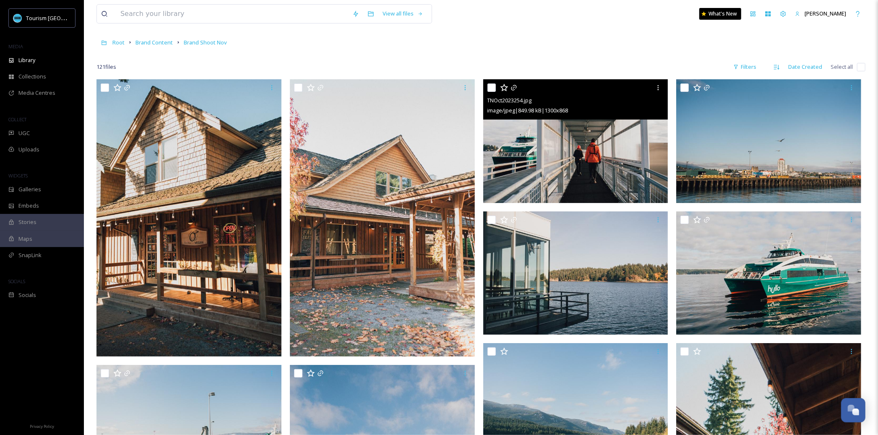
click at [490, 86] on input "checkbox" at bounding box center [492, 87] width 8 height 8
checkbox input "true"
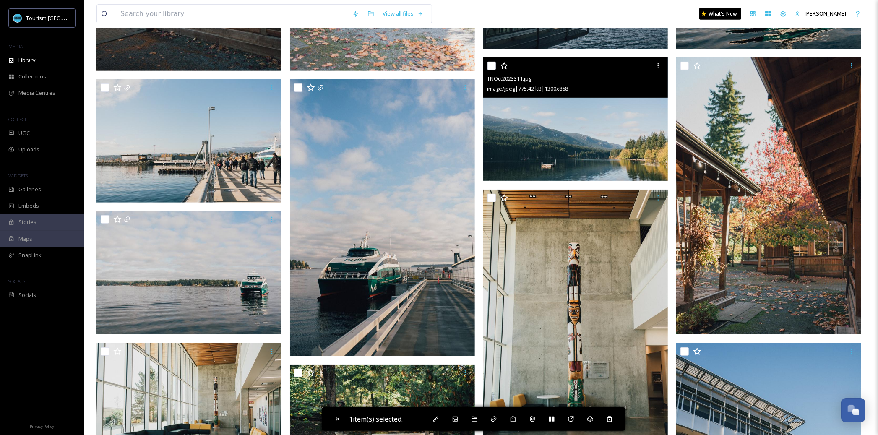
scroll to position [337, 0]
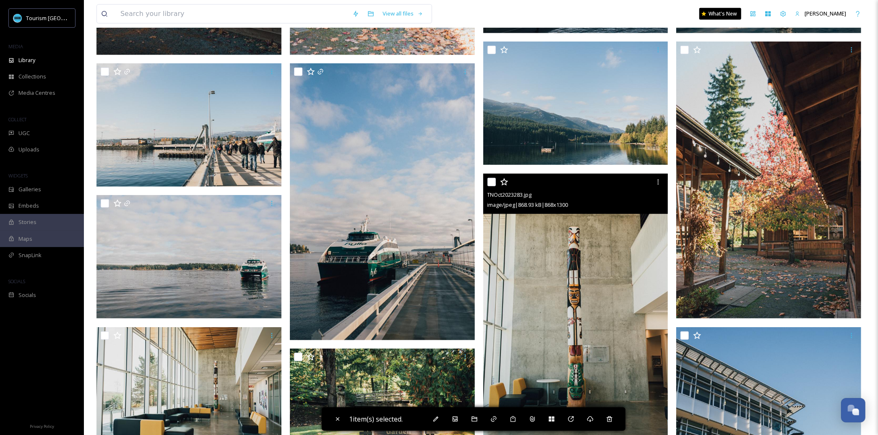
click at [489, 183] on input "checkbox" at bounding box center [492, 182] width 8 height 8
checkbox input "true"
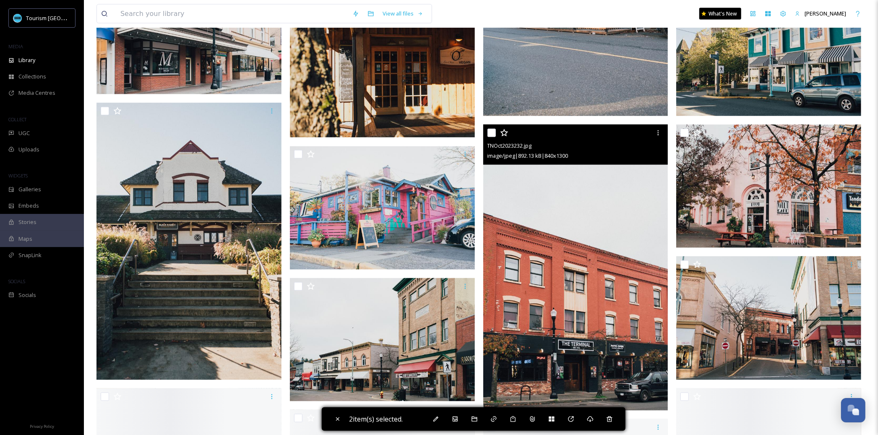
scroll to position [1113, 0]
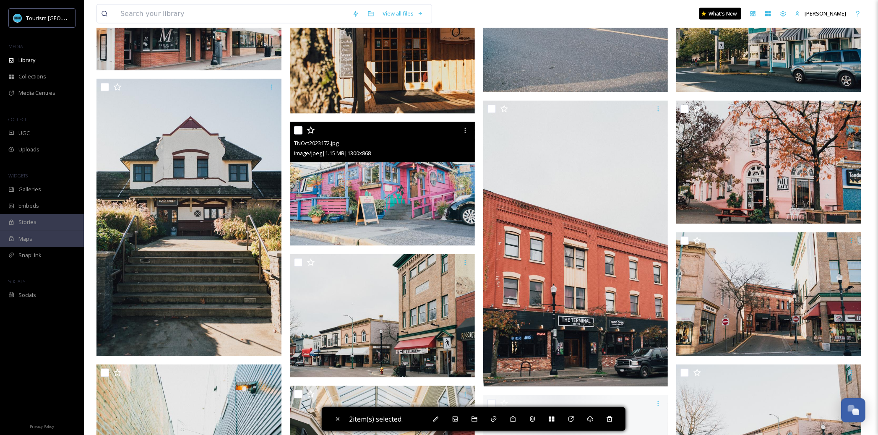
click at [299, 130] on input "checkbox" at bounding box center [298, 130] width 8 height 8
checkbox input "true"
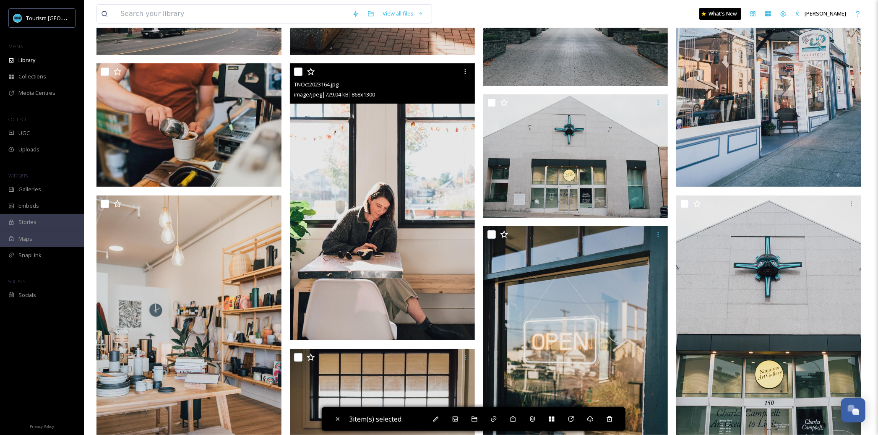
scroll to position [2653, 0]
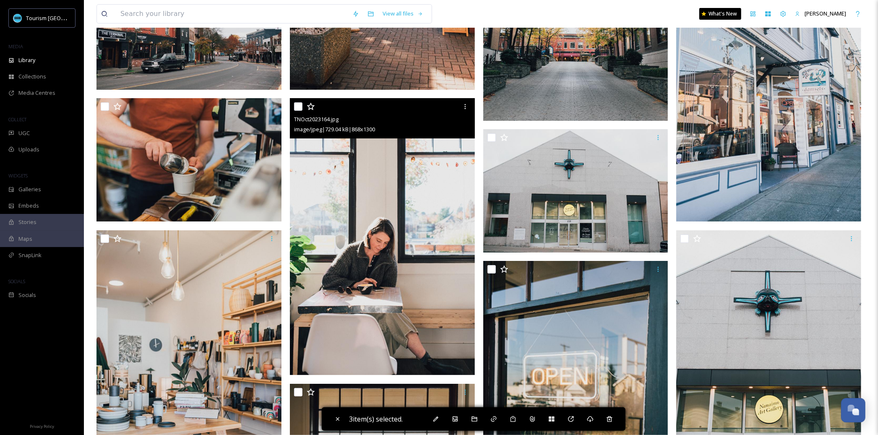
click at [301, 108] on input "checkbox" at bounding box center [298, 106] width 8 height 8
checkbox input "true"
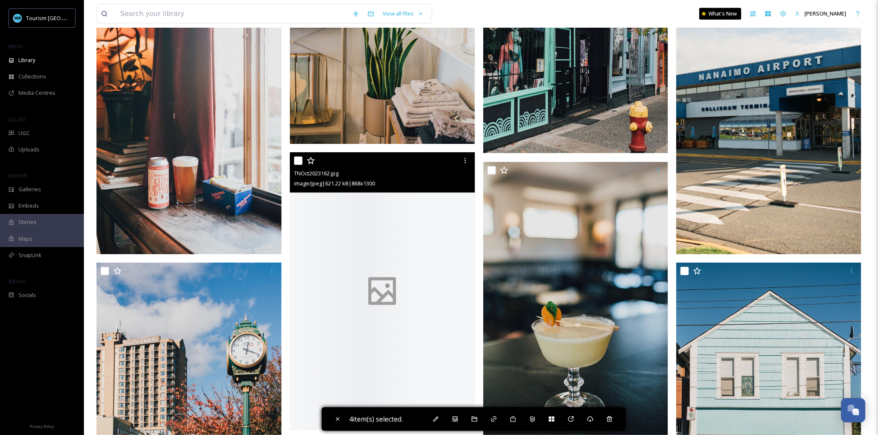
scroll to position [3343, 0]
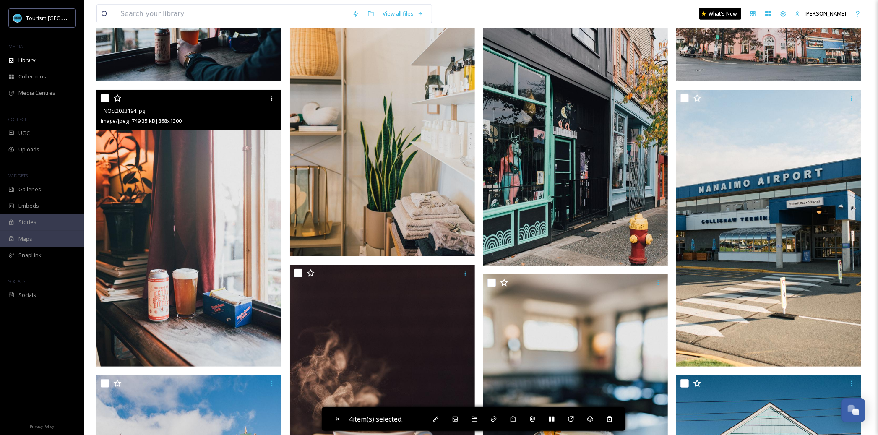
click at [102, 95] on input "checkbox" at bounding box center [105, 98] width 8 height 8
checkbox input "true"
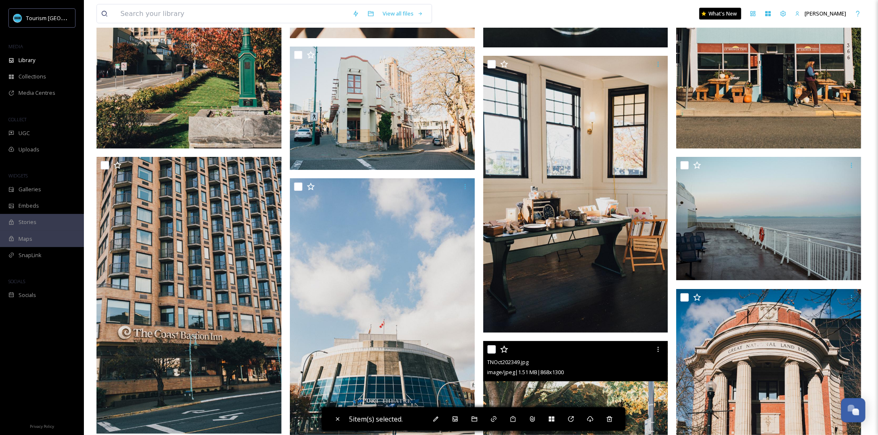
scroll to position [3643, 0]
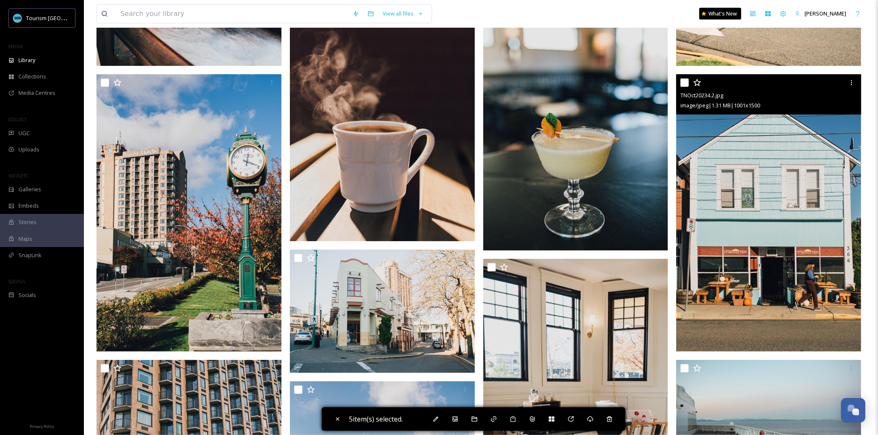
click at [683, 80] on input "checkbox" at bounding box center [685, 82] width 8 height 8
checkbox input "true"
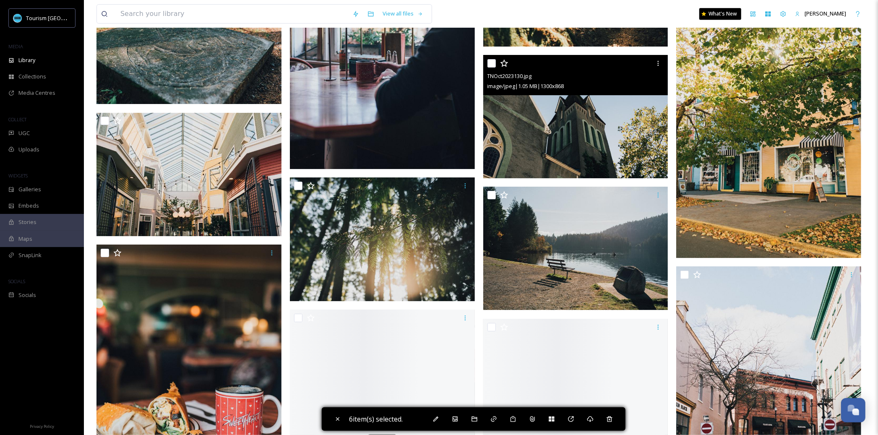
scroll to position [4980, 0]
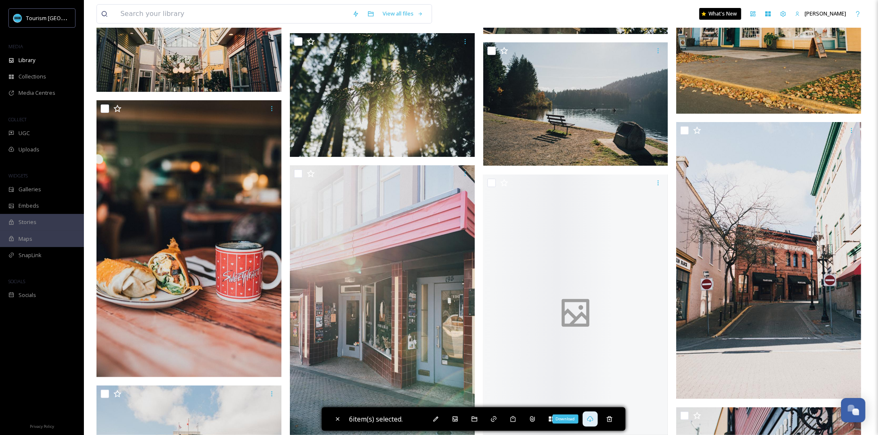
click at [597, 417] on div "Download" at bounding box center [590, 419] width 15 height 15
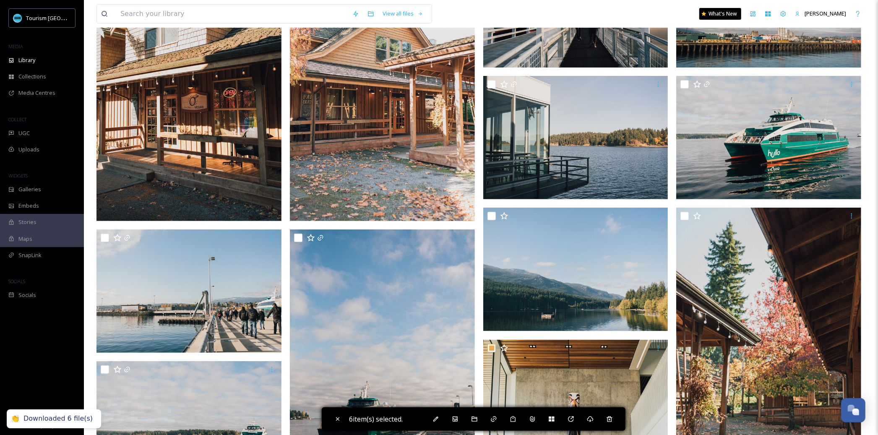
scroll to position [0, 0]
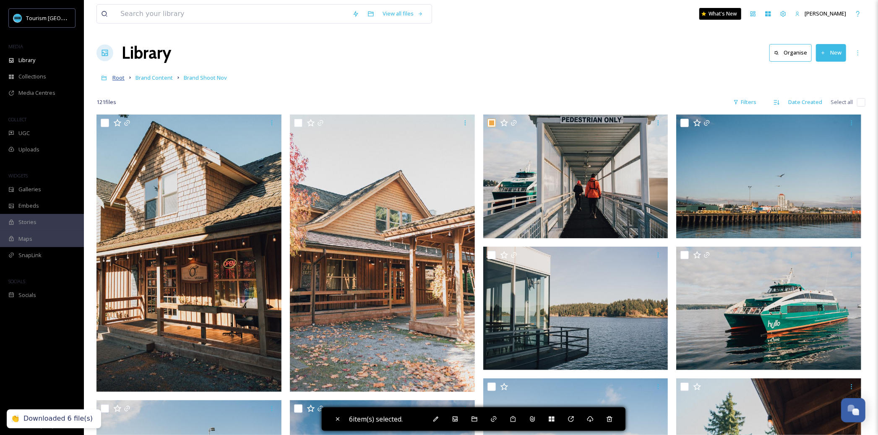
click at [115, 78] on span "Root" at bounding box center [118, 78] width 12 height 8
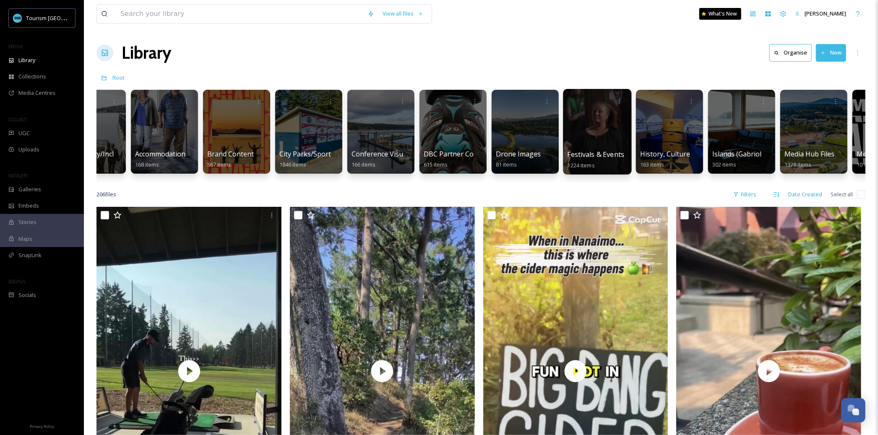
scroll to position [0, 41]
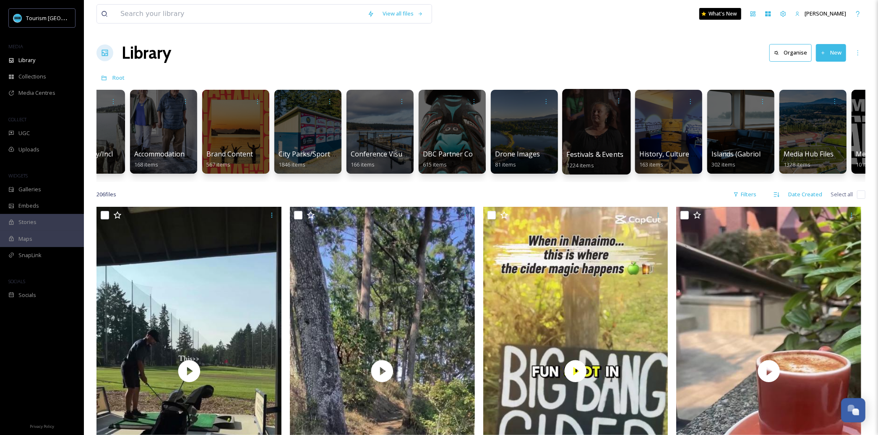
click at [600, 154] on span "Festivals & Events" at bounding box center [595, 154] width 57 height 9
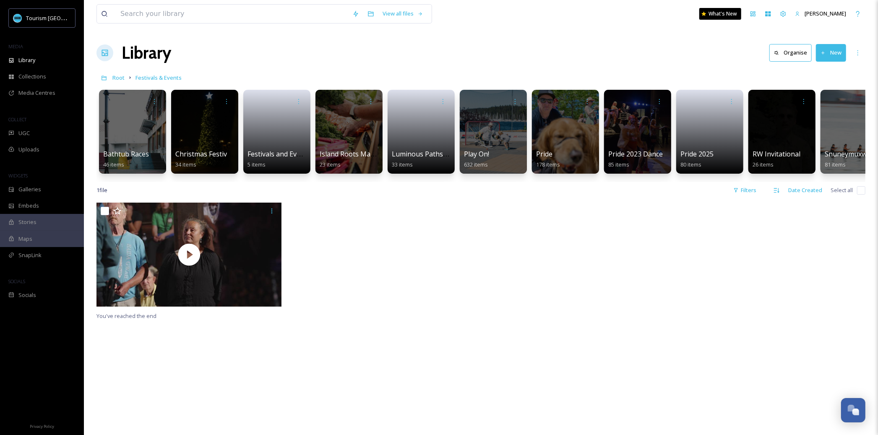
scroll to position [0, 24]
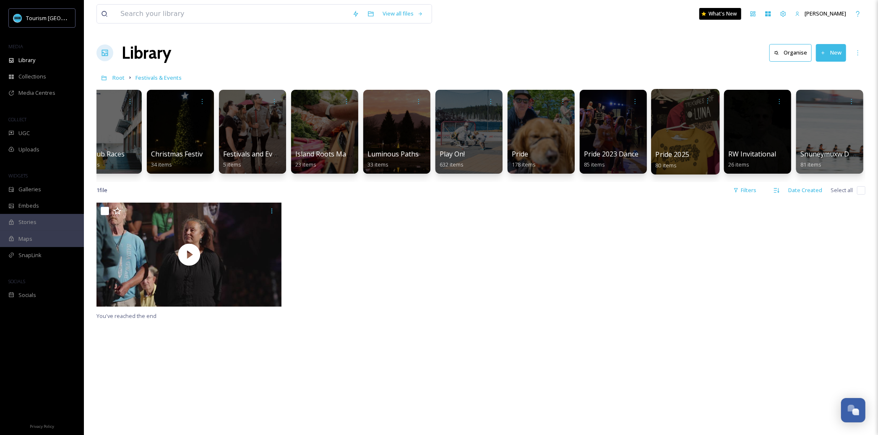
click at [669, 158] on span "Pride 2025" at bounding box center [673, 154] width 34 height 9
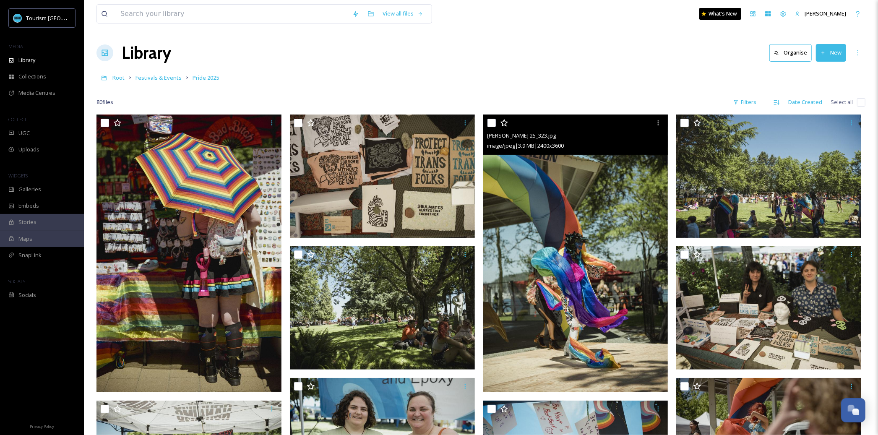
click at [492, 122] on input "checkbox" at bounding box center [492, 123] width 8 height 8
checkbox input "true"
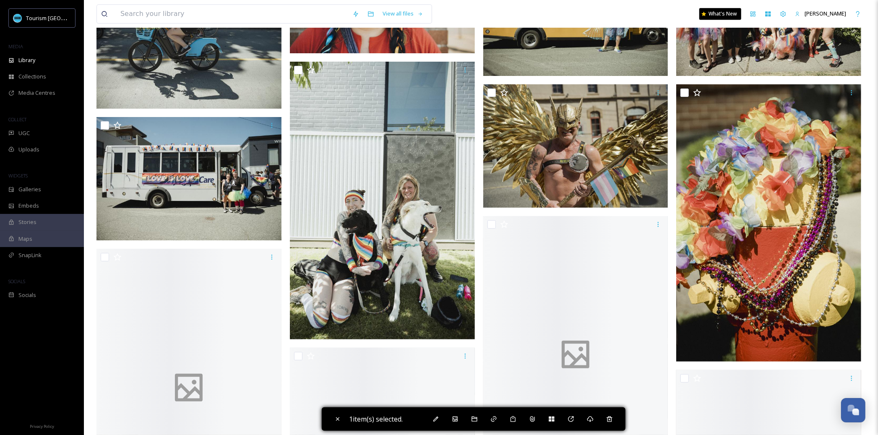
scroll to position [1901, 0]
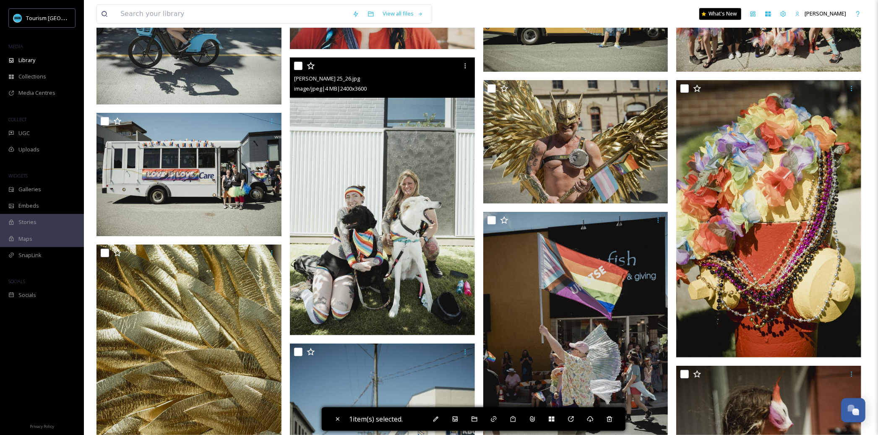
click at [297, 64] on input "checkbox" at bounding box center [298, 66] width 8 height 8
checkbox input "true"
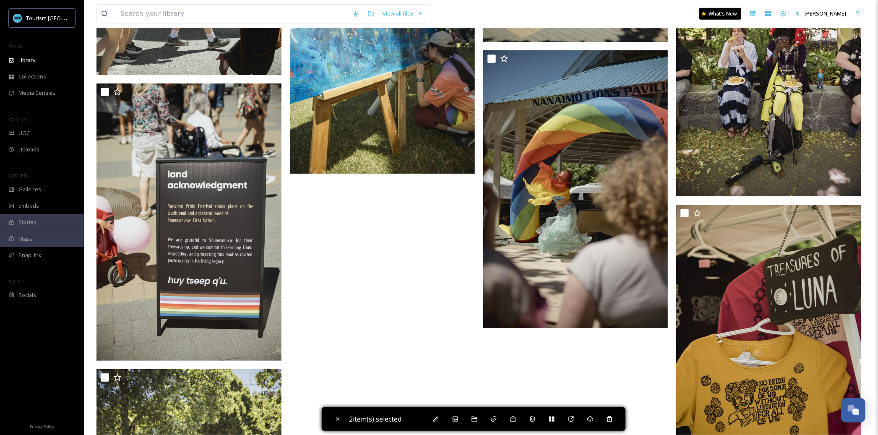
scroll to position [3476, 0]
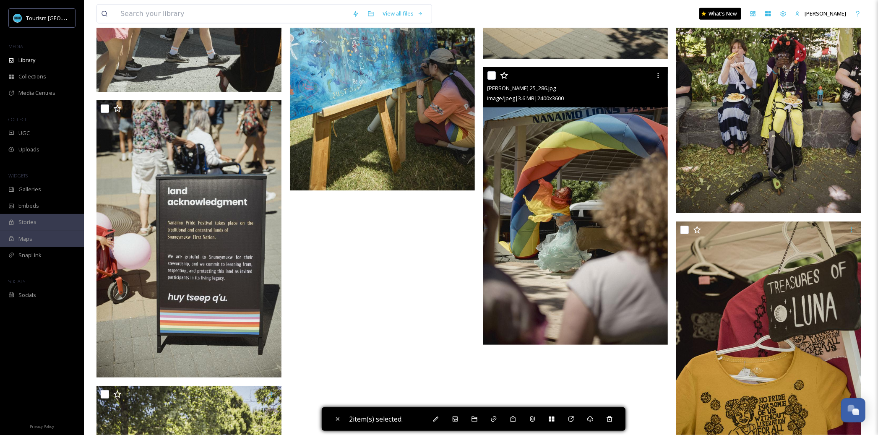
click at [493, 76] on input "checkbox" at bounding box center [492, 75] width 8 height 8
checkbox input "true"
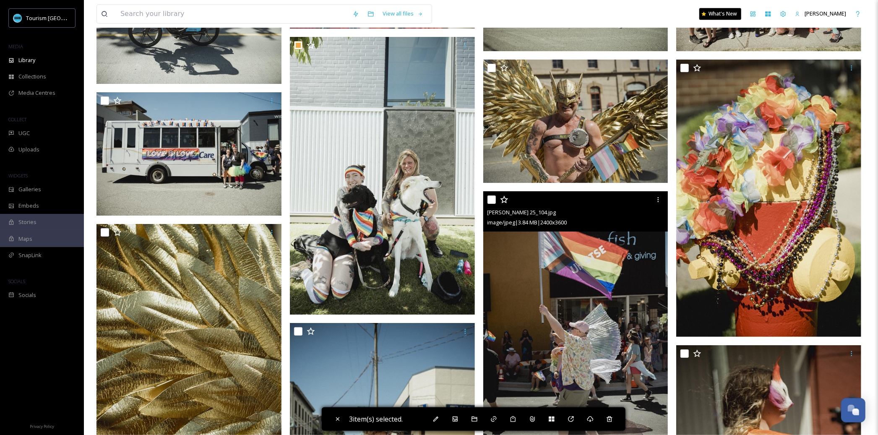
scroll to position [1682, 0]
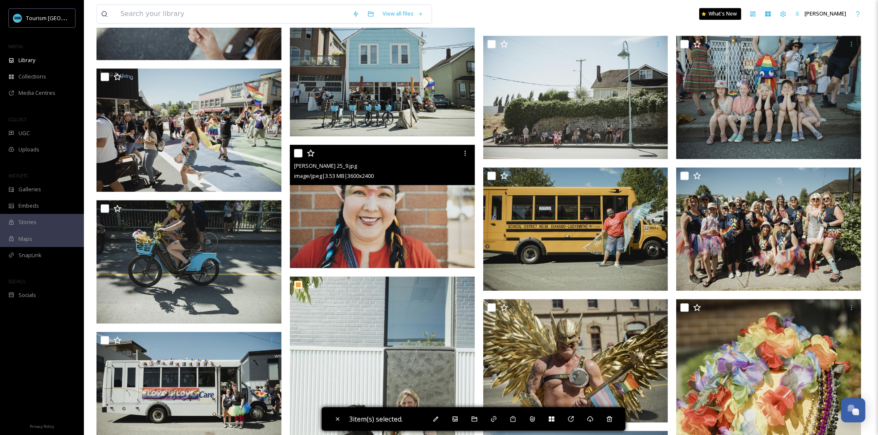
click at [302, 155] on input "checkbox" at bounding box center [298, 153] width 8 height 8
checkbox input "true"
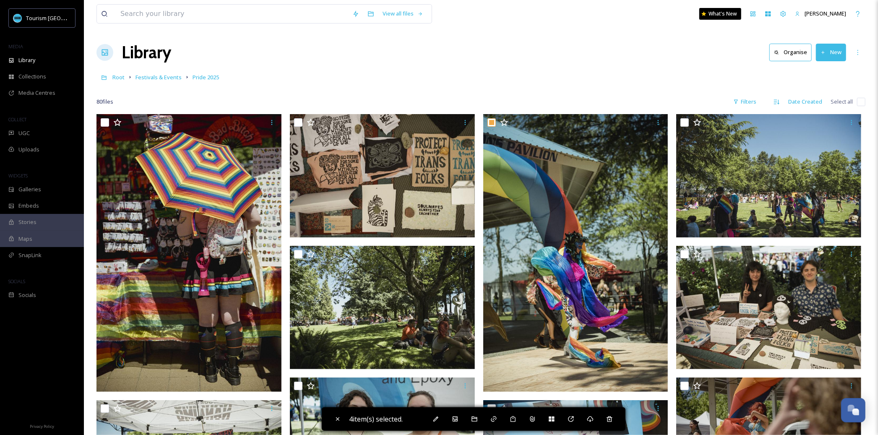
scroll to position [0, 0]
click at [597, 416] on div "Download" at bounding box center [590, 419] width 15 height 15
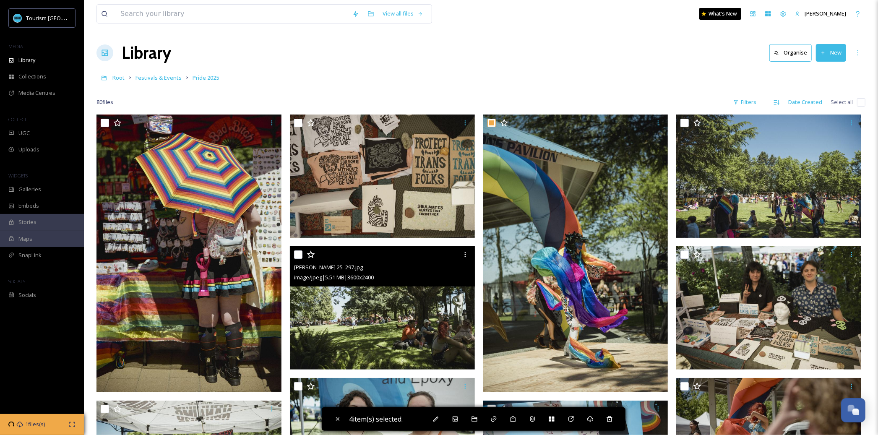
click at [301, 255] on input "checkbox" at bounding box center [298, 254] width 8 height 8
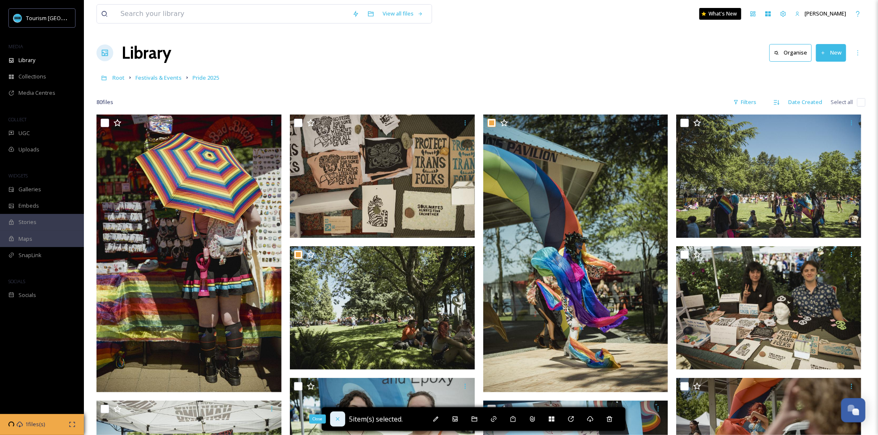
click at [337, 415] on div "Close" at bounding box center [337, 419] width 15 height 15
checkbox input "false"
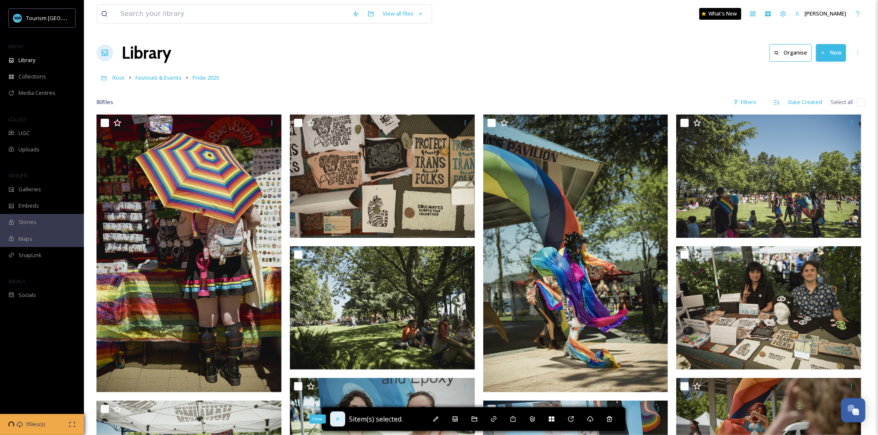
checkbox input "false"
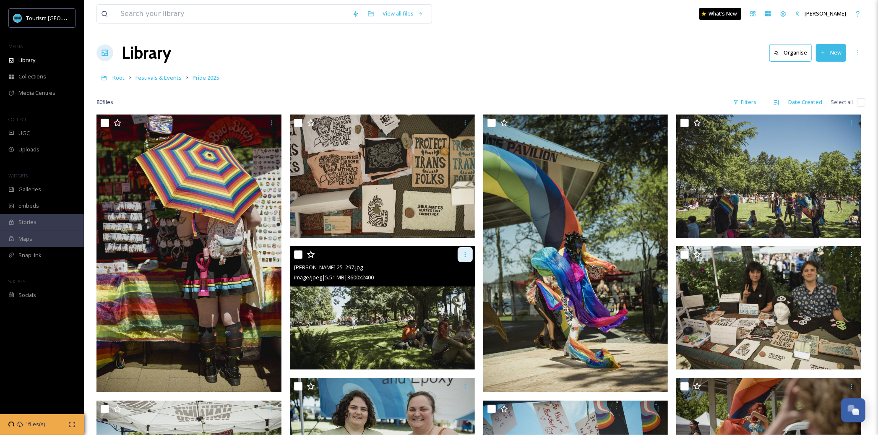
click at [465, 257] on icon at bounding box center [465, 254] width 7 height 7
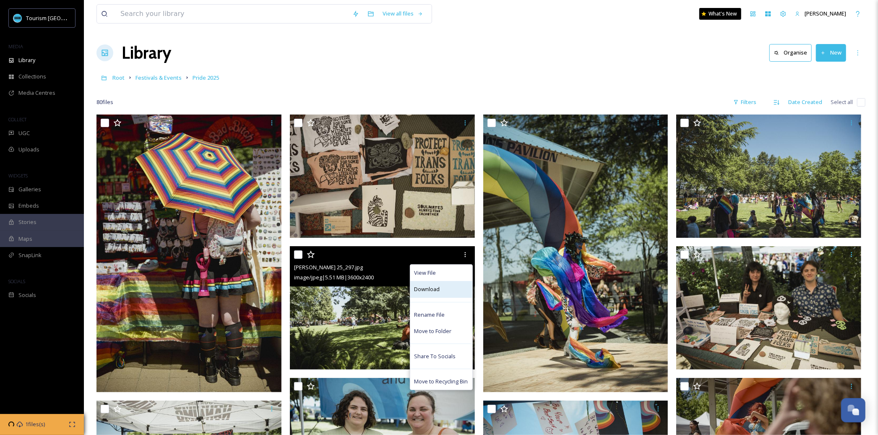
click at [453, 288] on div "Download" at bounding box center [441, 289] width 62 height 16
